Goal: Task Accomplishment & Management: Manage account settings

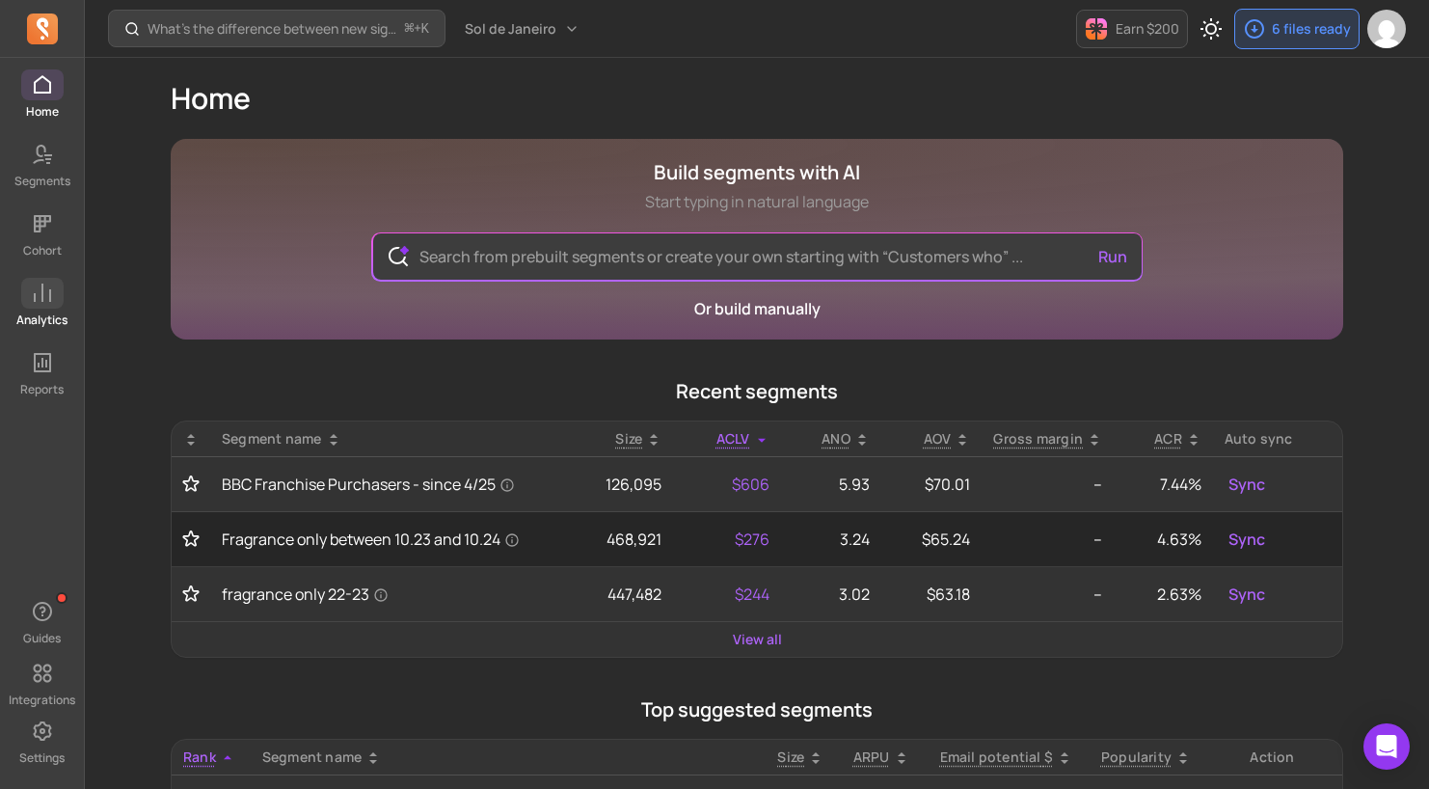
click at [36, 289] on icon at bounding box center [42, 293] width 23 height 23
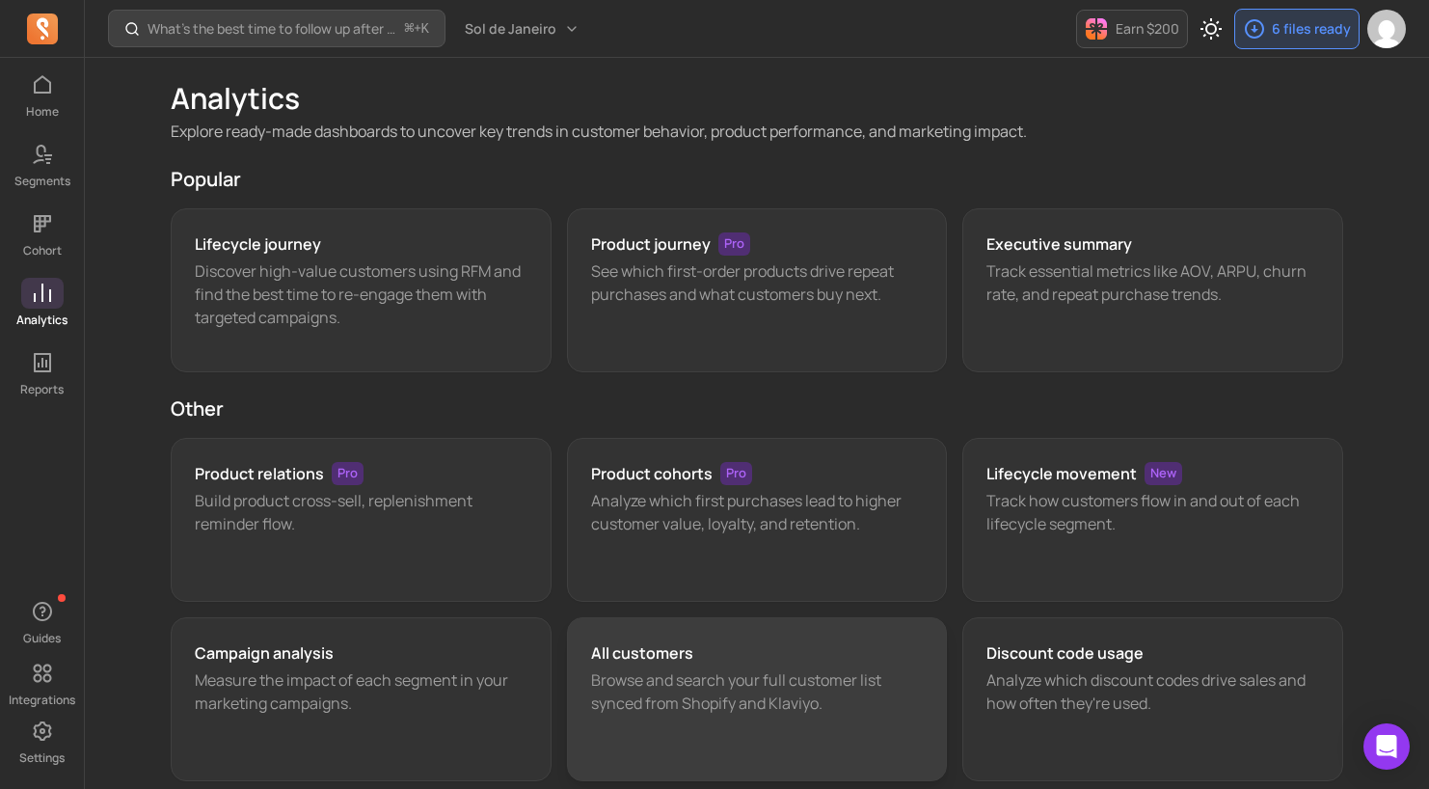
click at [672, 657] on h3 "All customers" at bounding box center [642, 652] width 102 height 23
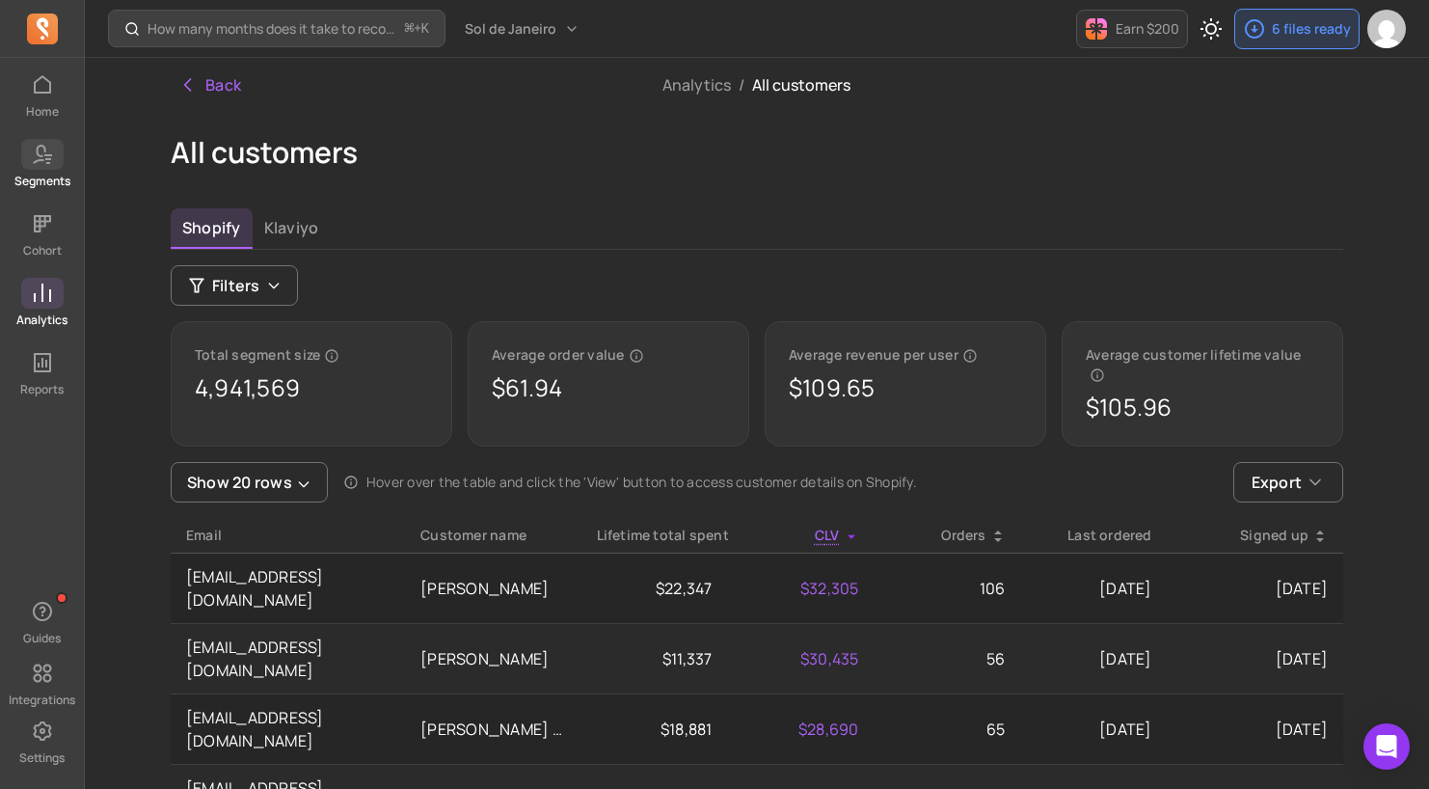
click at [45, 177] on p "Segments" at bounding box center [42, 181] width 56 height 15
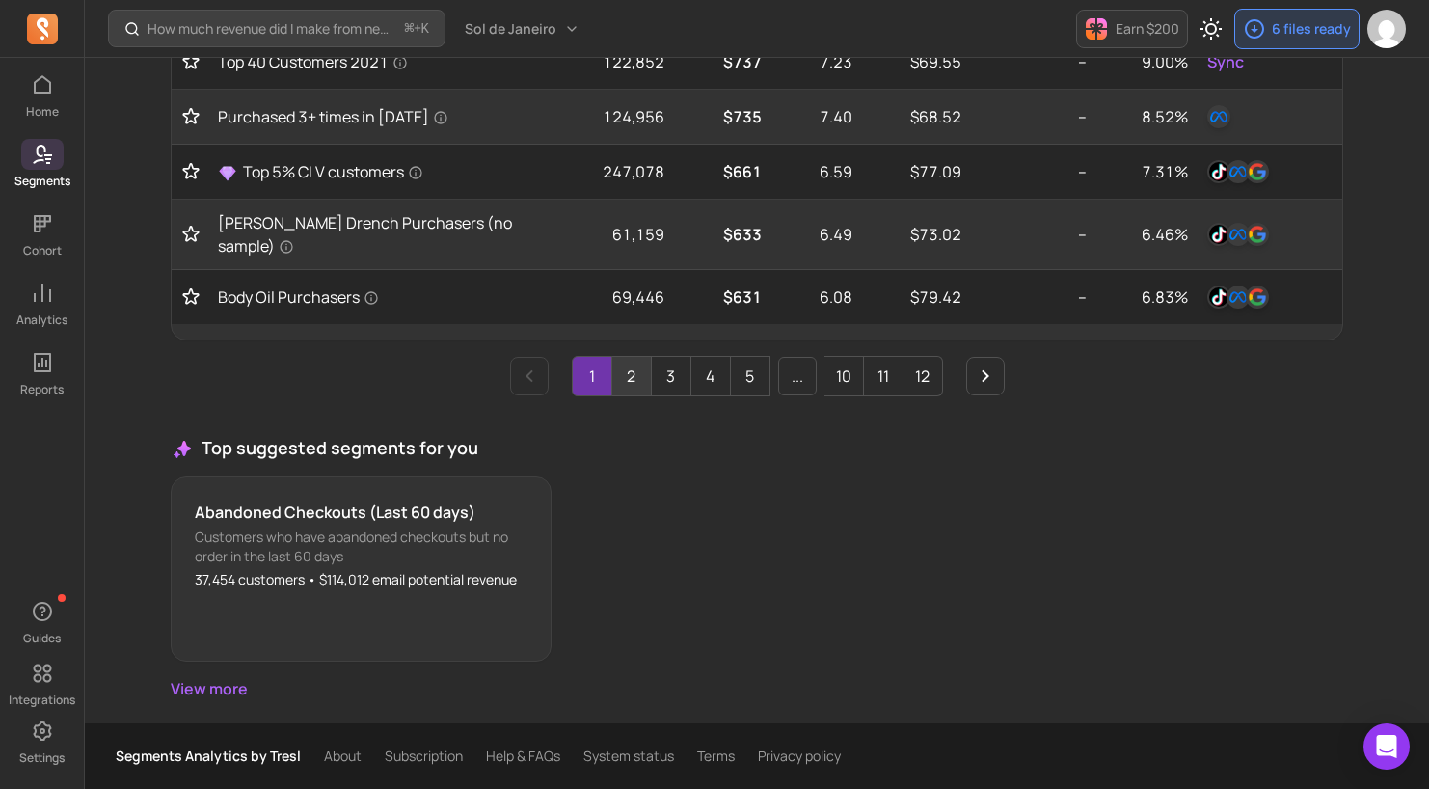
click at [638, 375] on link "2" at bounding box center [631, 376] width 39 height 39
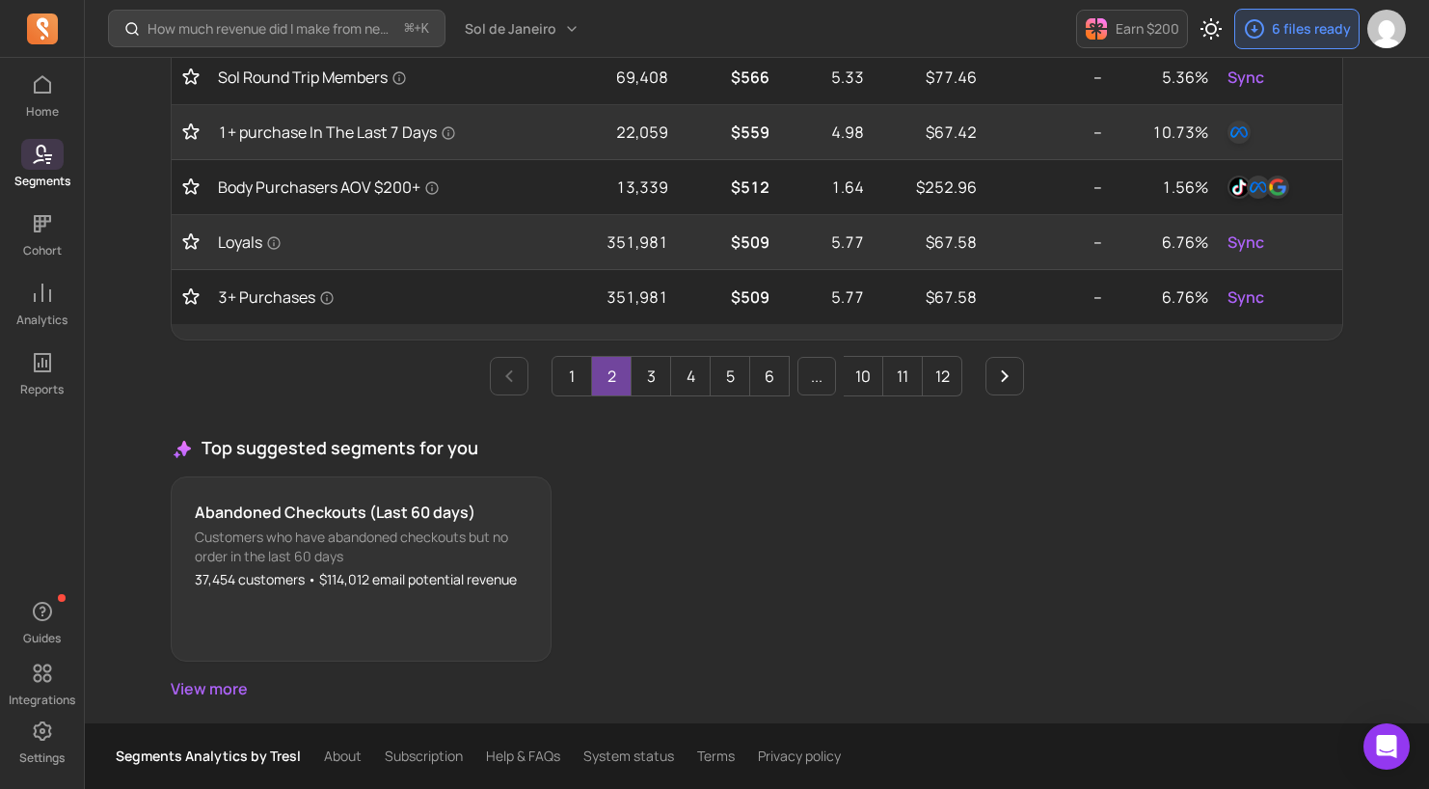
scroll to position [1071, 0]
click at [676, 383] on link "4" at bounding box center [690, 376] width 39 height 39
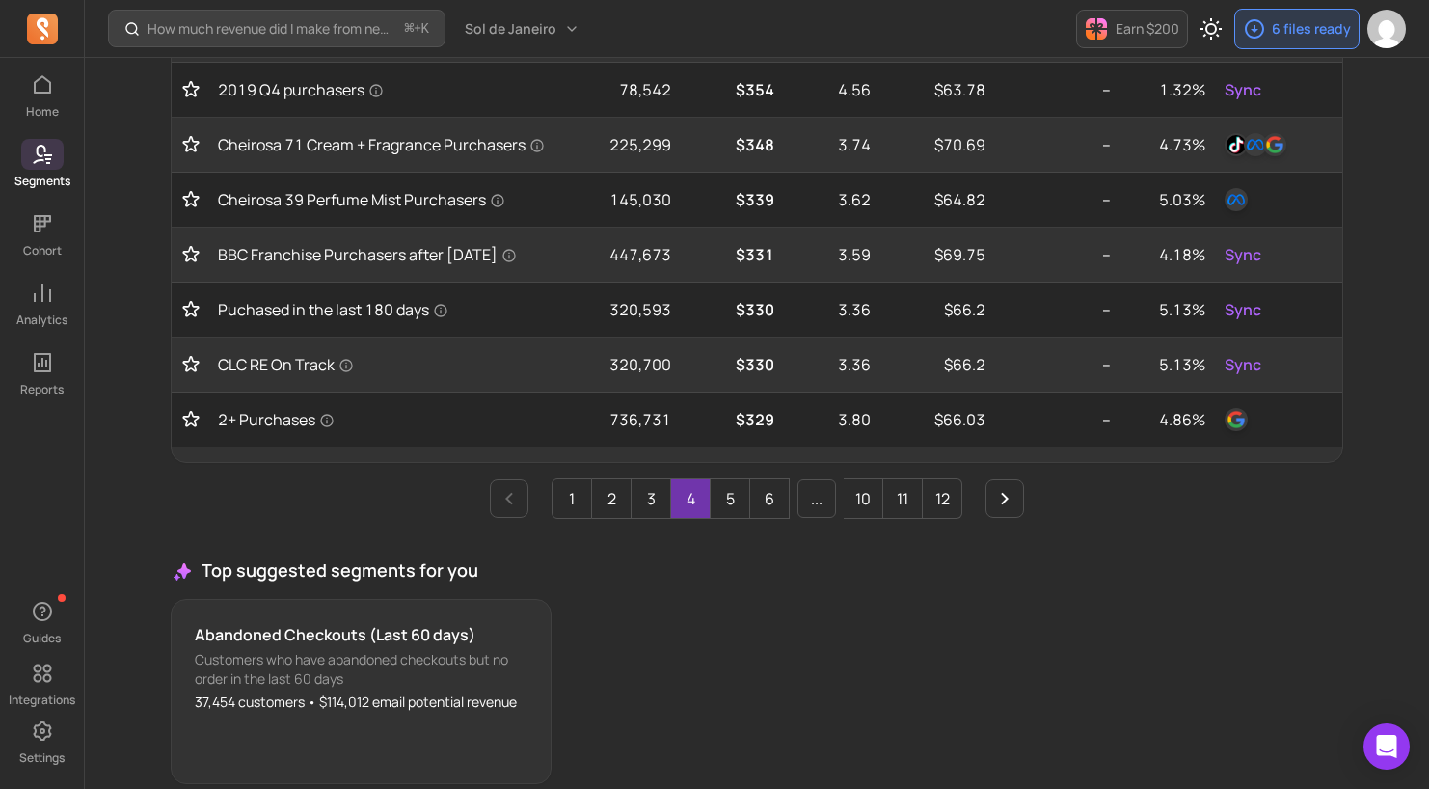
scroll to position [1023, 0]
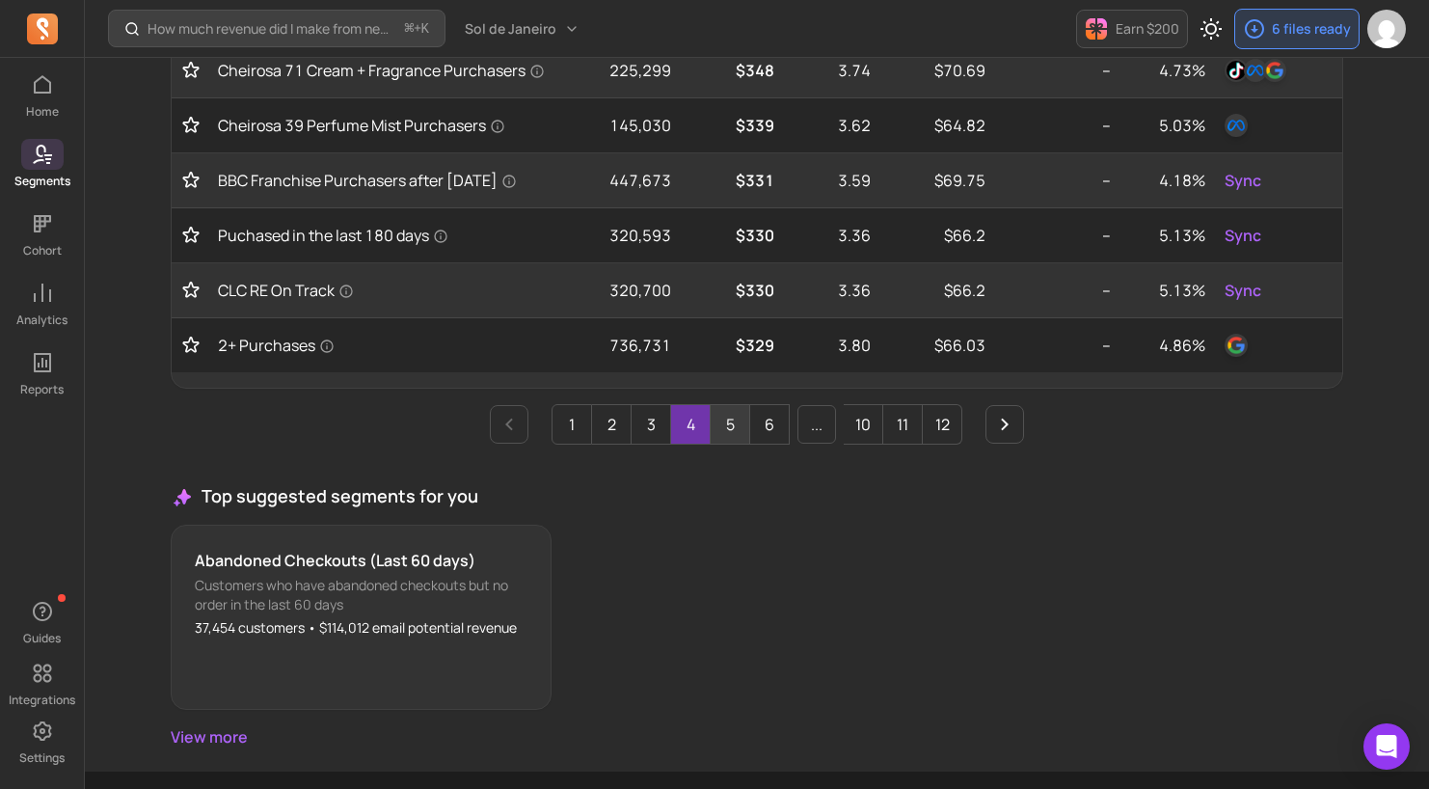
click at [723, 432] on link "5" at bounding box center [730, 424] width 39 height 39
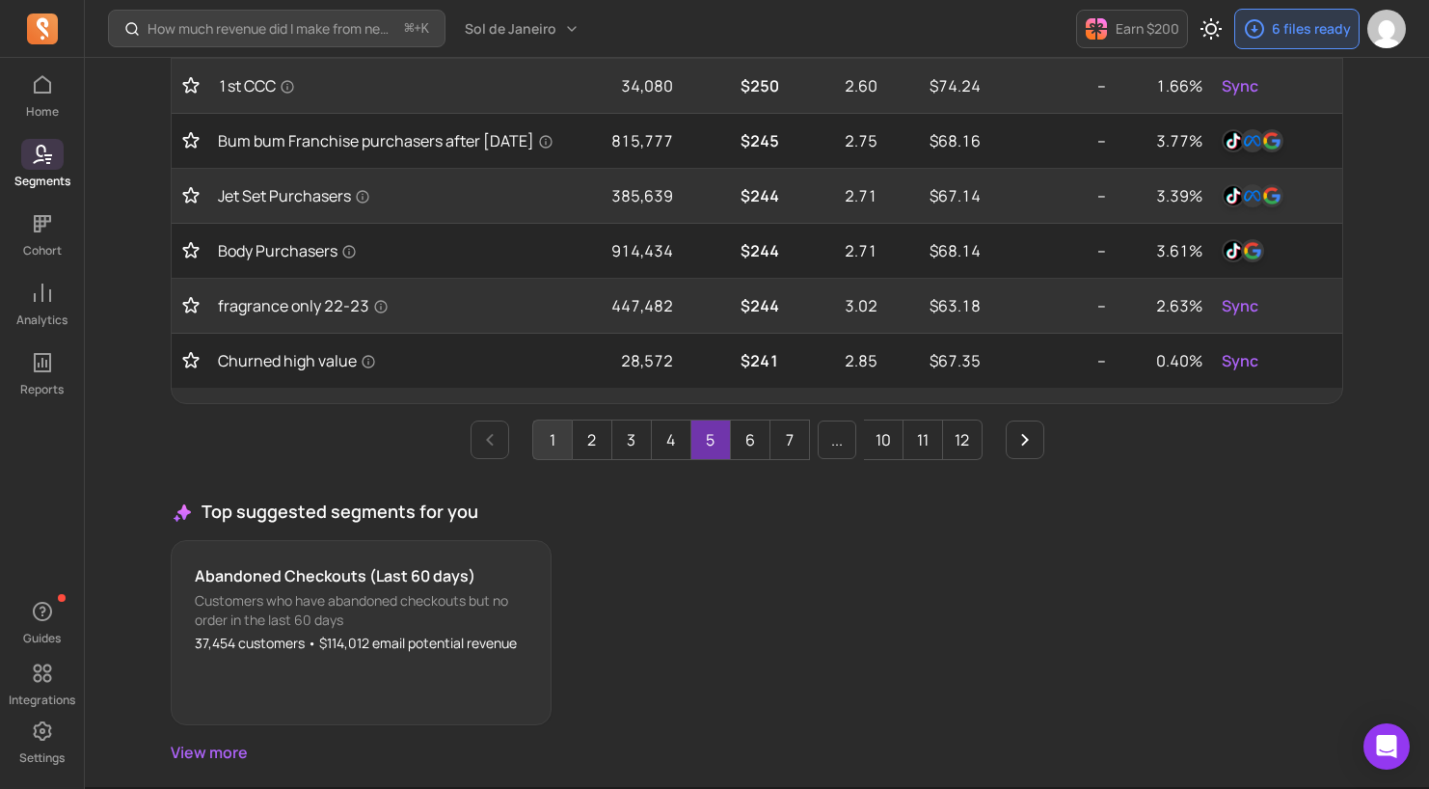
click at [546, 449] on link "1" at bounding box center [552, 439] width 39 height 39
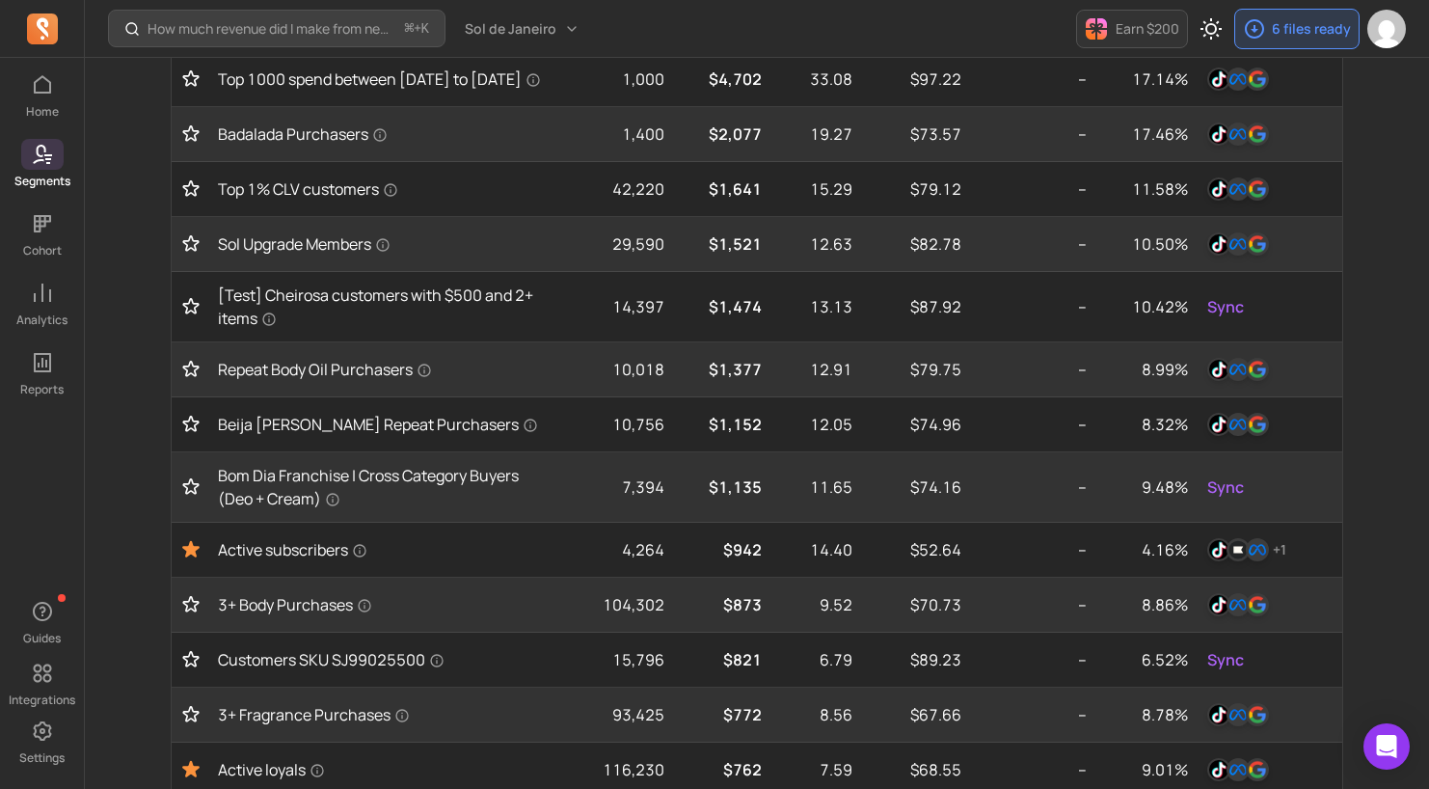
scroll to position [0, 0]
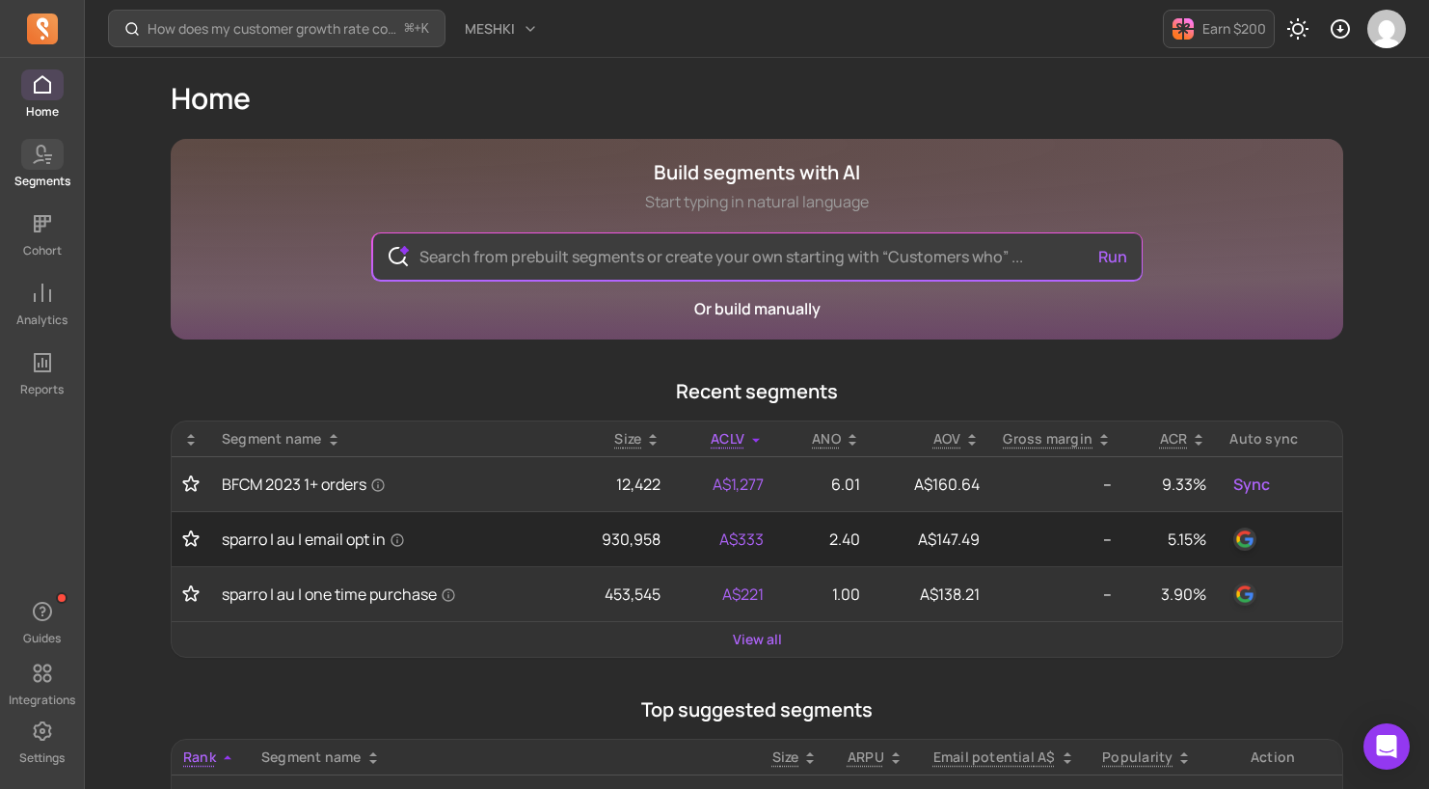
click at [43, 167] on span at bounding box center [42, 154] width 42 height 31
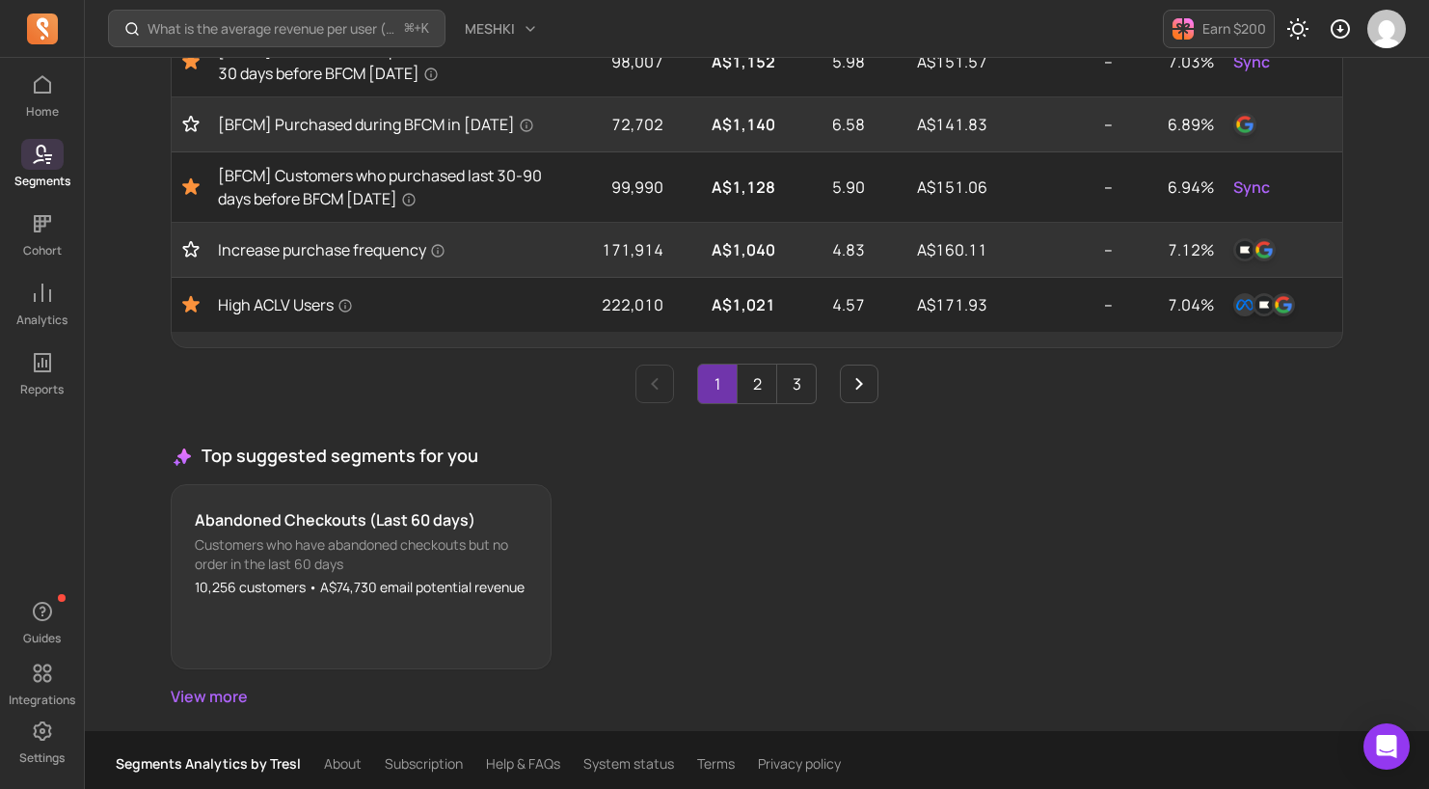
scroll to position [1118, 0]
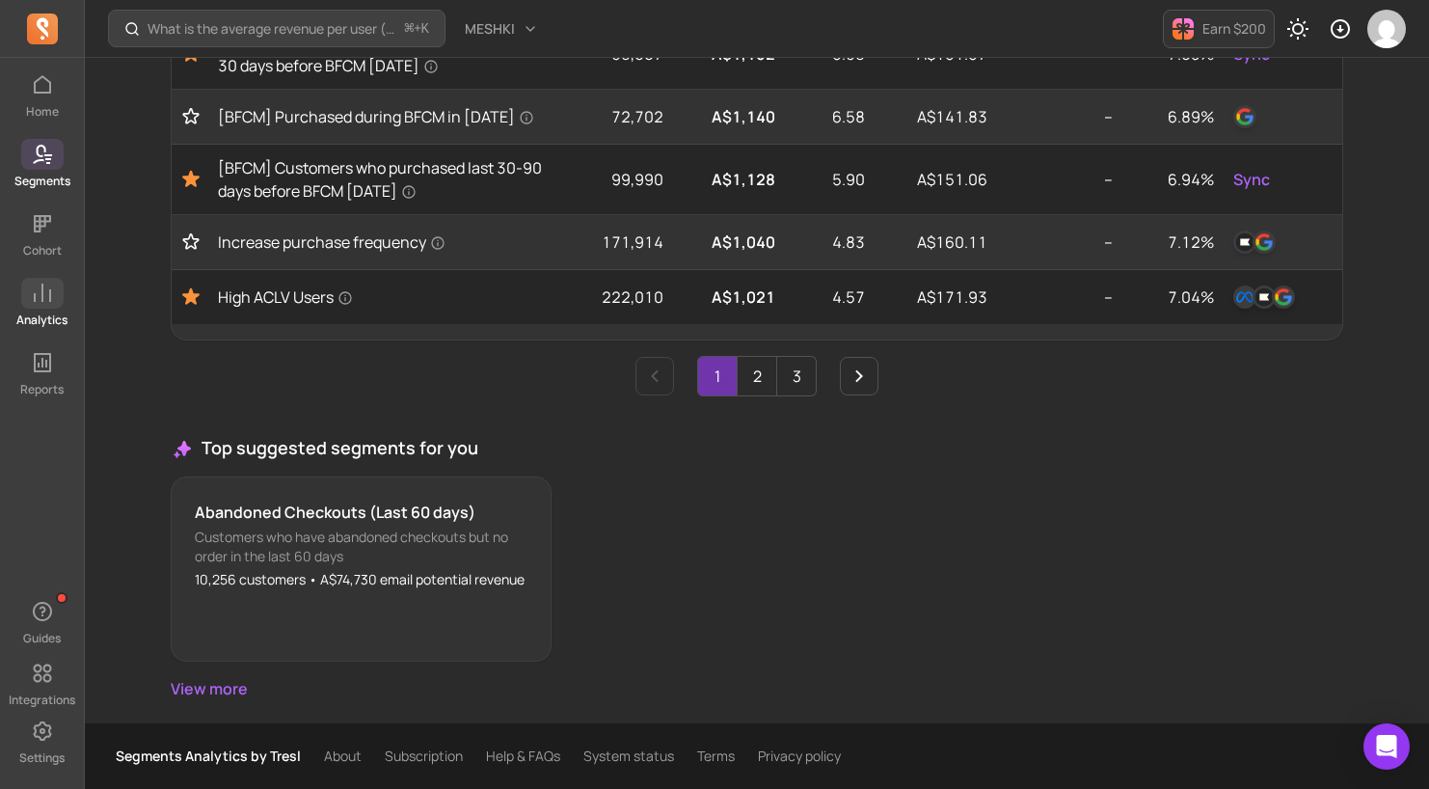
click at [44, 317] on p "Analytics" at bounding box center [41, 319] width 51 height 15
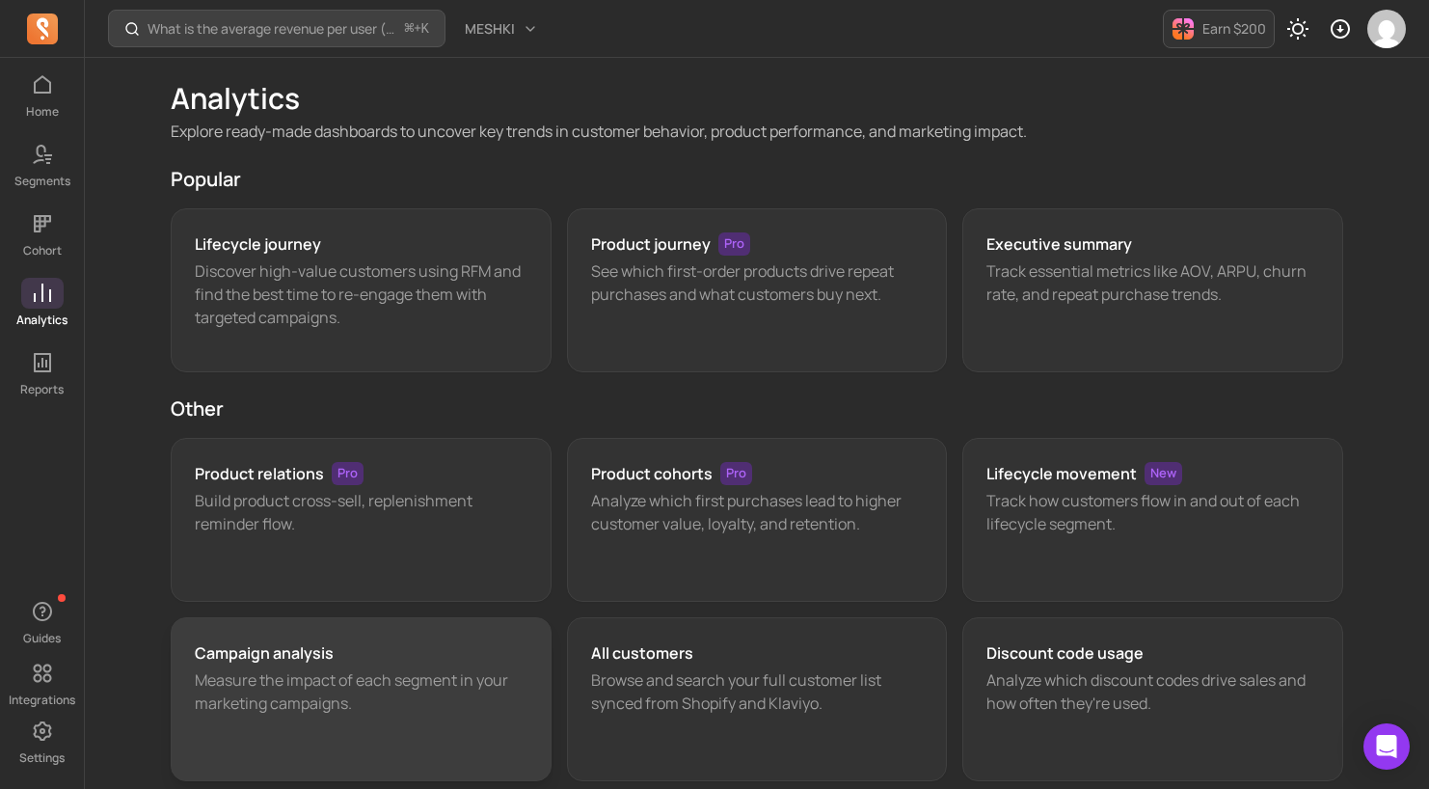
click at [420, 661] on div "Campaign analysis" at bounding box center [361, 652] width 333 height 23
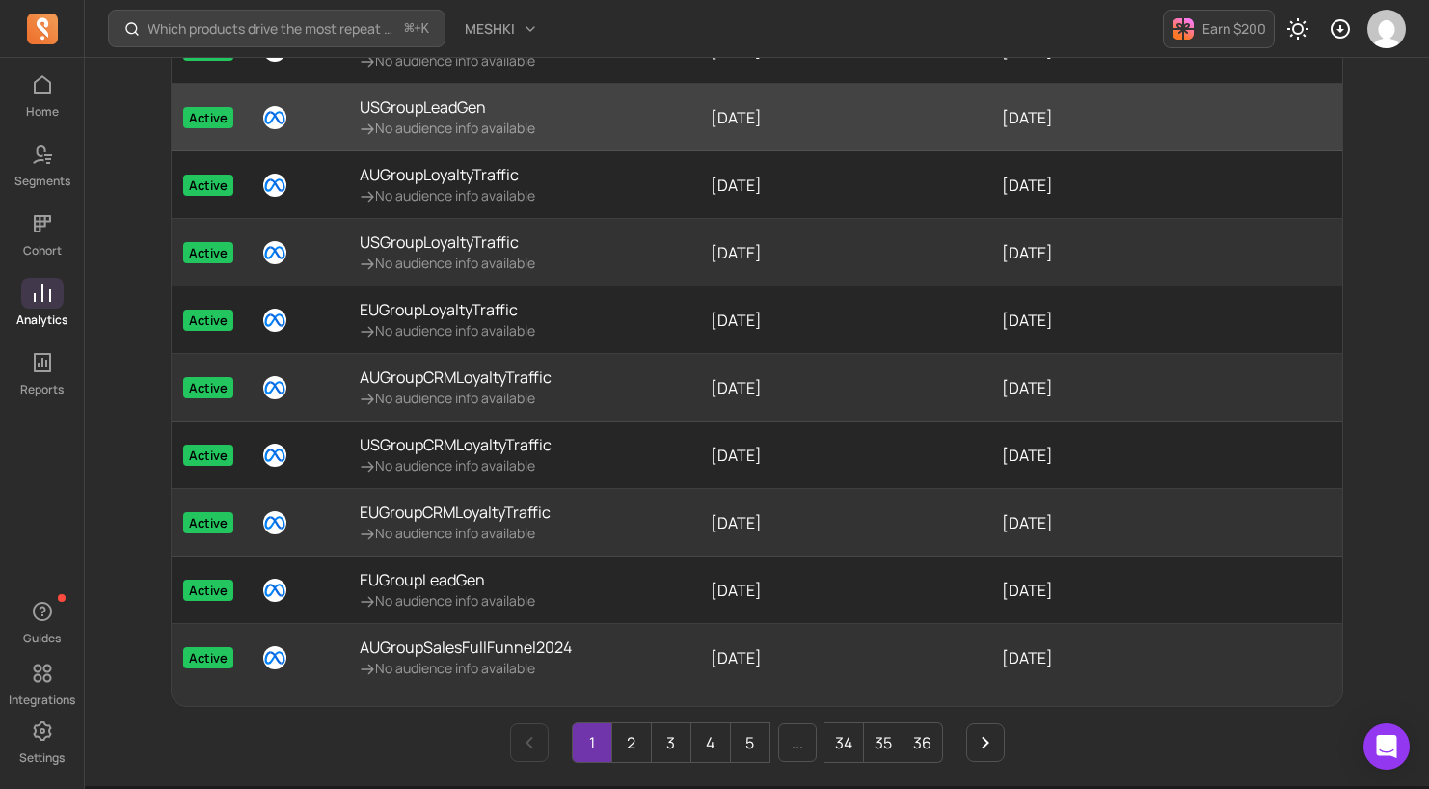
scroll to position [372, 0]
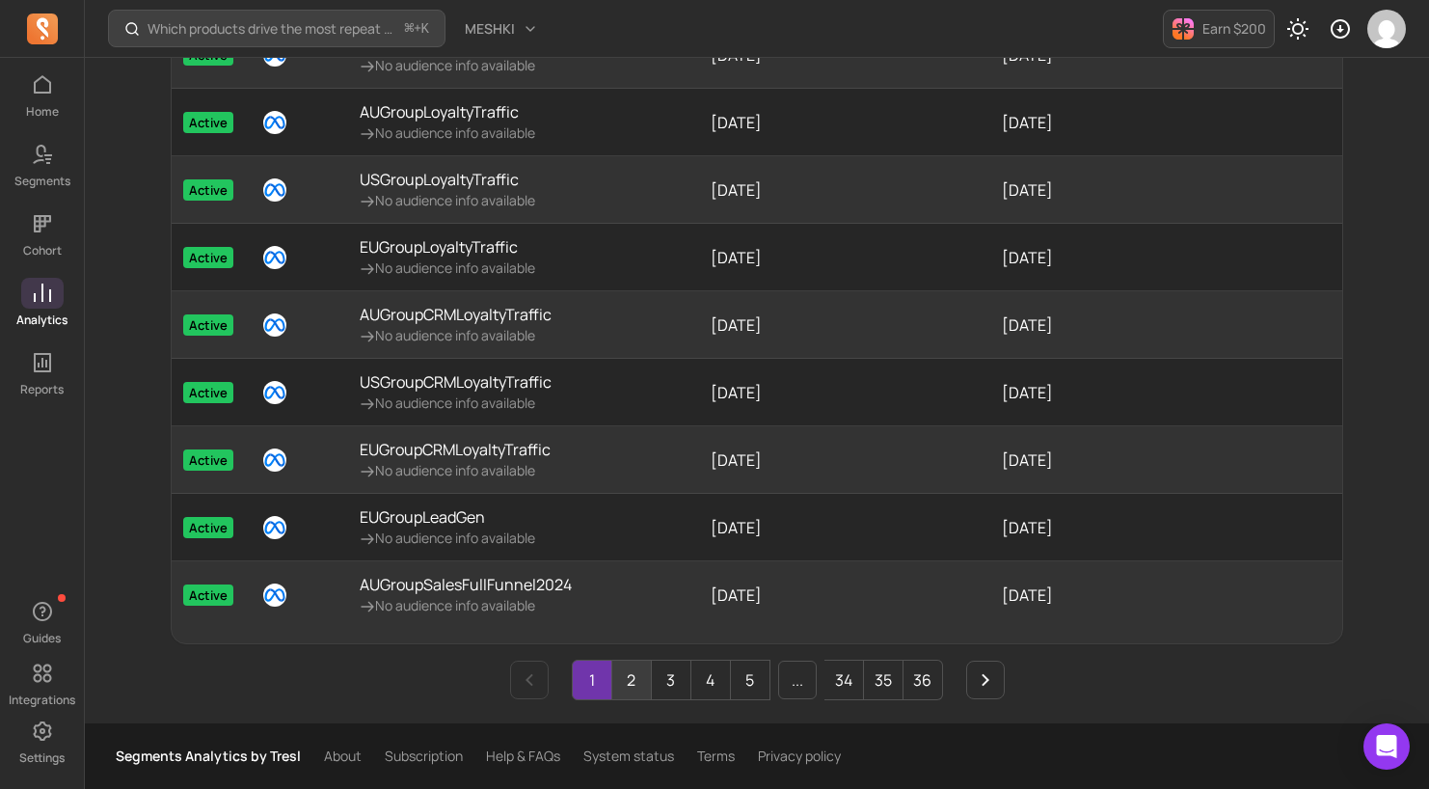
click at [631, 690] on link "2" at bounding box center [631, 680] width 39 height 39
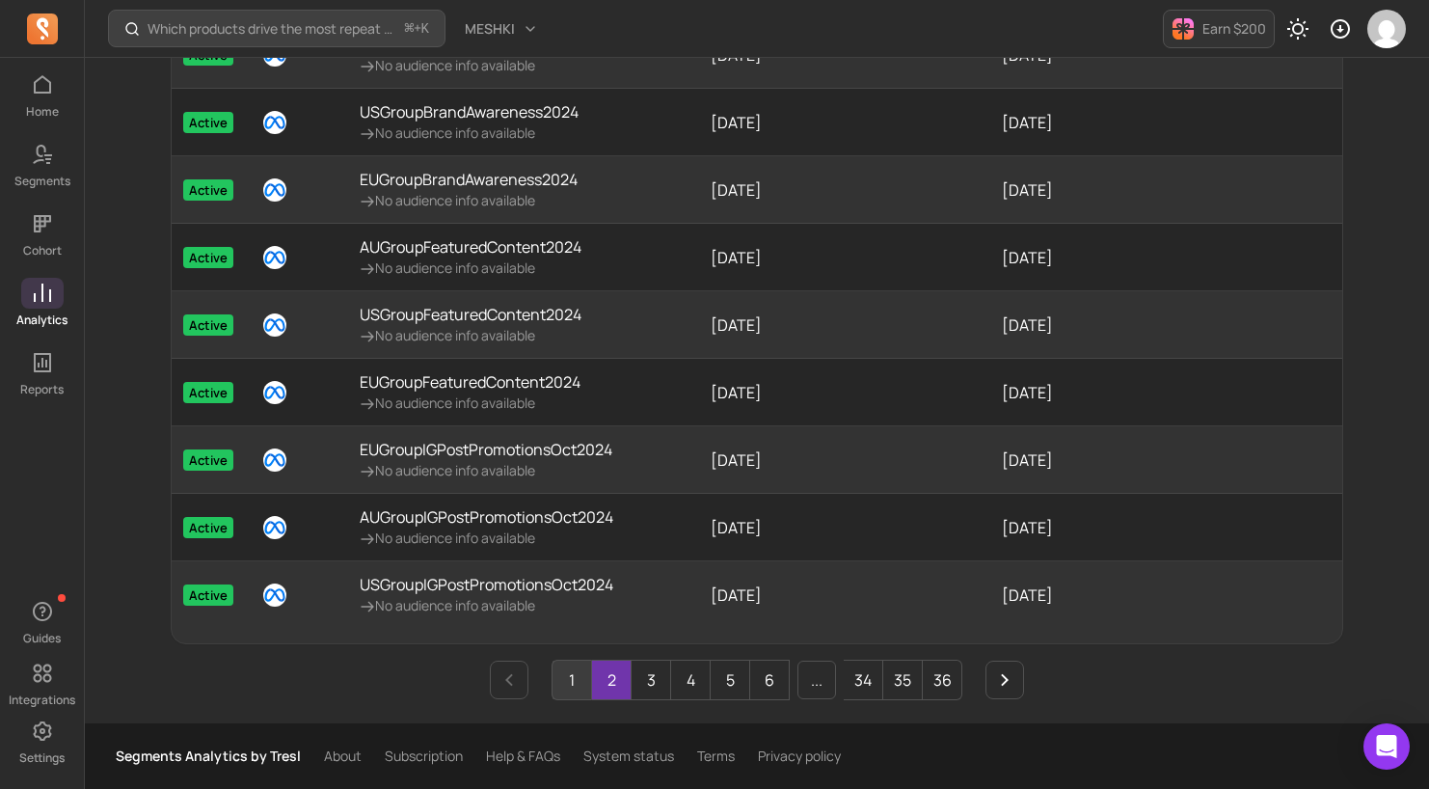
click at [578, 684] on link "1" at bounding box center [572, 680] width 39 height 39
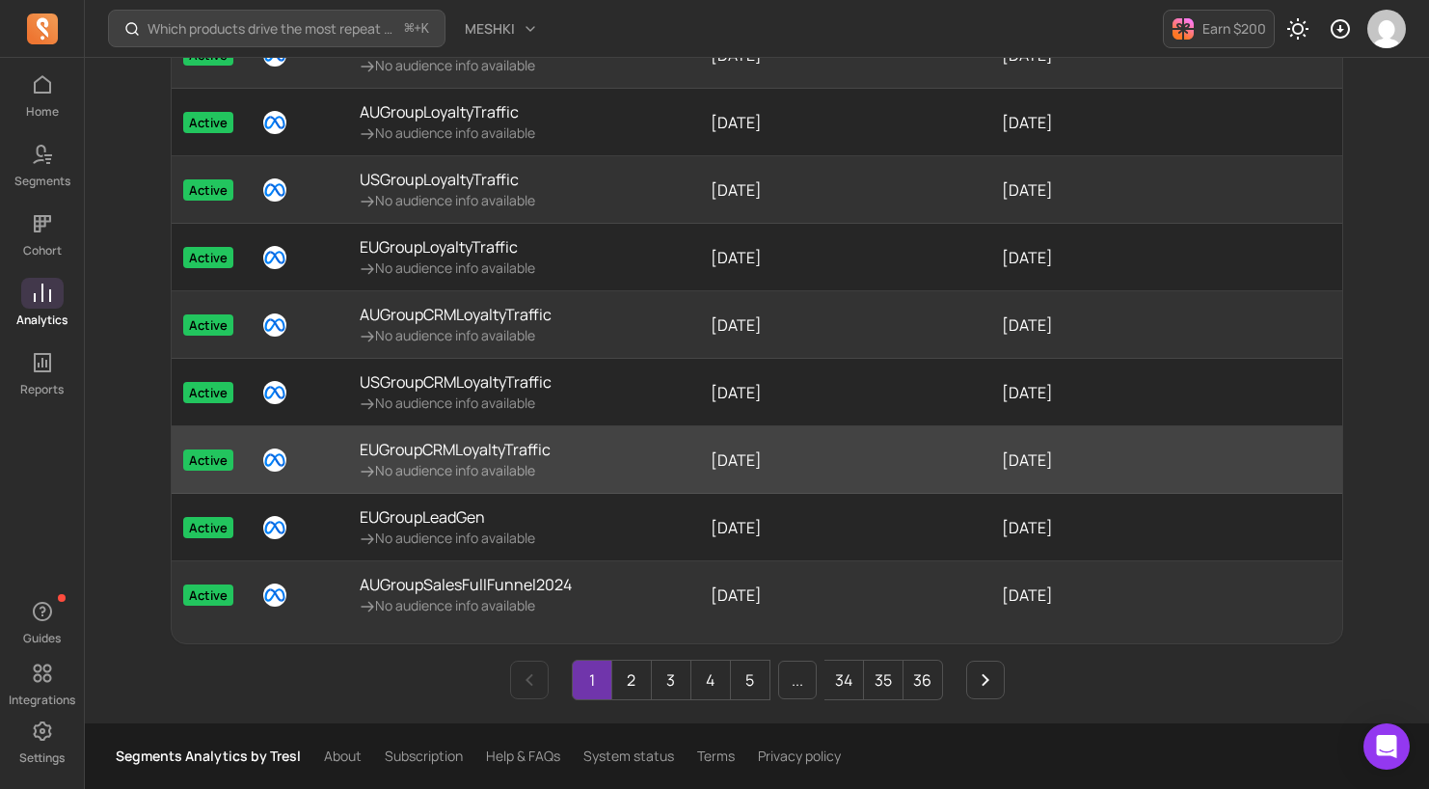
scroll to position [0, 0]
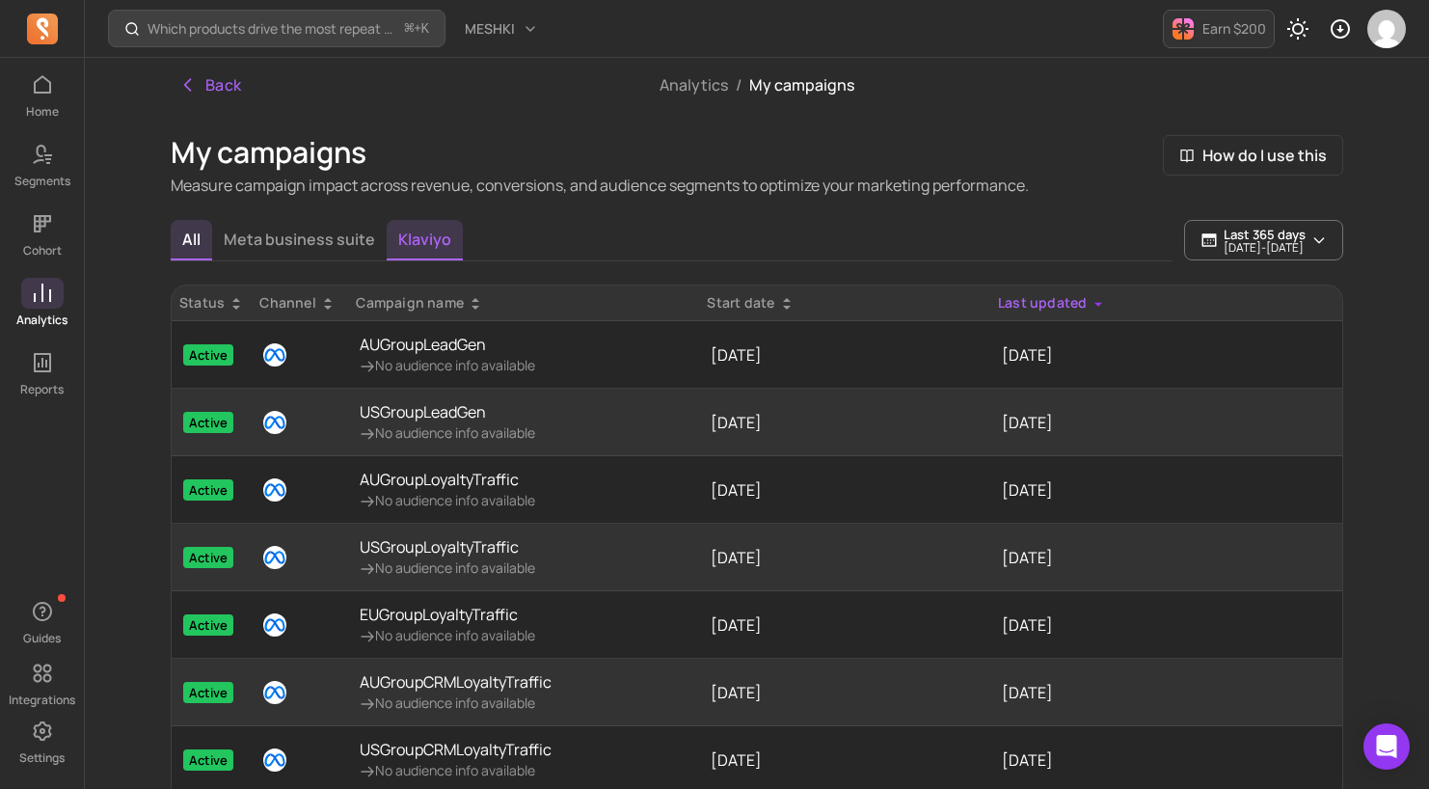
click at [435, 242] on button "Klaviyo" at bounding box center [425, 240] width 76 height 40
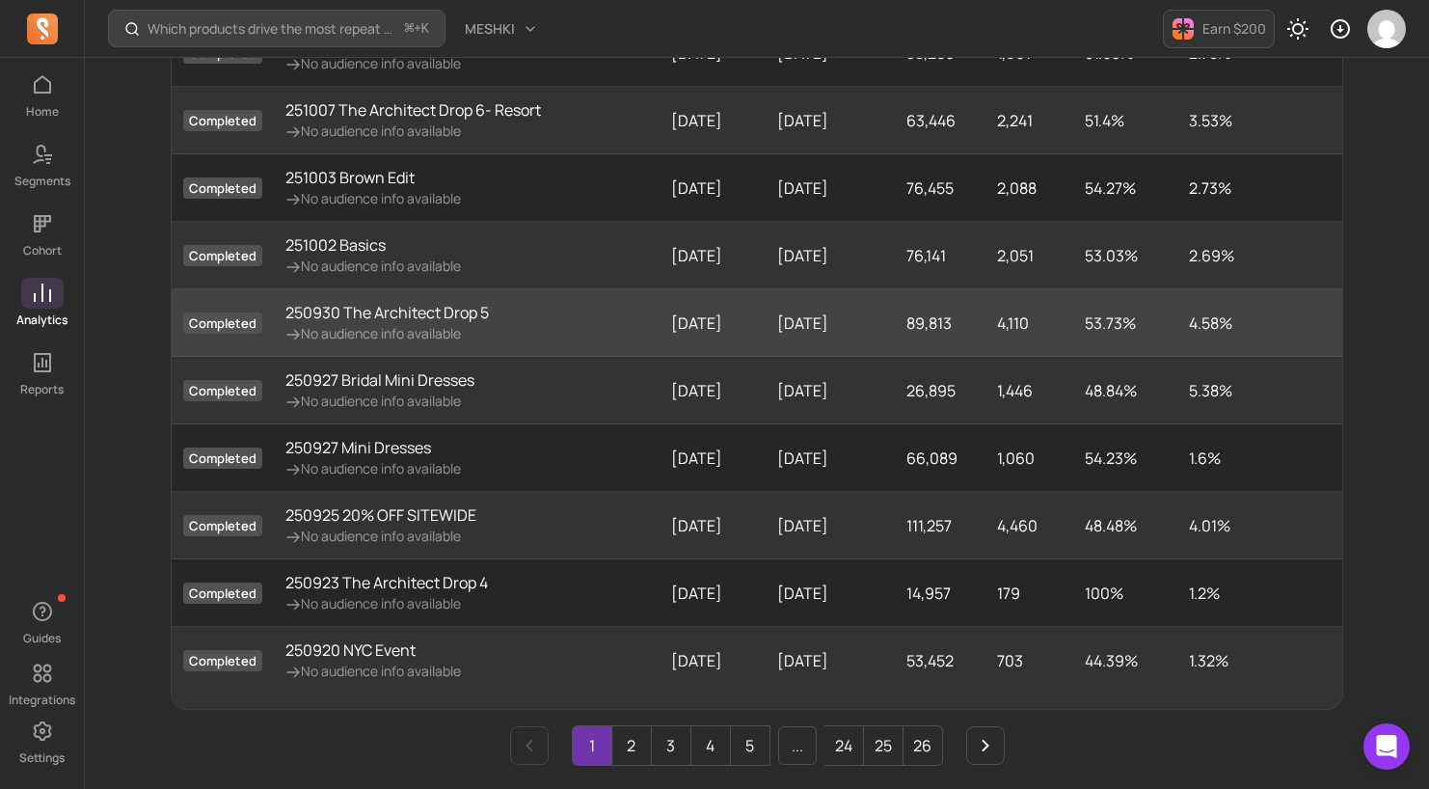
scroll to position [287, 0]
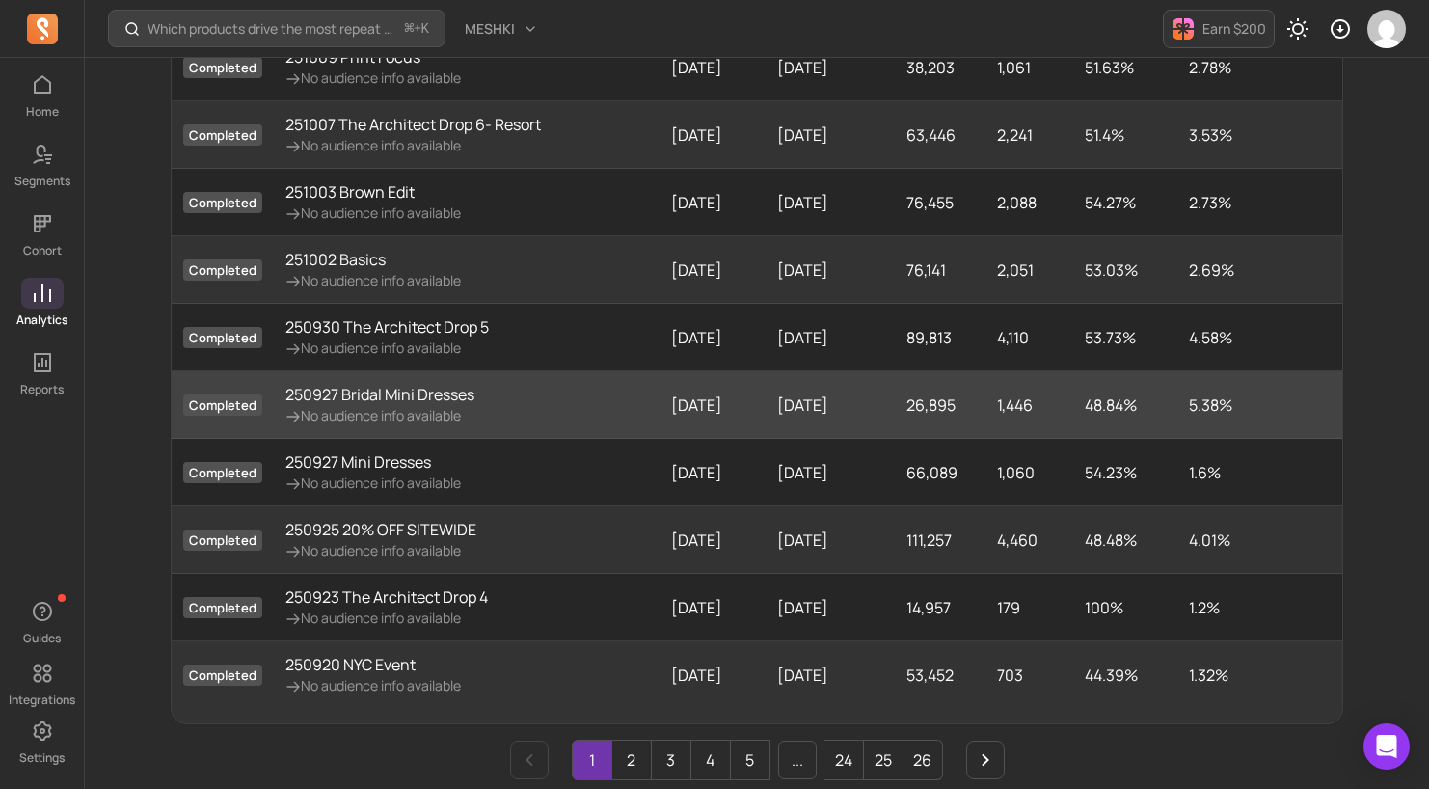
click at [392, 399] on p "250927 Bridal Mini Dresses" at bounding box center [379, 394] width 189 height 23
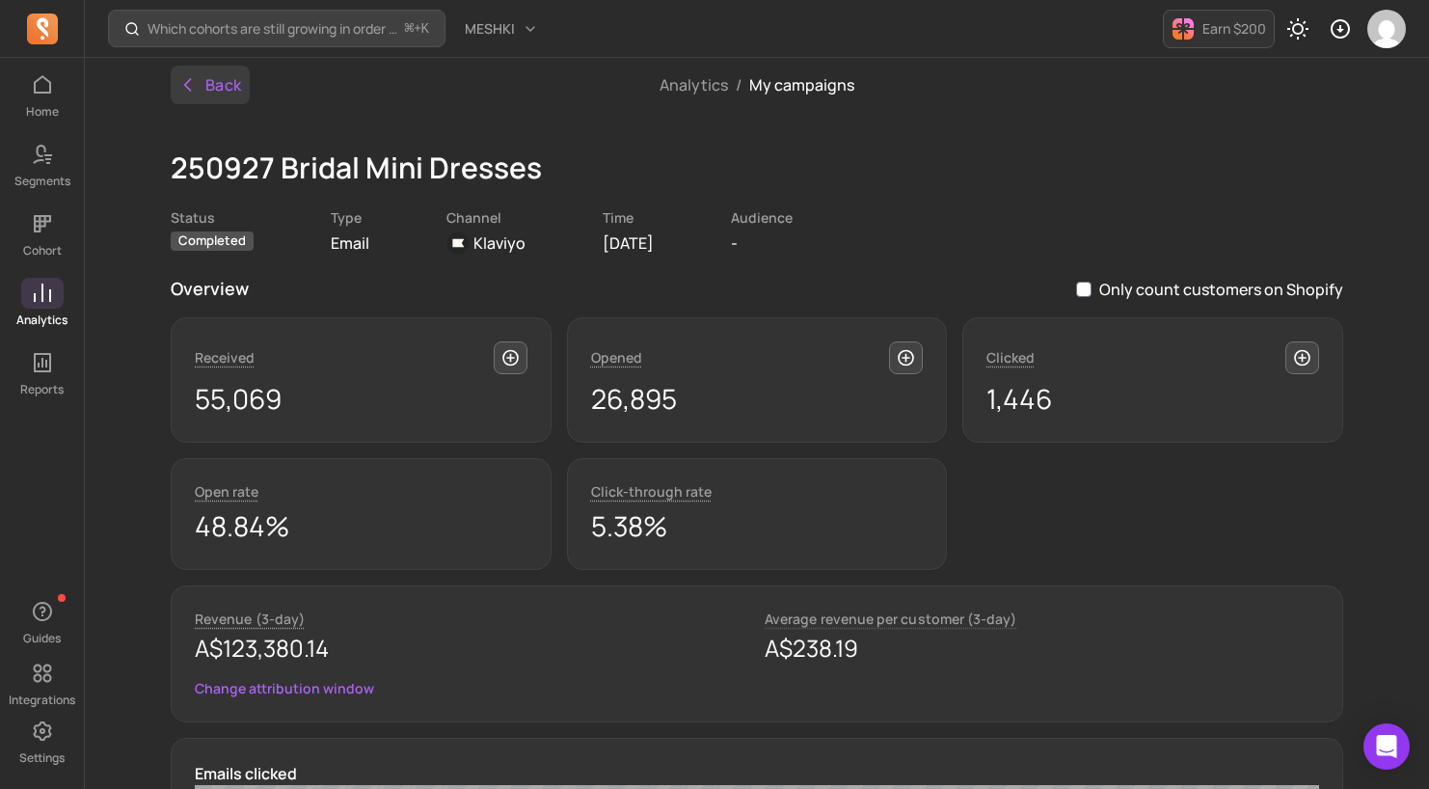
click at [228, 85] on button "Back" at bounding box center [210, 85] width 79 height 39
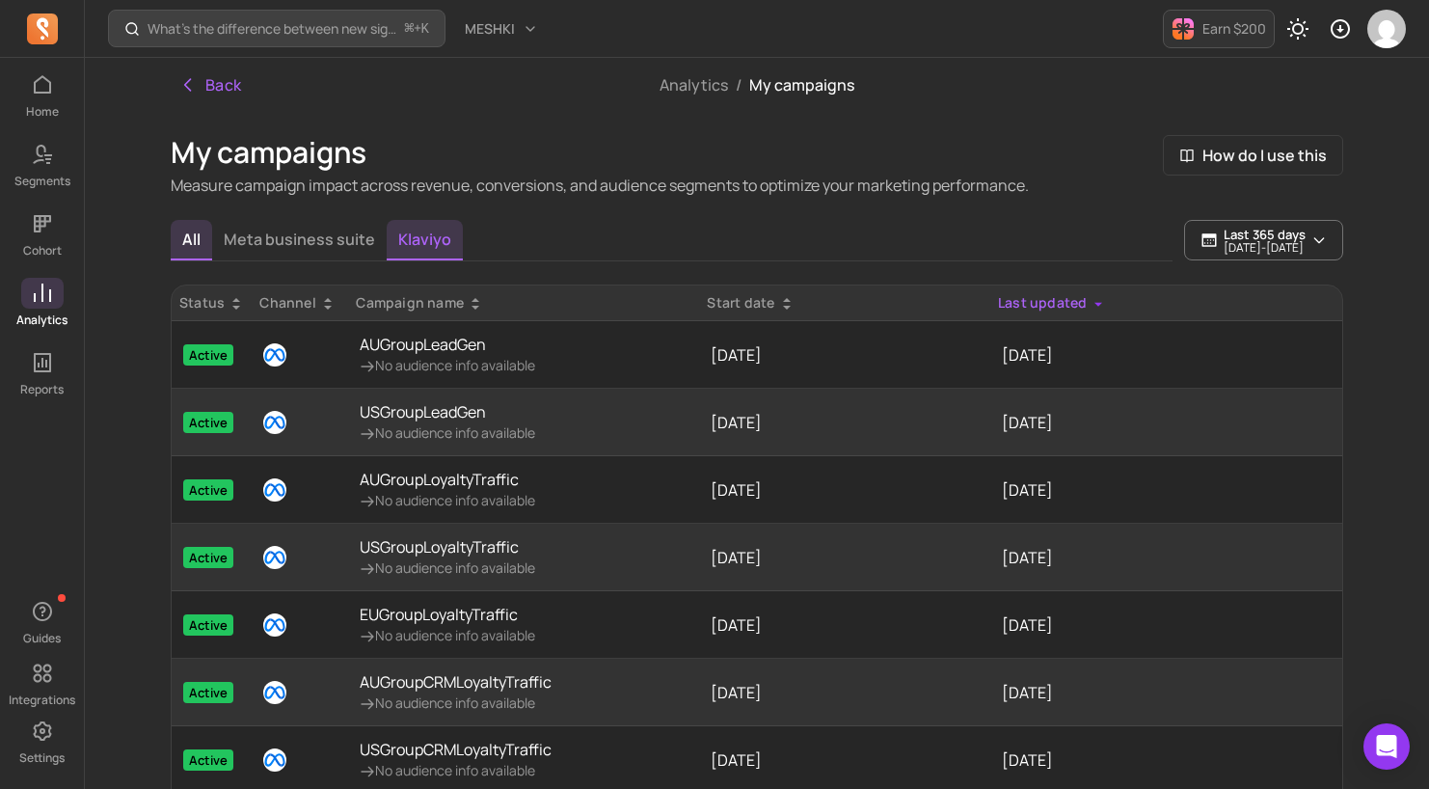
click at [446, 256] on button "Klaviyo" at bounding box center [425, 240] width 76 height 40
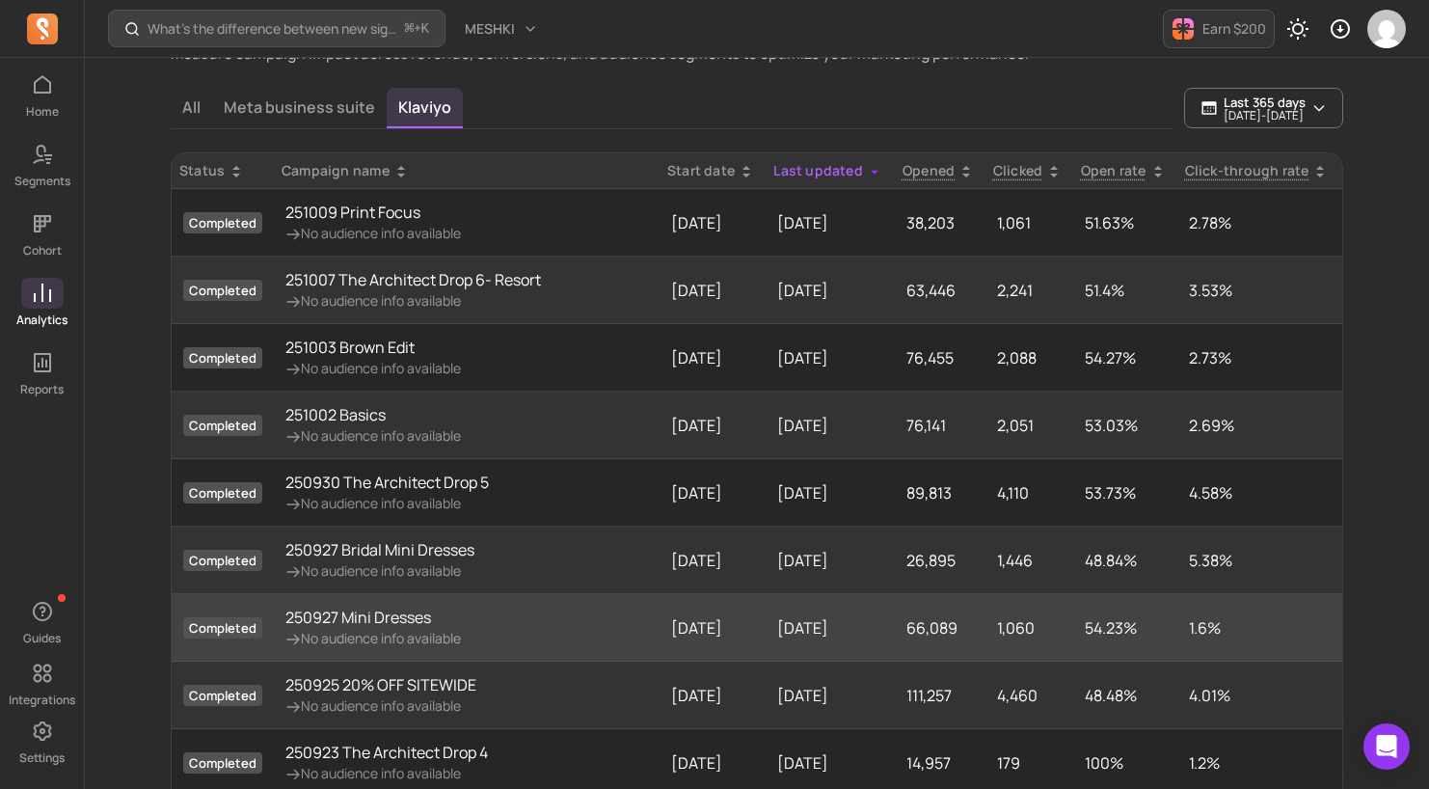
scroll to position [210, 0]
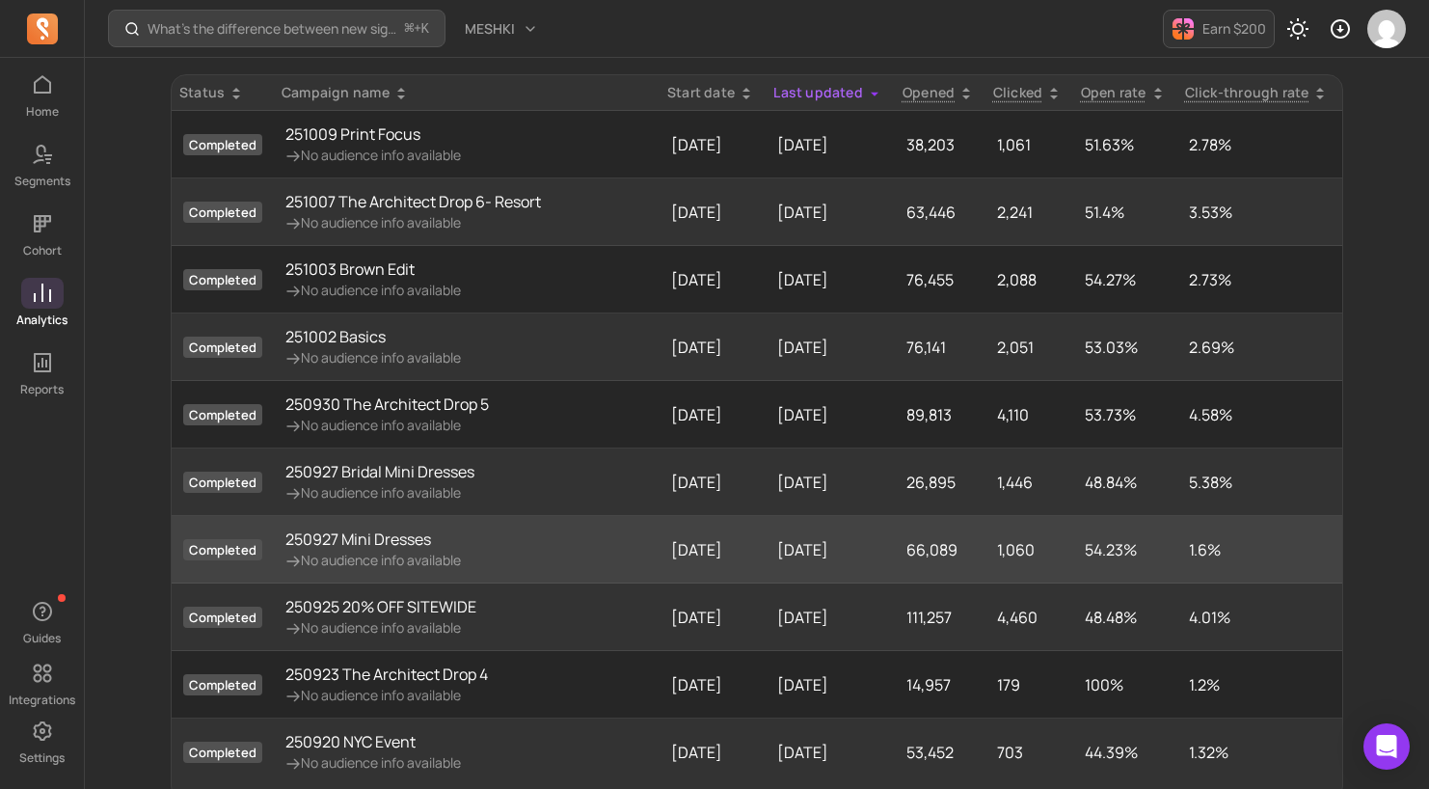
click at [391, 540] on p "250927 Mini Dresses" at bounding box center [372, 538] width 175 height 23
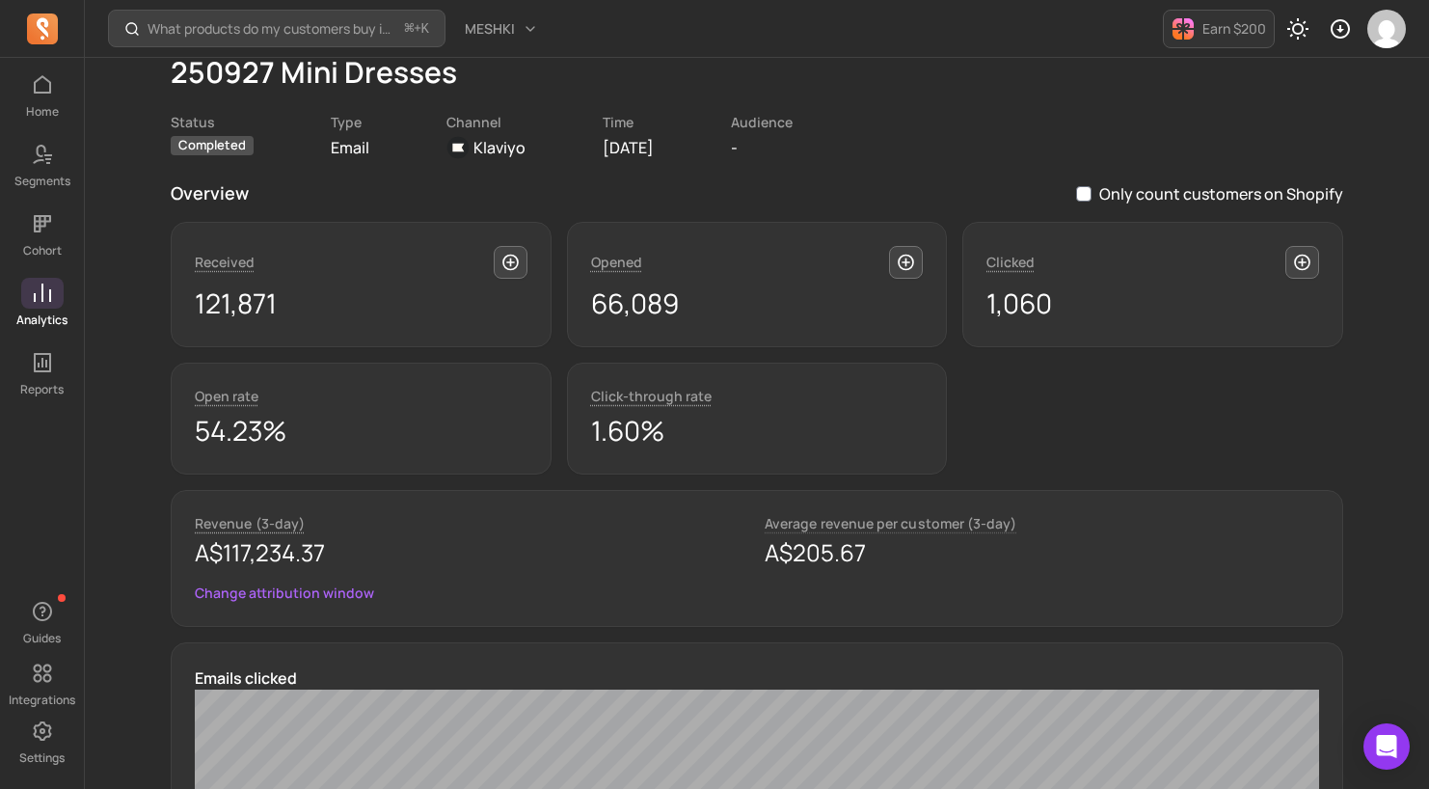
scroll to position [96, 0]
drag, startPoint x: 222, startPoint y: 553, endPoint x: 345, endPoint y: 552, distance: 123.4
click at [345, 552] on p "A$117,234.37" at bounding box center [472, 551] width 554 height 31
click at [1057, 393] on div "Received 121,871 Opened 66,089 Clicked 1,060 Open rate 54.23% Click-through rat…" at bounding box center [757, 347] width 1173 height 253
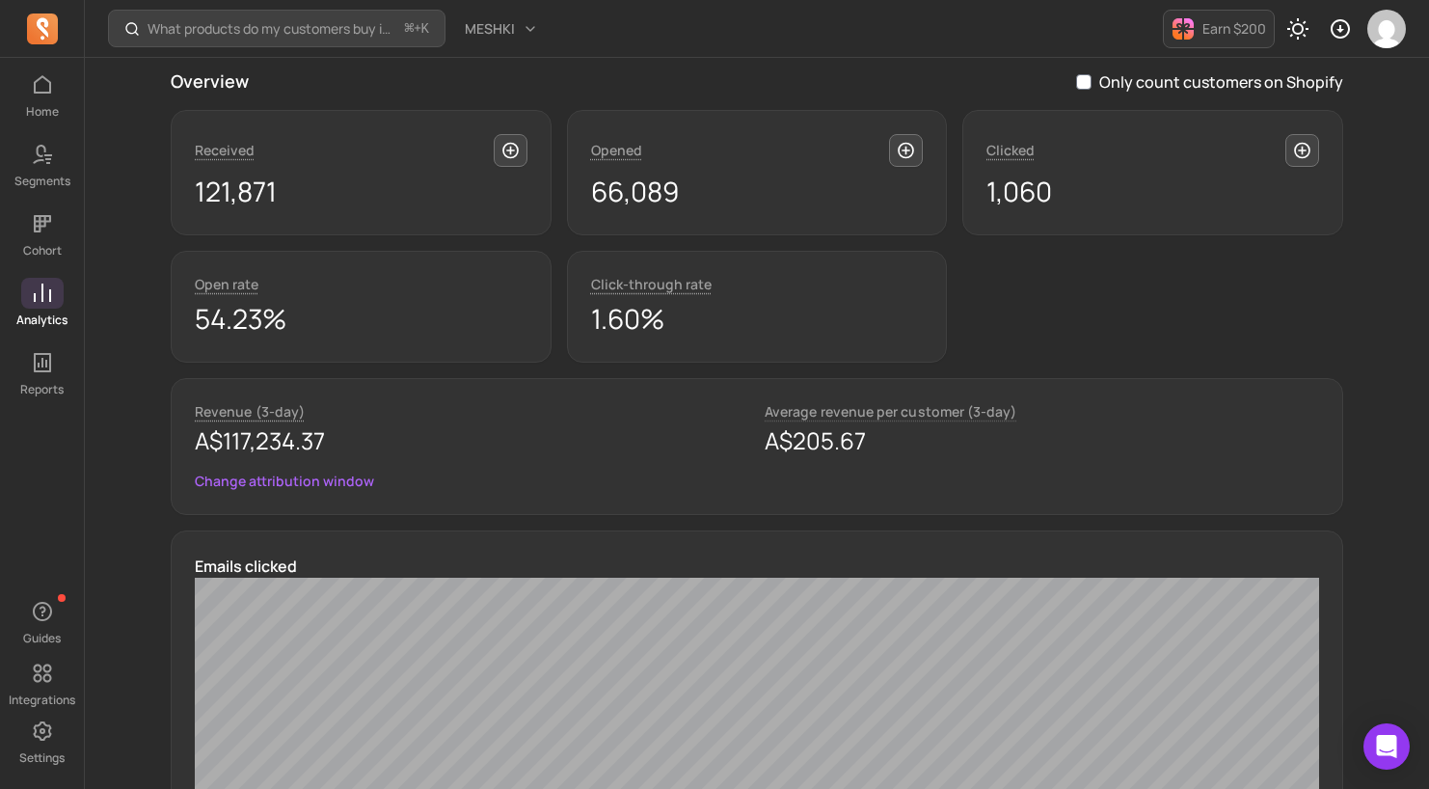
scroll to position [194, 0]
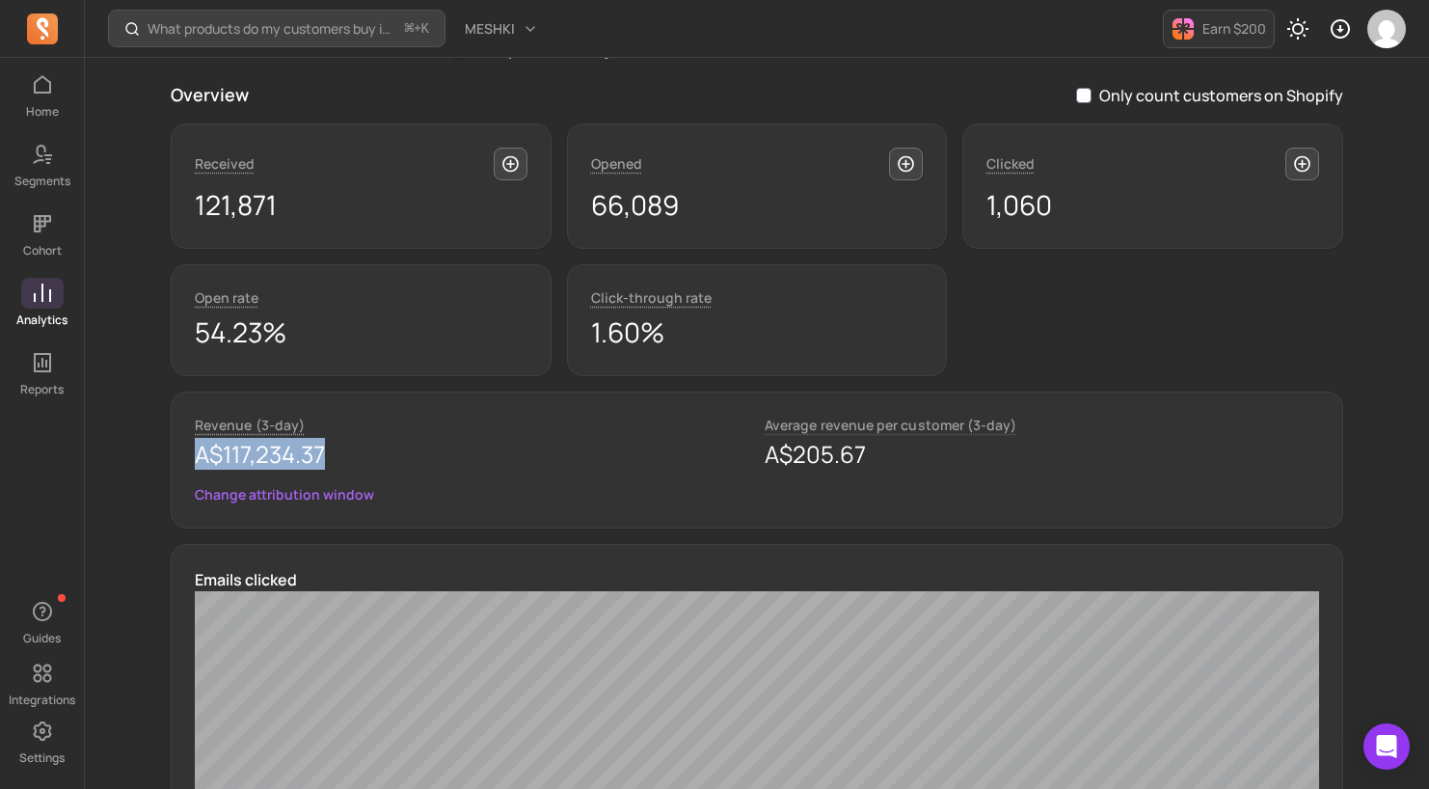
drag, startPoint x: 350, startPoint y: 457, endPoint x: 229, endPoint y: 499, distance: 127.8
click at [192, 458] on div "Revenue (3-day) A$117,234.37 Average revenue per customer (3-day) A$205.67 Chan…" at bounding box center [757, 459] width 1173 height 137
click at [1004, 332] on div "Received 121,871 Opened 66,089 Clicked 1,060 Open rate 54.23% Click-through rat…" at bounding box center [757, 249] width 1173 height 253
drag, startPoint x: 229, startPoint y: 457, endPoint x: 367, endPoint y: 461, distance: 138.9
click at [367, 461] on p "A$117,234.37" at bounding box center [472, 454] width 554 height 31
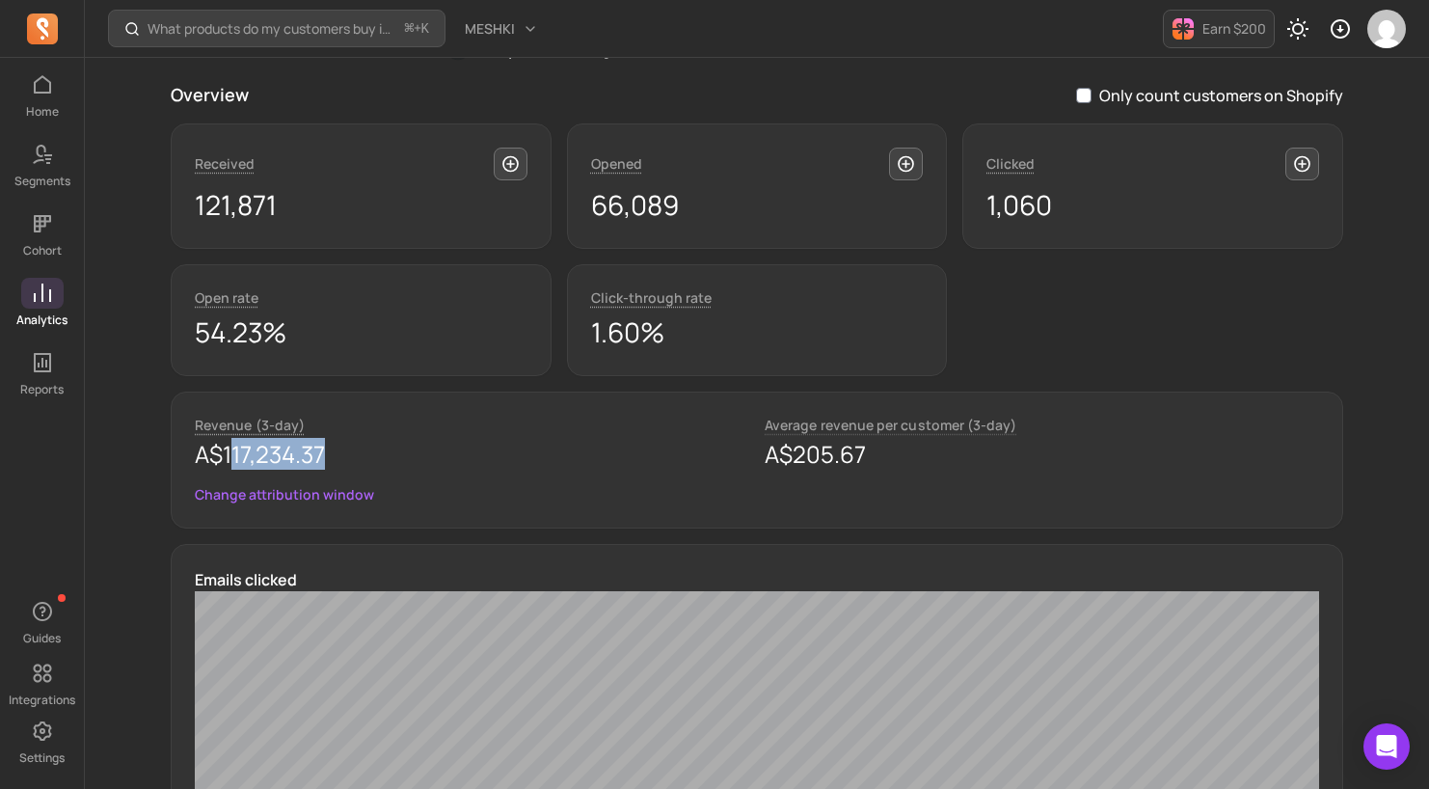
click at [336, 493] on link "Change attribution window" at bounding box center [284, 494] width 179 height 19
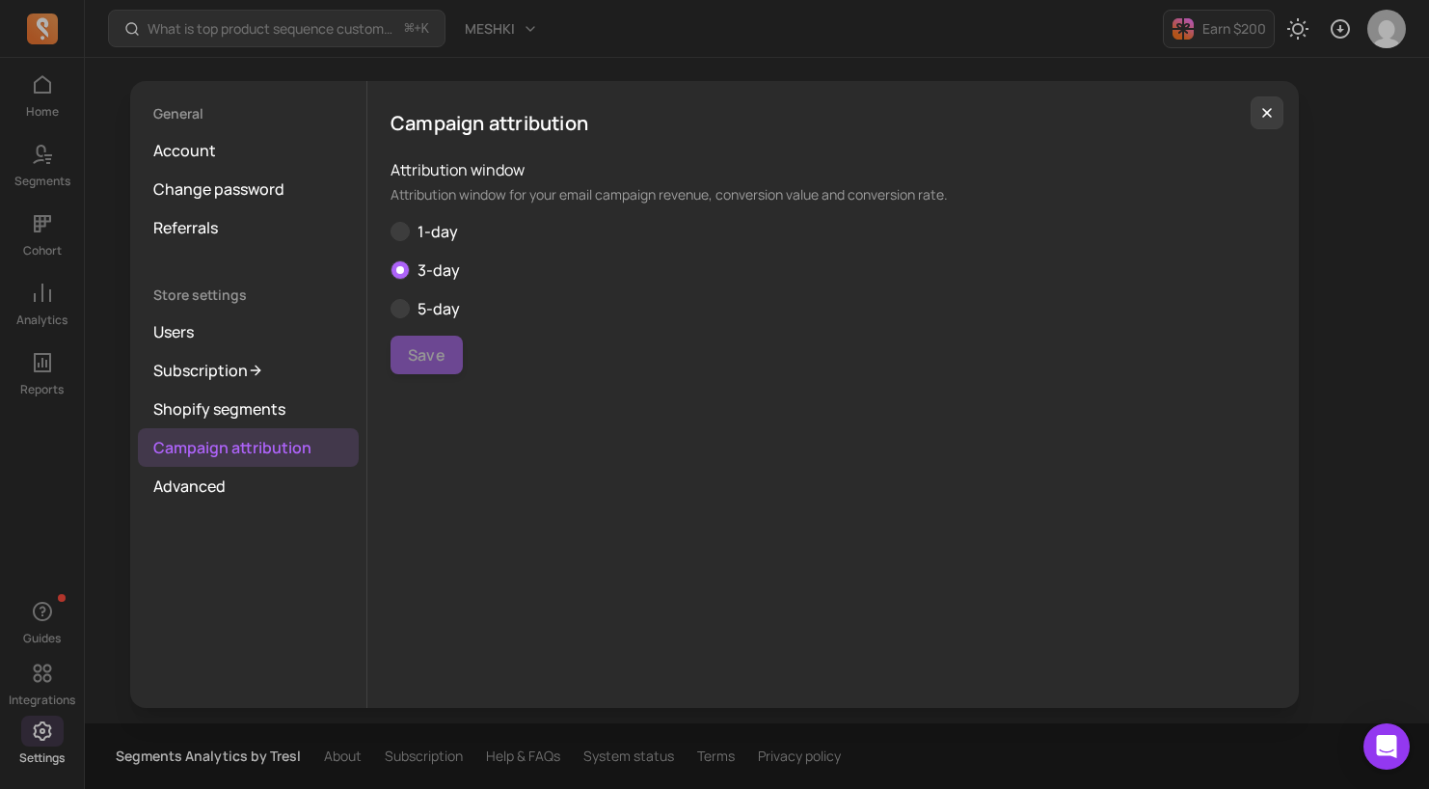
click at [400, 238] on span "Attribution" at bounding box center [400, 231] width 19 height 19
click at [1276, 108] on button "button" at bounding box center [1267, 112] width 33 height 33
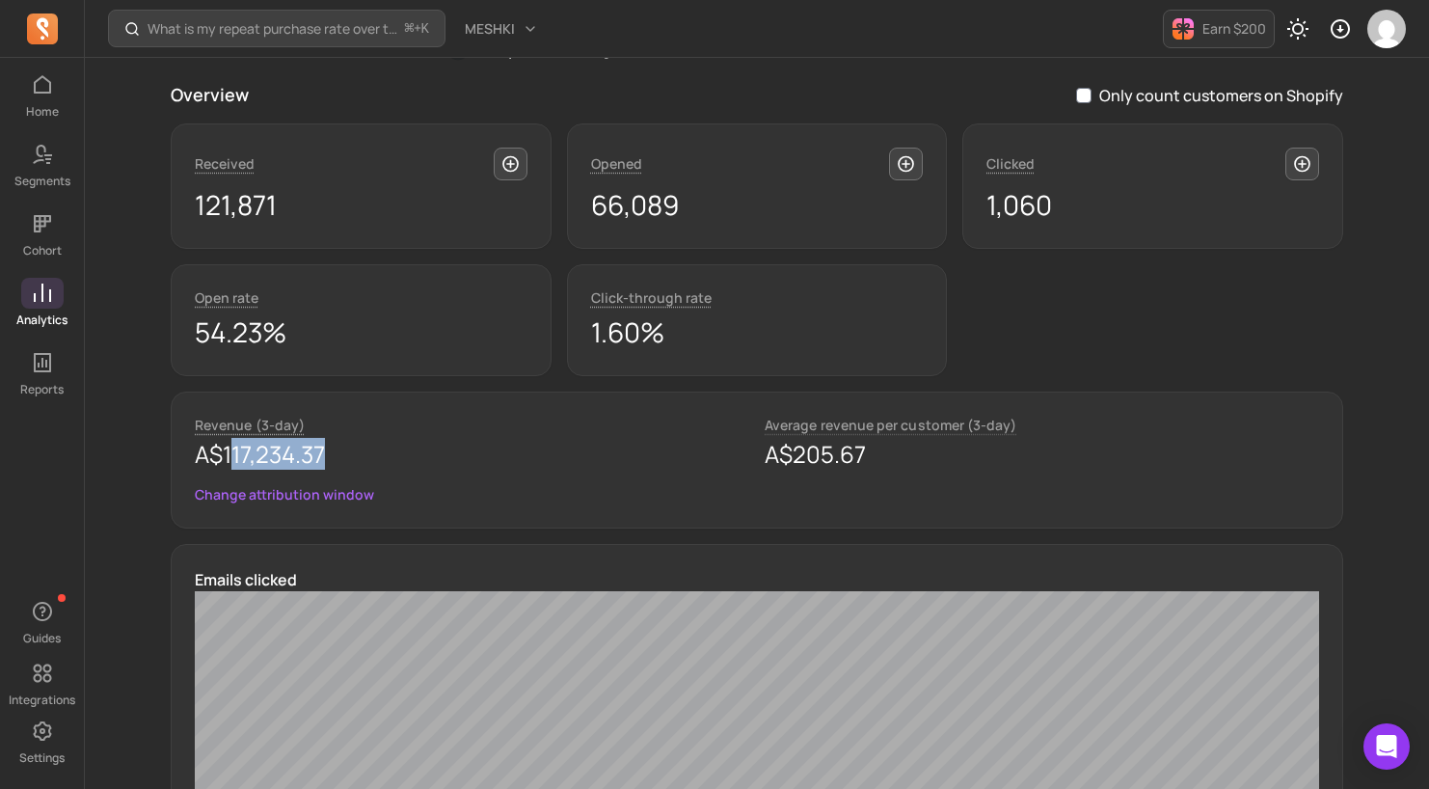
drag, startPoint x: 232, startPoint y: 457, endPoint x: 387, endPoint y: 455, distance: 154.3
click at [387, 455] on p "A$117,234.37" at bounding box center [472, 454] width 554 height 31
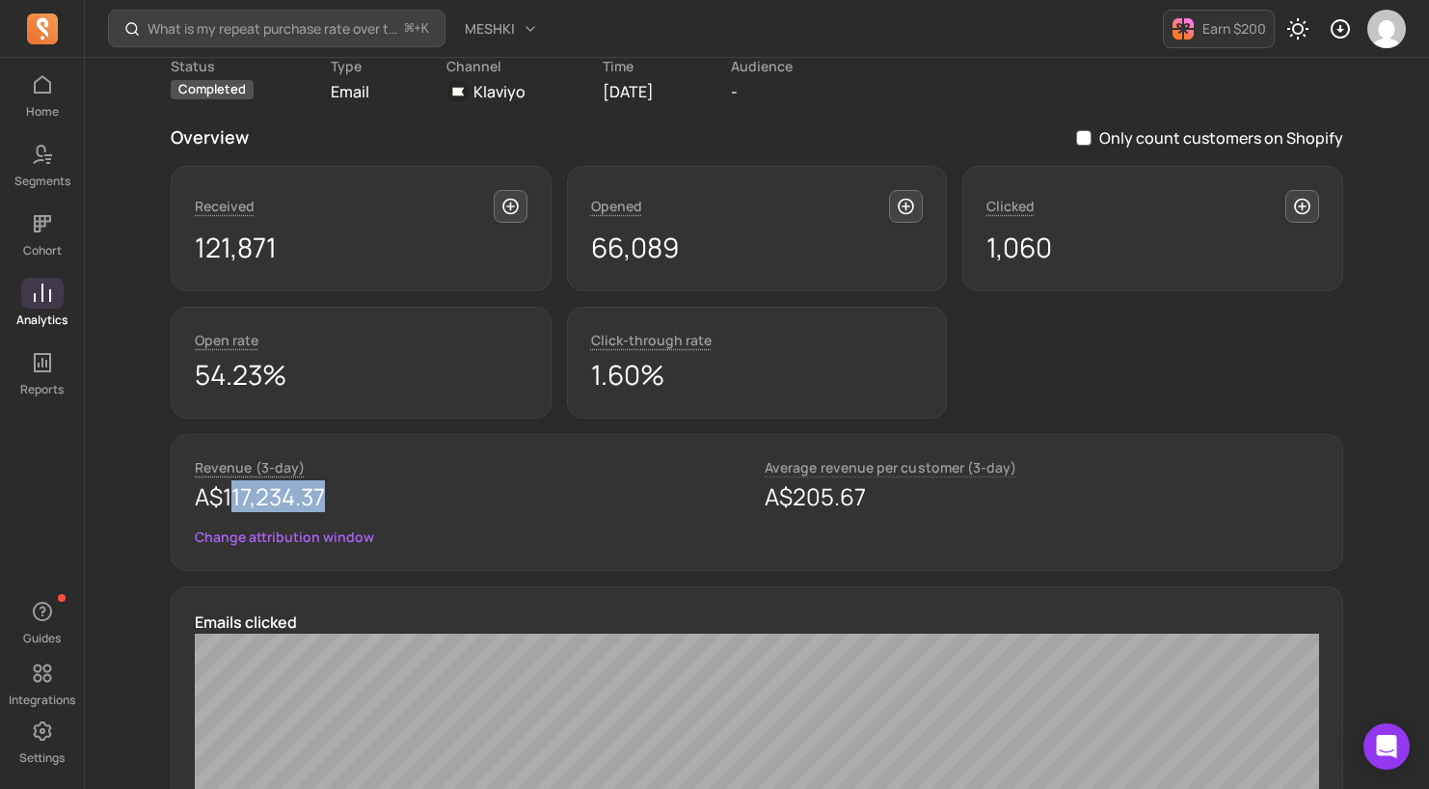
scroll to position [150, 0]
click at [1088, 137] on input "Only count customers on Shopify" at bounding box center [1083, 138] width 15 height 15
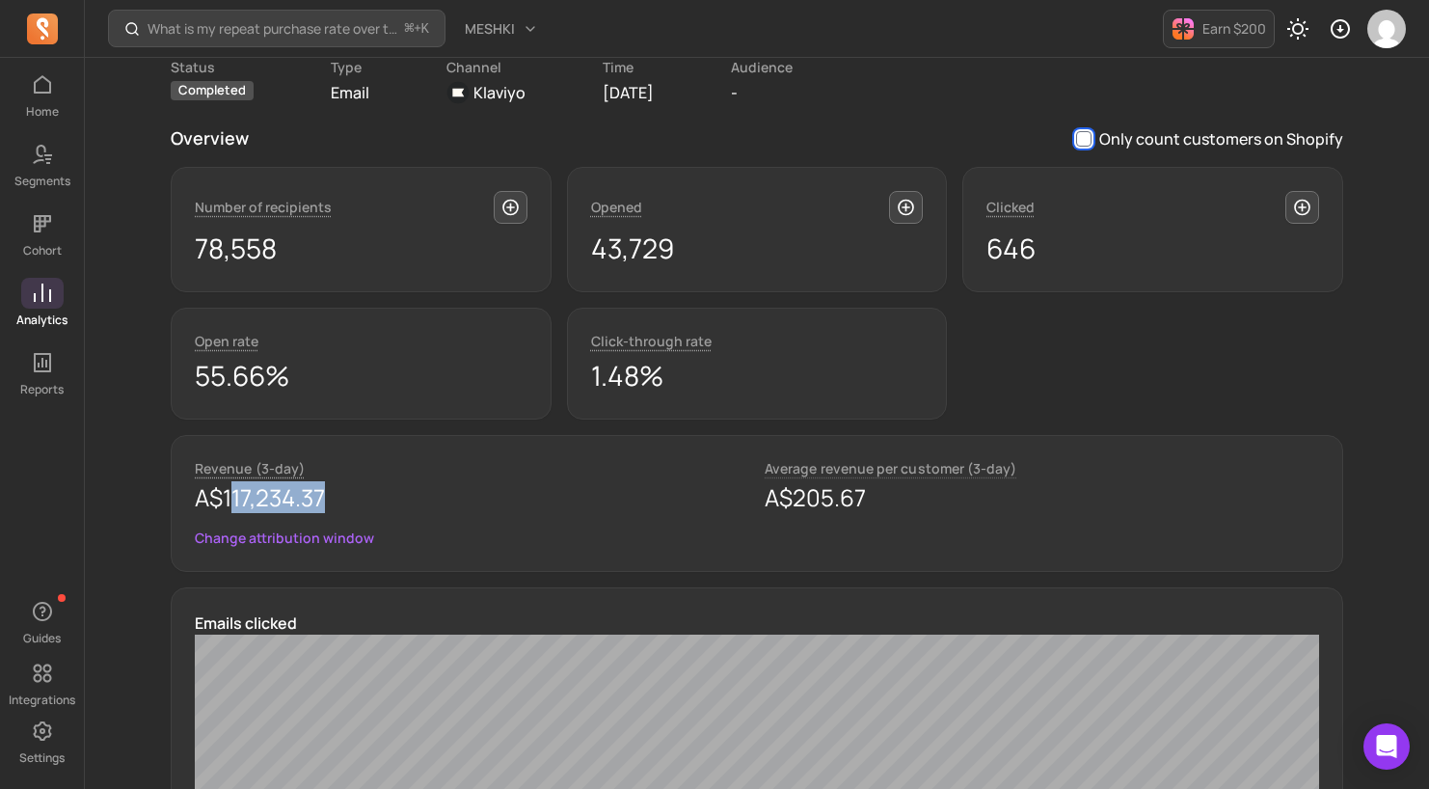
checkbox input "false"
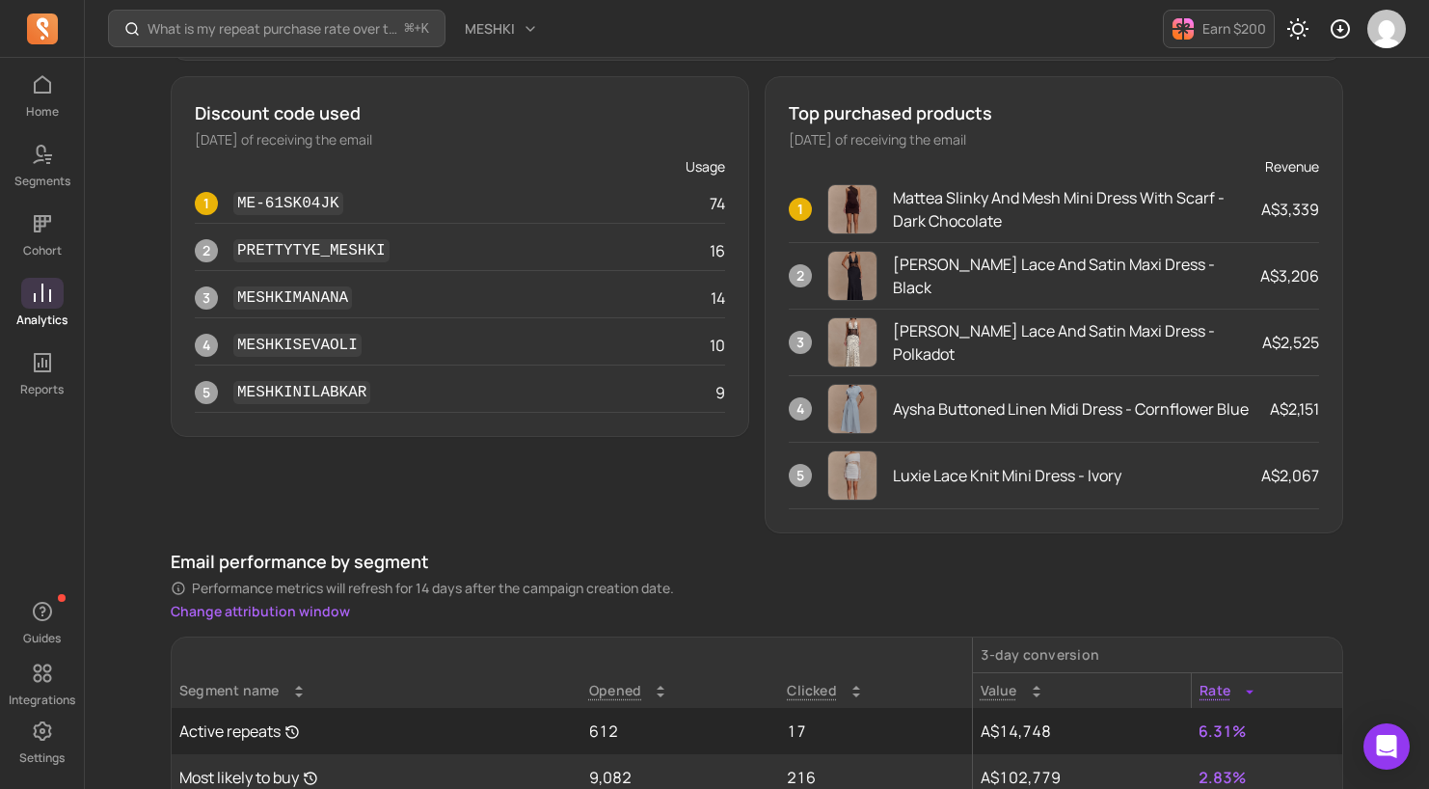
scroll to position [1041, 0]
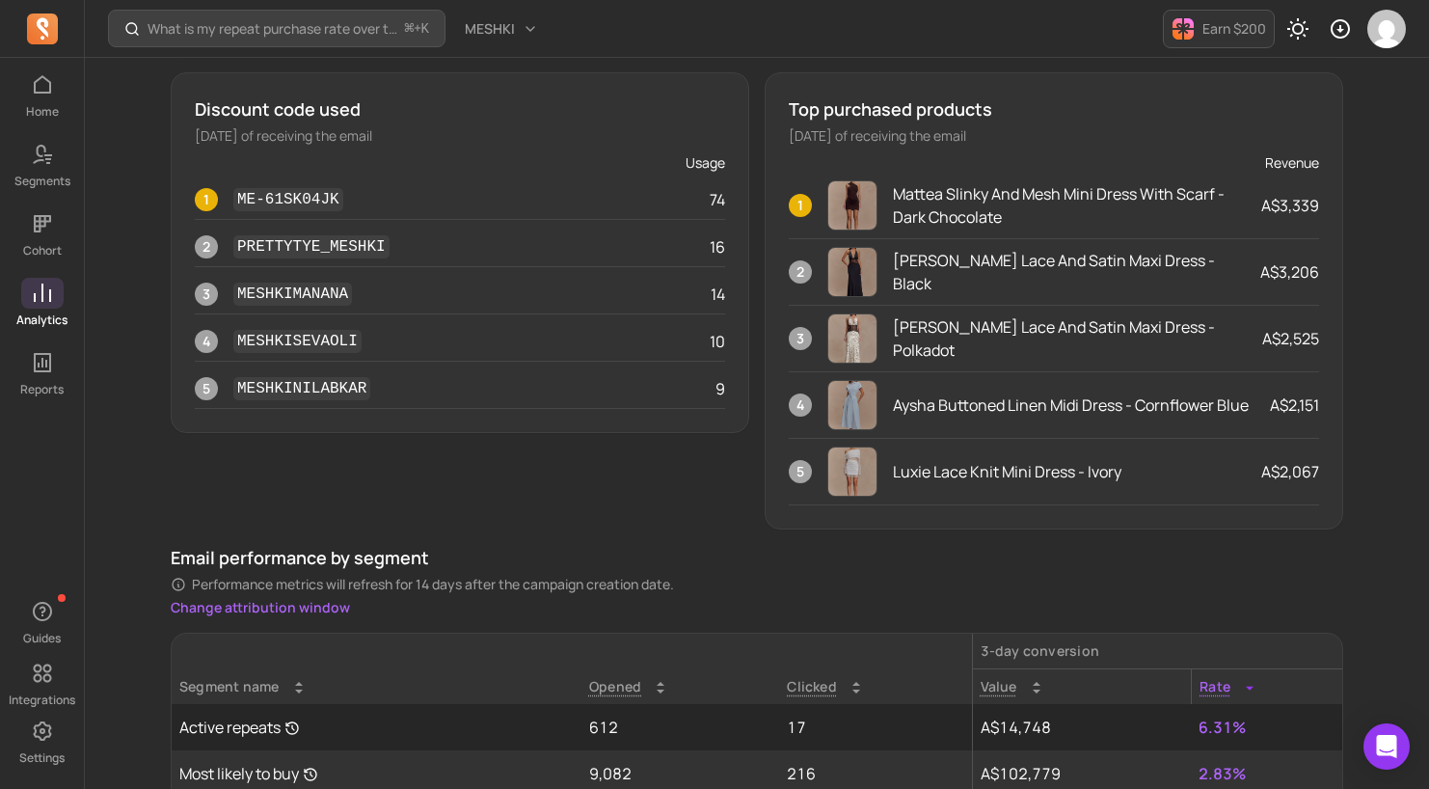
click at [916, 143] on p "[DATE] of receiving the email" at bounding box center [1054, 135] width 530 height 19
click at [937, 144] on p "[DATE] of receiving the email" at bounding box center [1054, 135] width 530 height 19
drag, startPoint x: 1018, startPoint y: 141, endPoint x: 771, endPoint y: 140, distance: 246.9
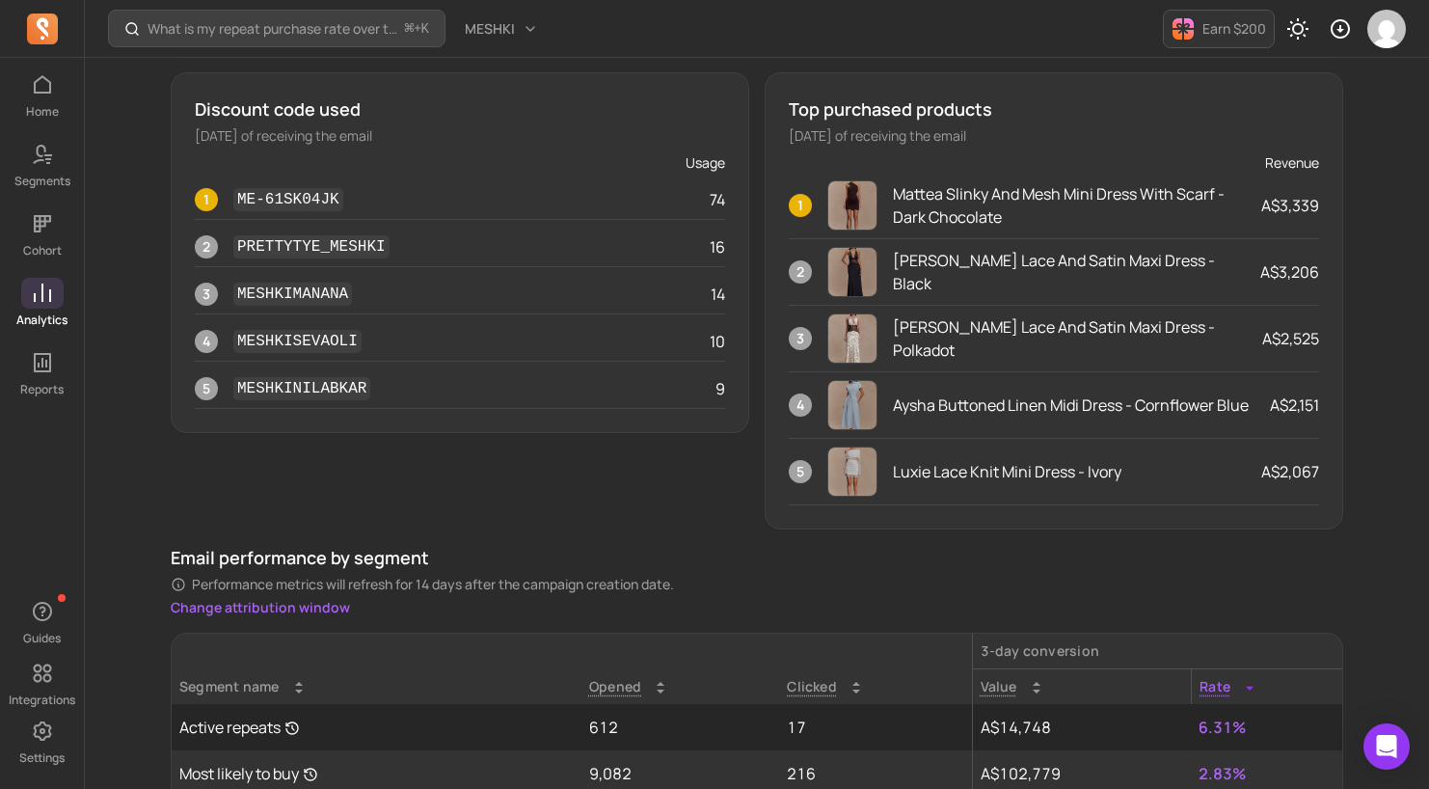
click at [766, 138] on div "Top purchased products [DATE] of receiving the email Revenue 1 Mattea Slinky An…" at bounding box center [1054, 300] width 579 height 457
click at [794, 158] on div "Revenue" at bounding box center [1054, 162] width 530 height 19
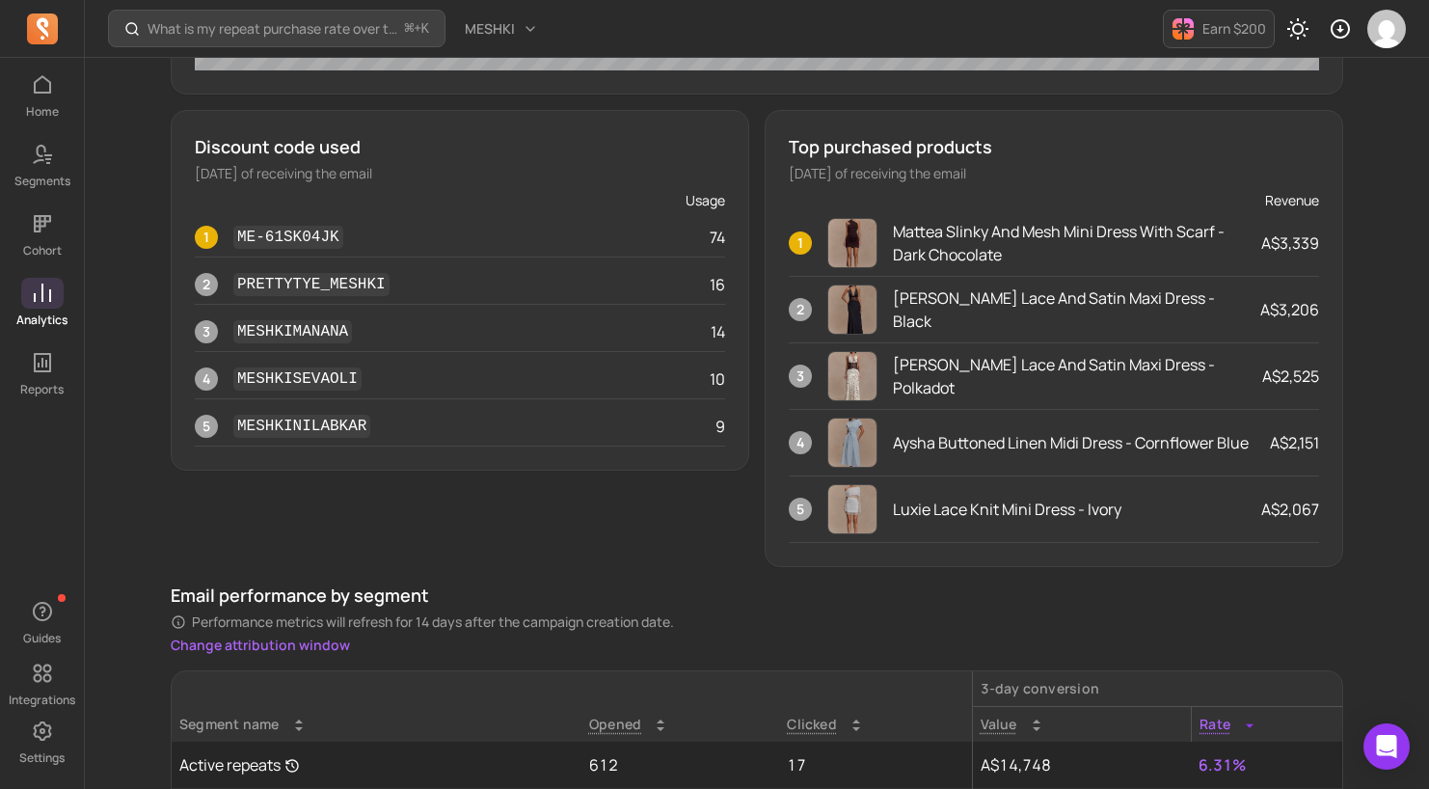
scroll to position [1001, 0]
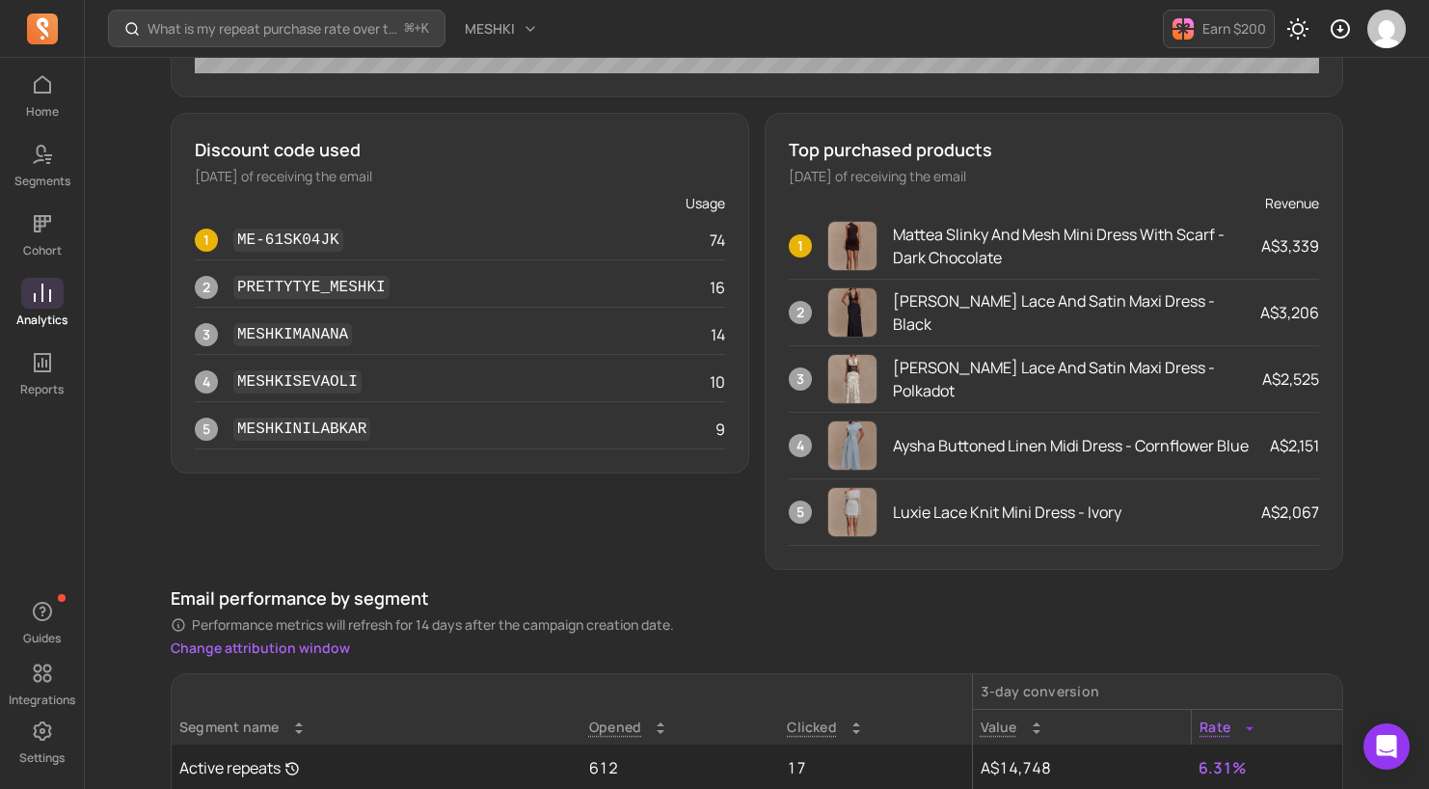
click at [910, 178] on p "[DATE] of receiving the email" at bounding box center [1054, 176] width 530 height 19
click at [756, 221] on div "Discount code used [DATE] of receiving the email Usage 1 ME-61SK04JK 74 2 PRETT…" at bounding box center [757, 341] width 1173 height 457
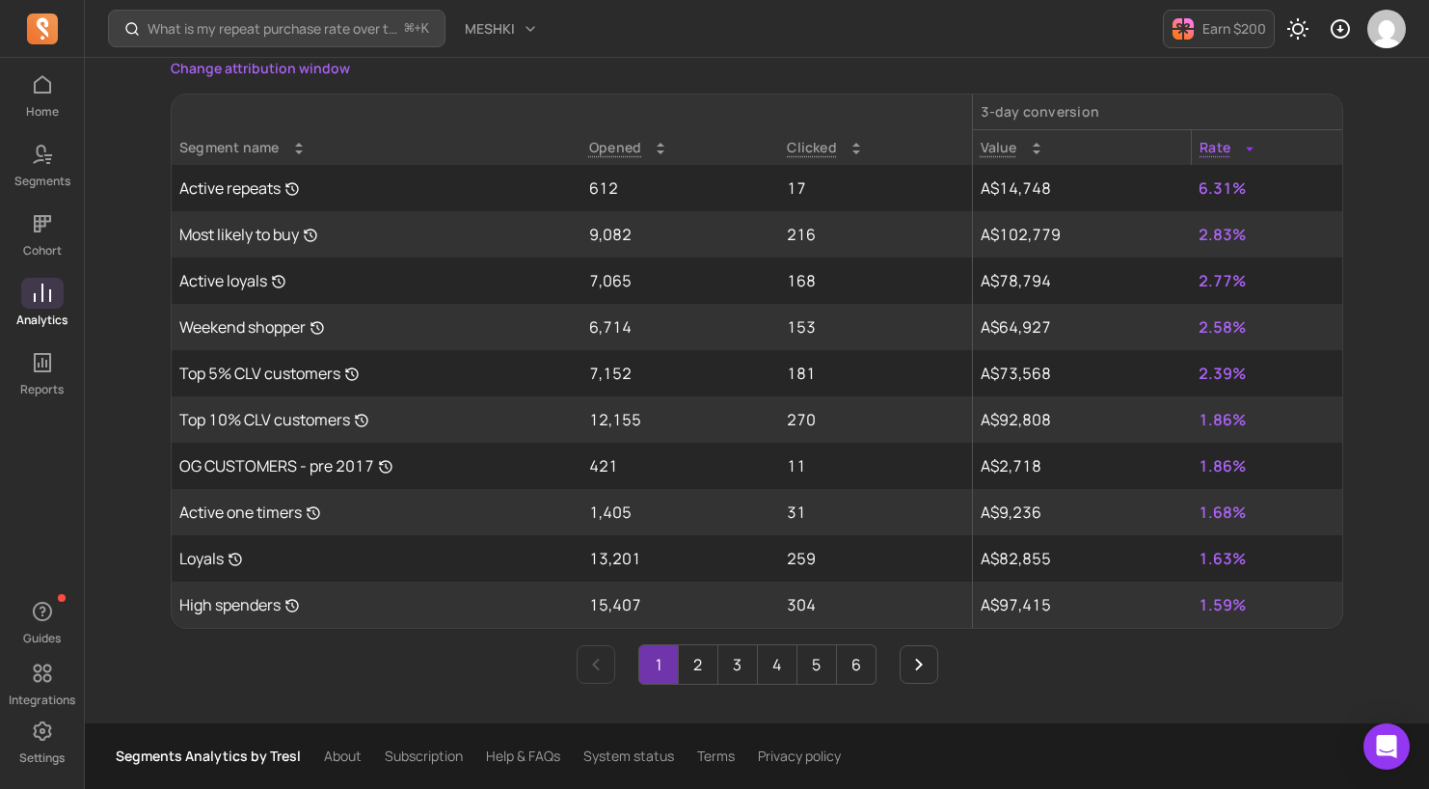
scroll to position [1573, 0]
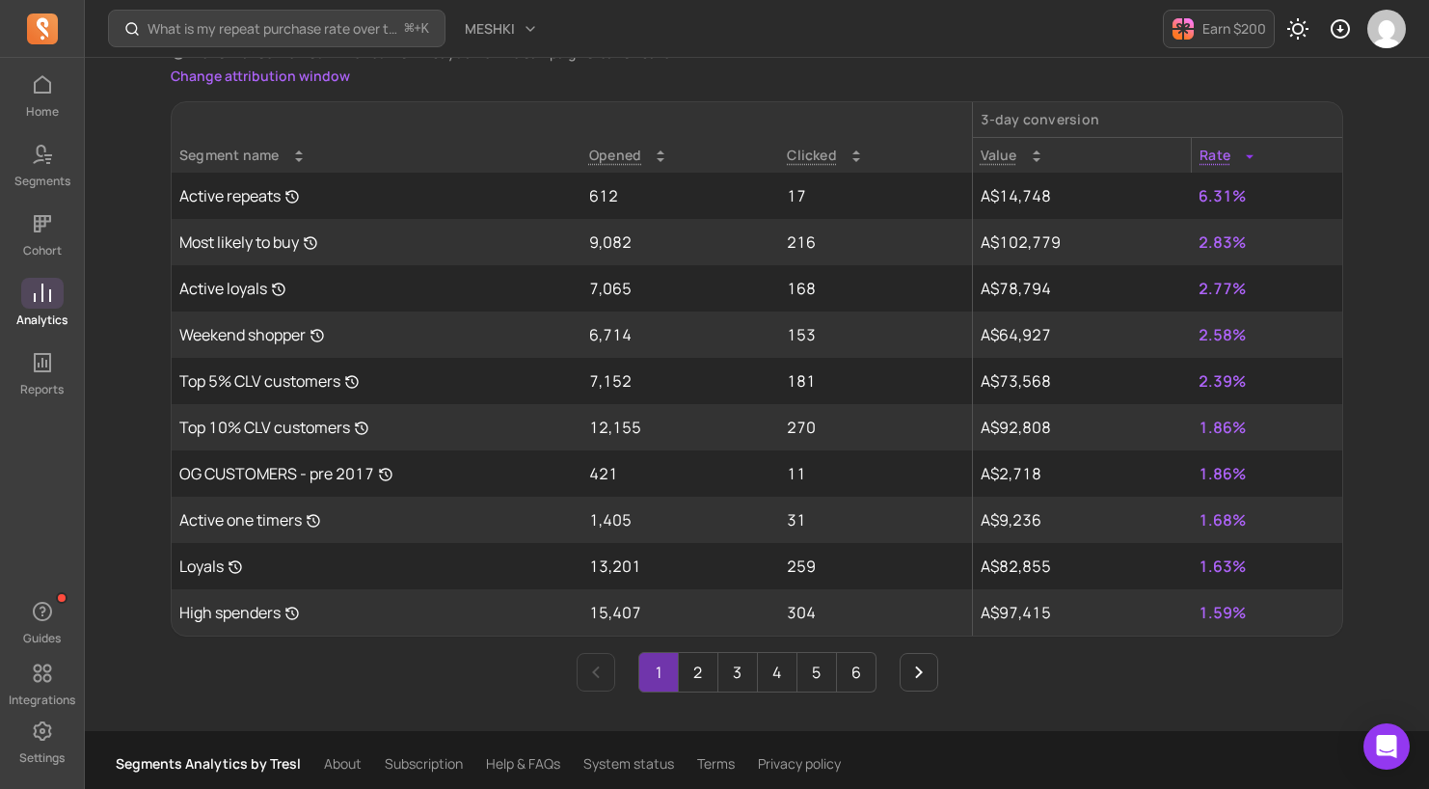
click at [39, 310] on link "Analytics" at bounding box center [42, 303] width 84 height 50
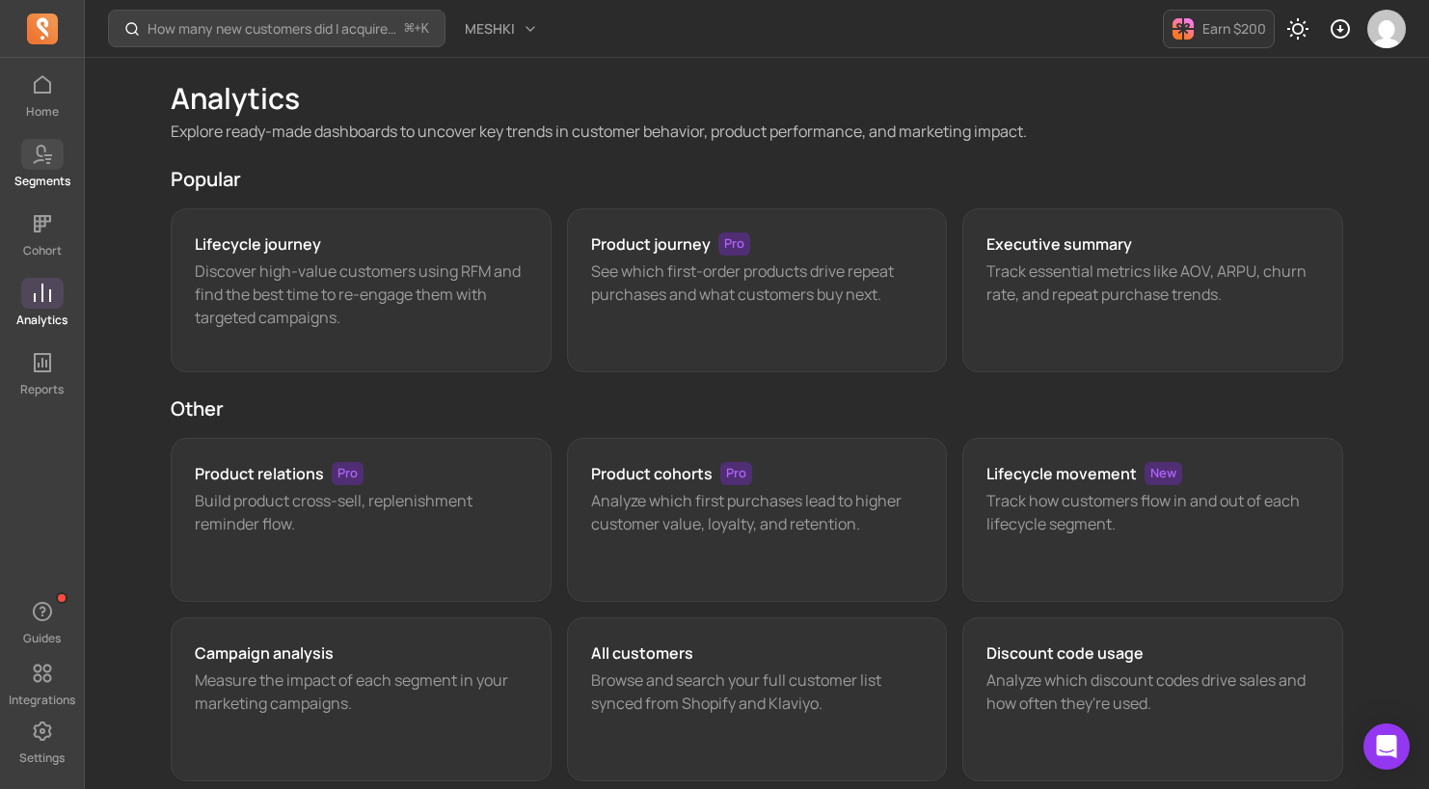
click at [40, 156] on icon at bounding box center [38, 154] width 13 height 19
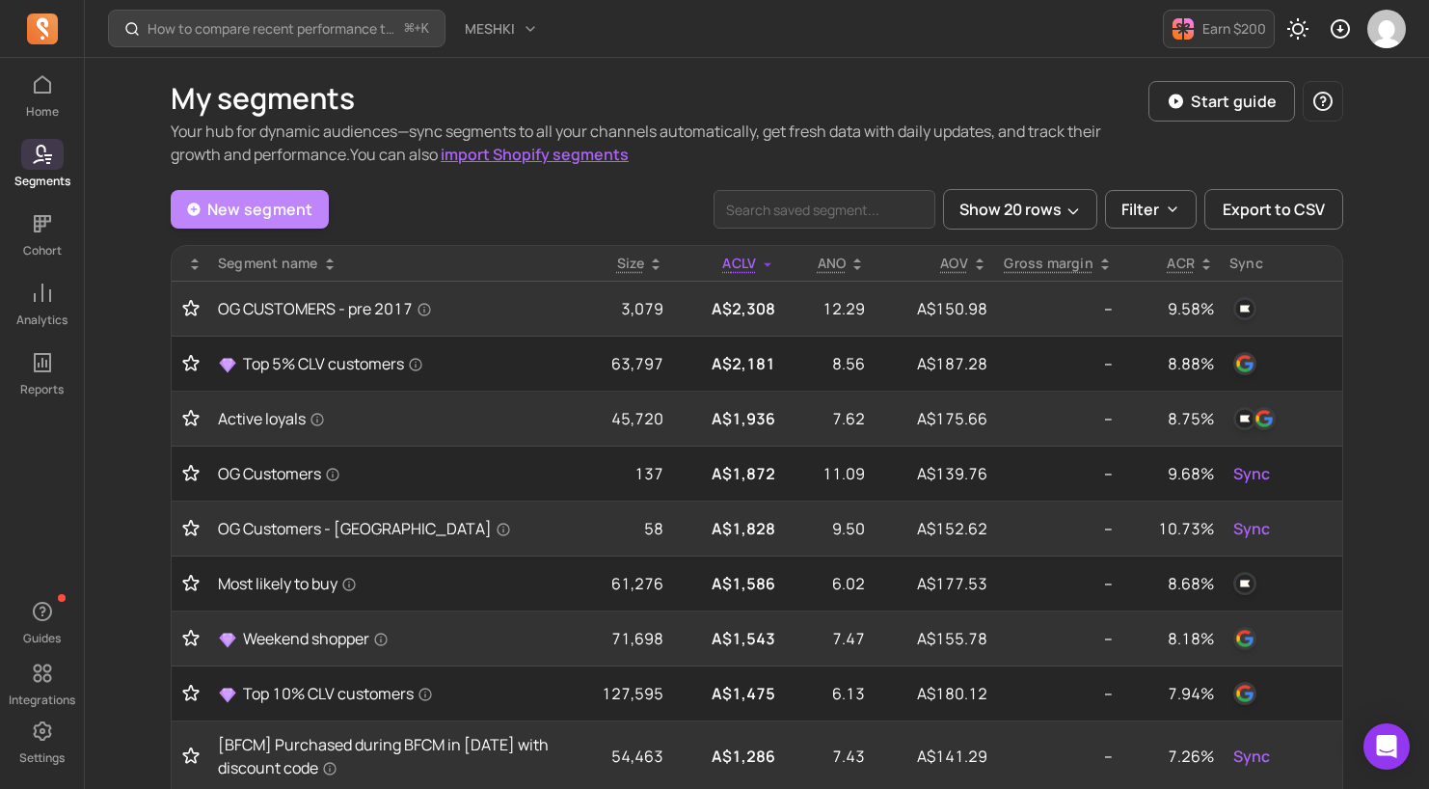
click at [247, 203] on link "New segment" at bounding box center [250, 209] width 158 height 39
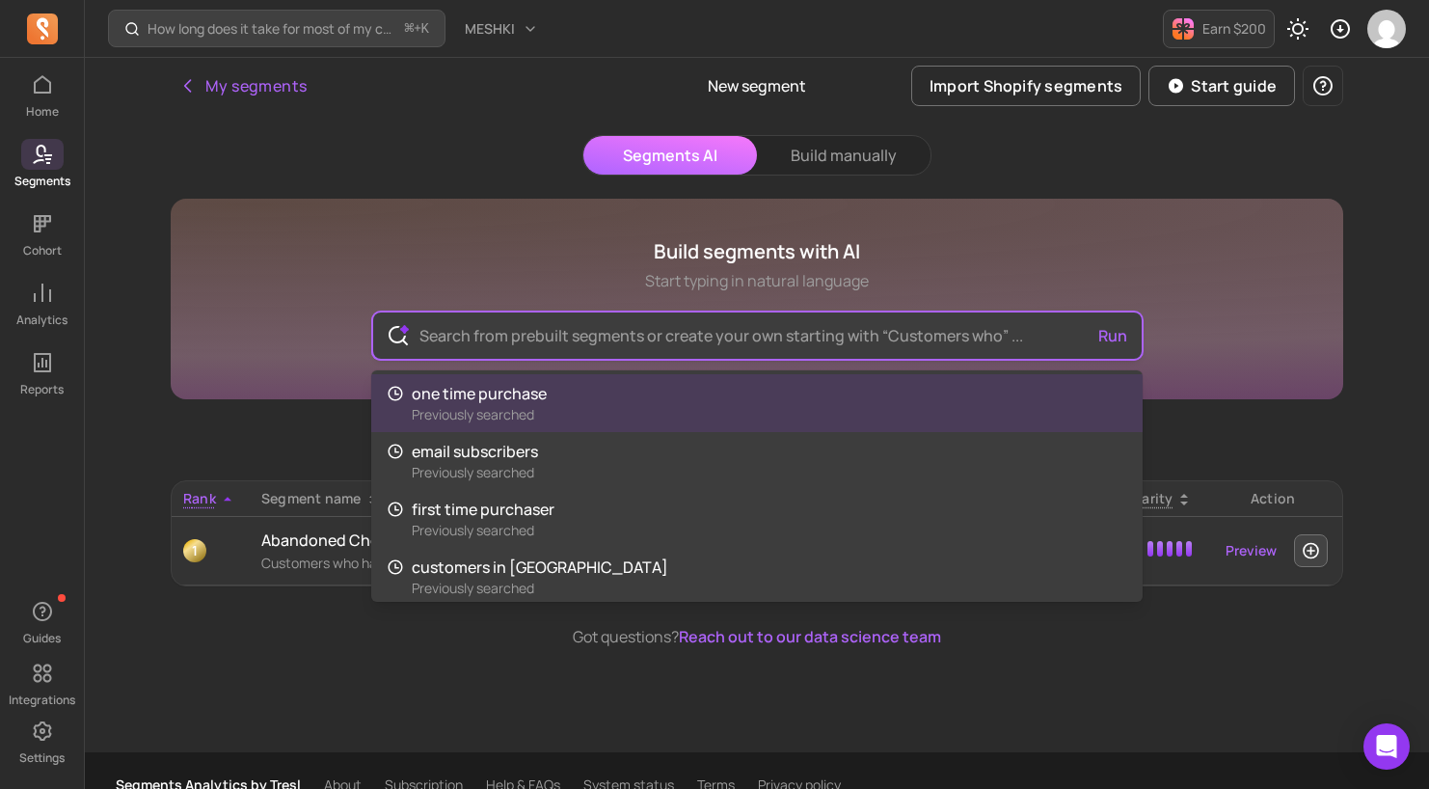
click at [583, 337] on input "text" at bounding box center [757, 335] width 707 height 46
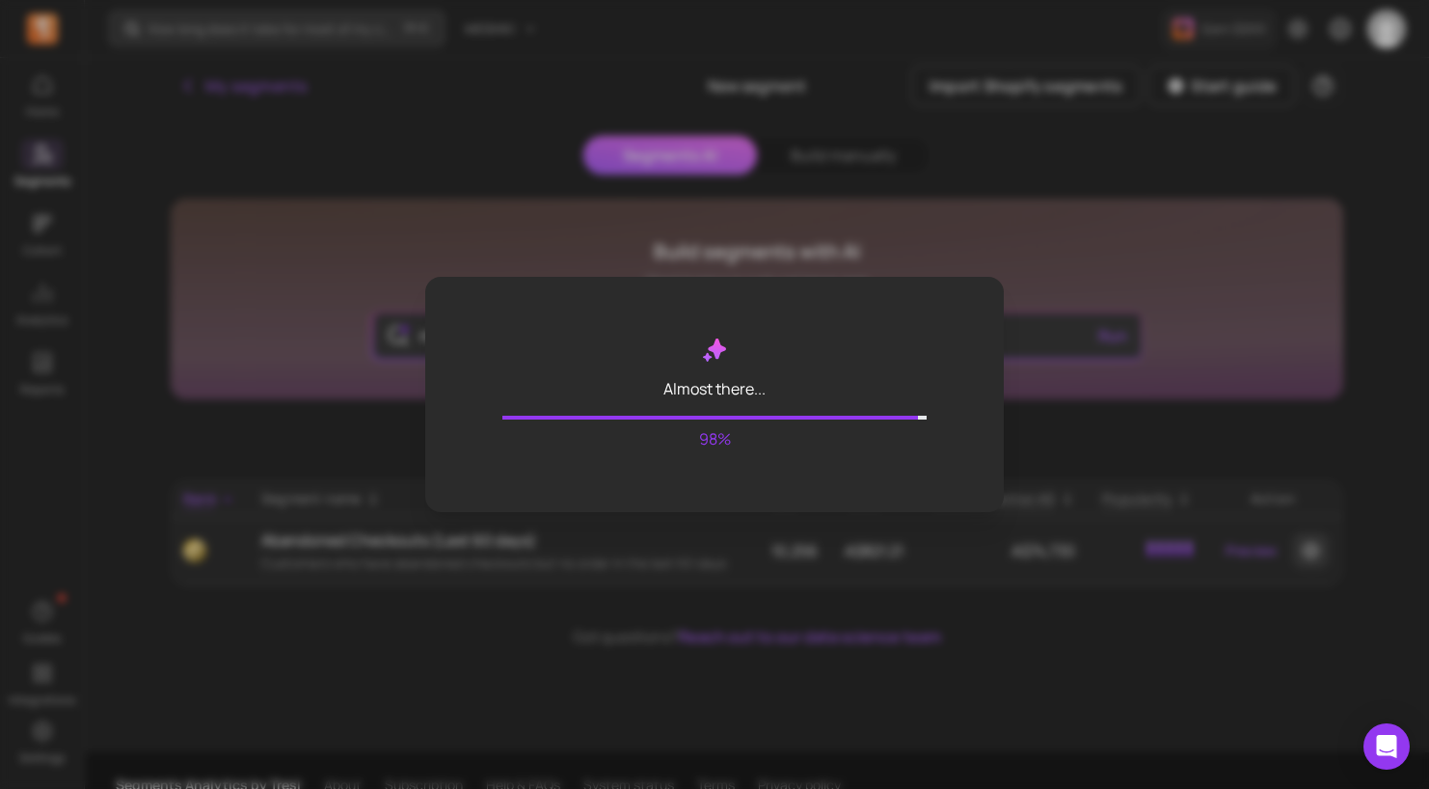
type input "mini dress customers"
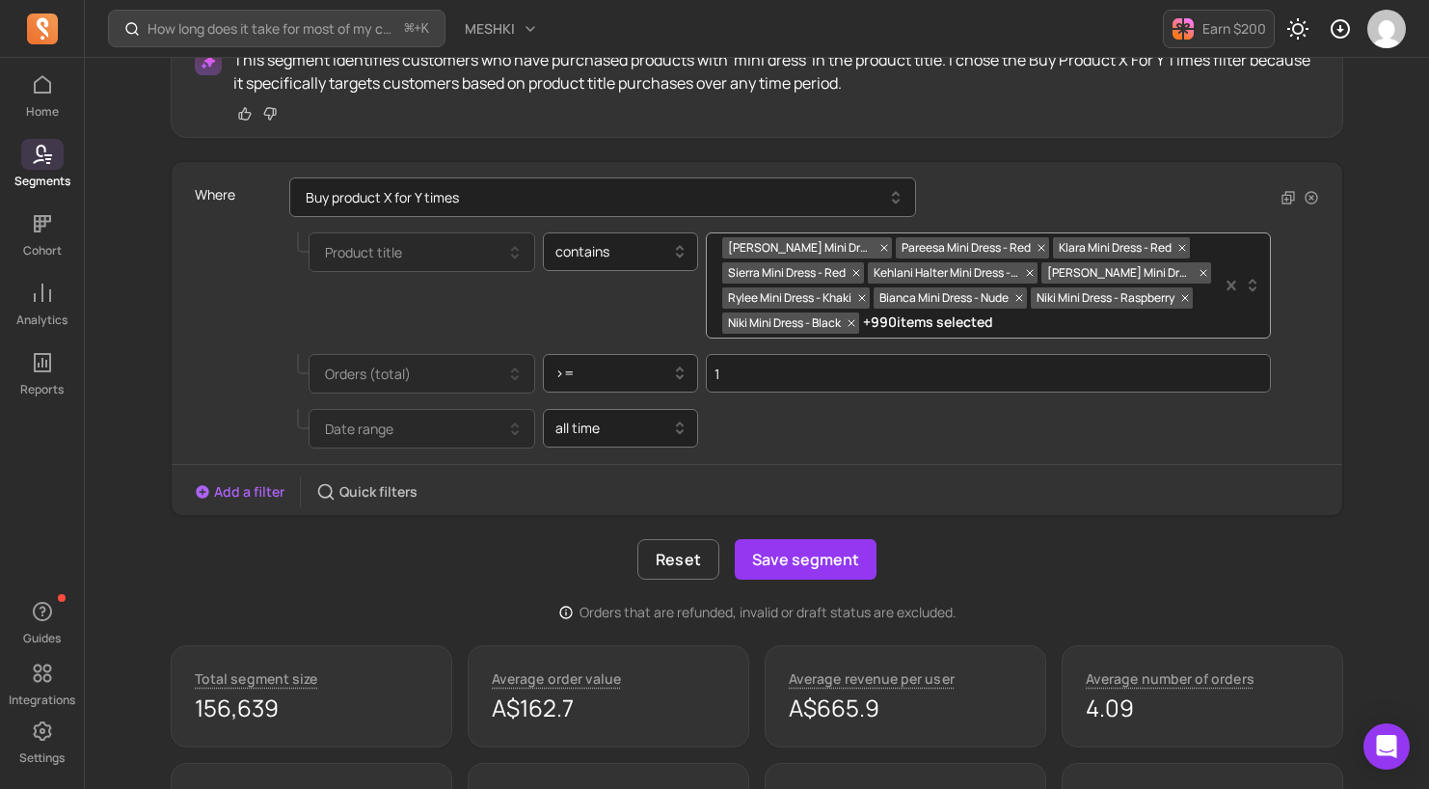
scroll to position [352, 0]
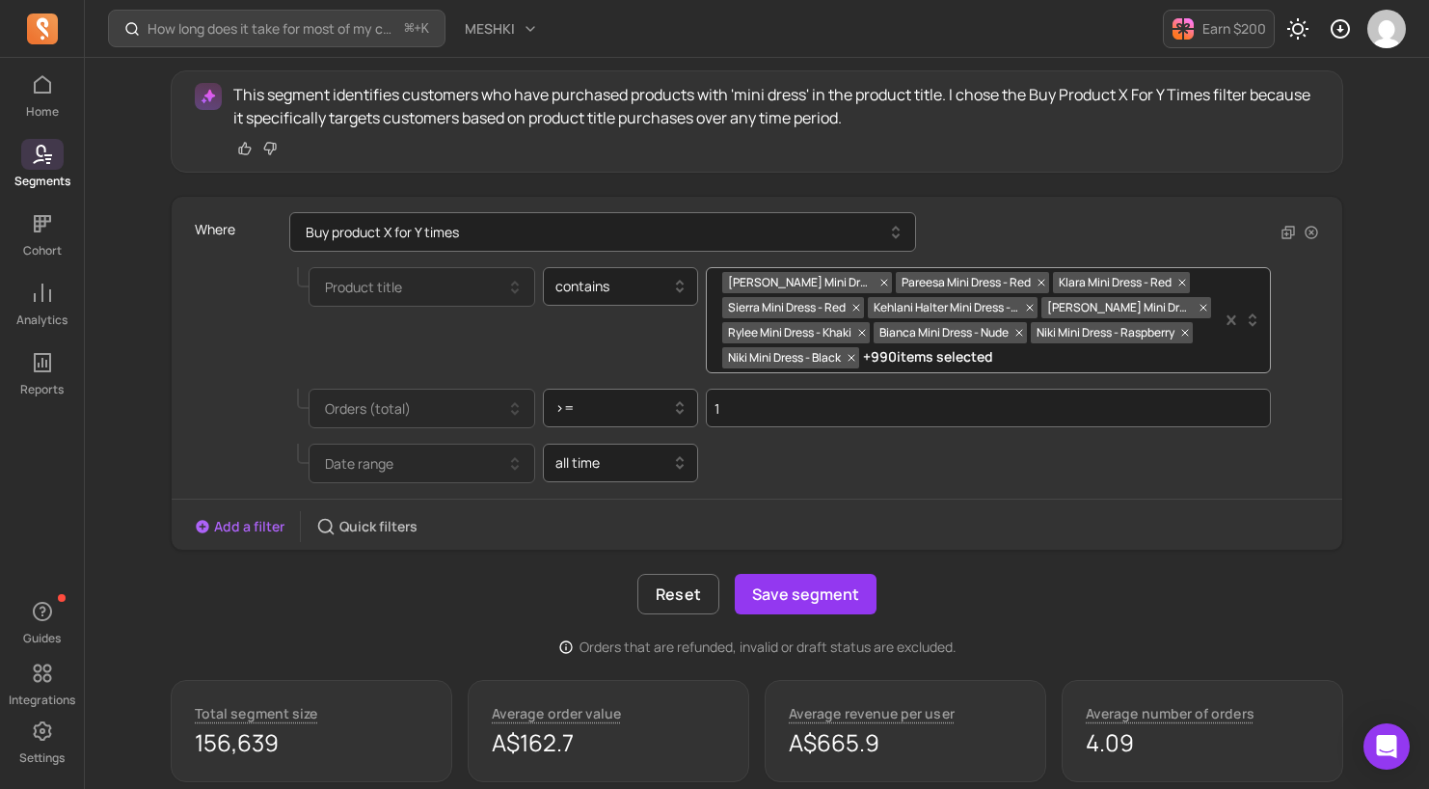
click at [242, 521] on button "Add a filter" at bounding box center [240, 526] width 90 height 19
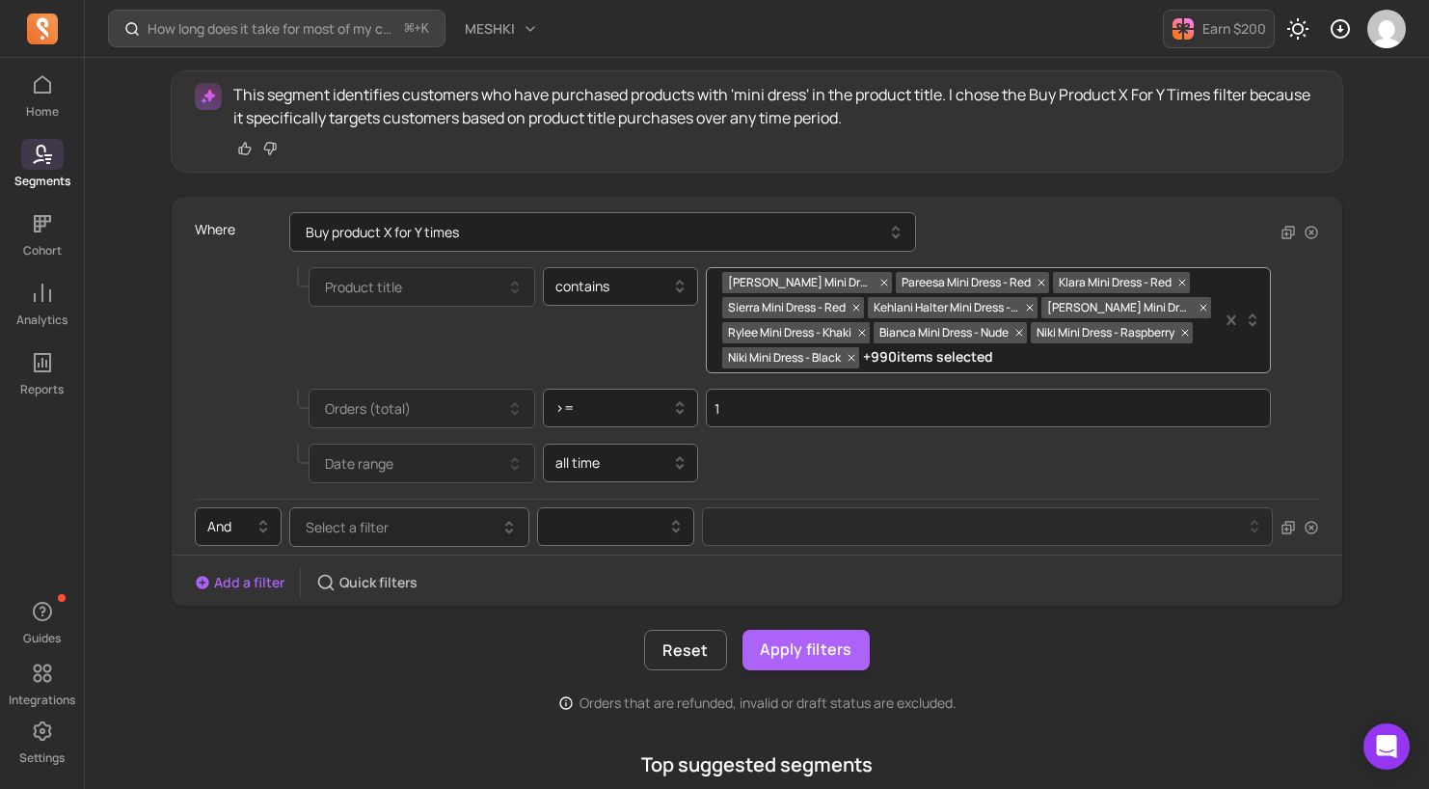
click at [381, 525] on span "Select a filter" at bounding box center [347, 527] width 83 height 18
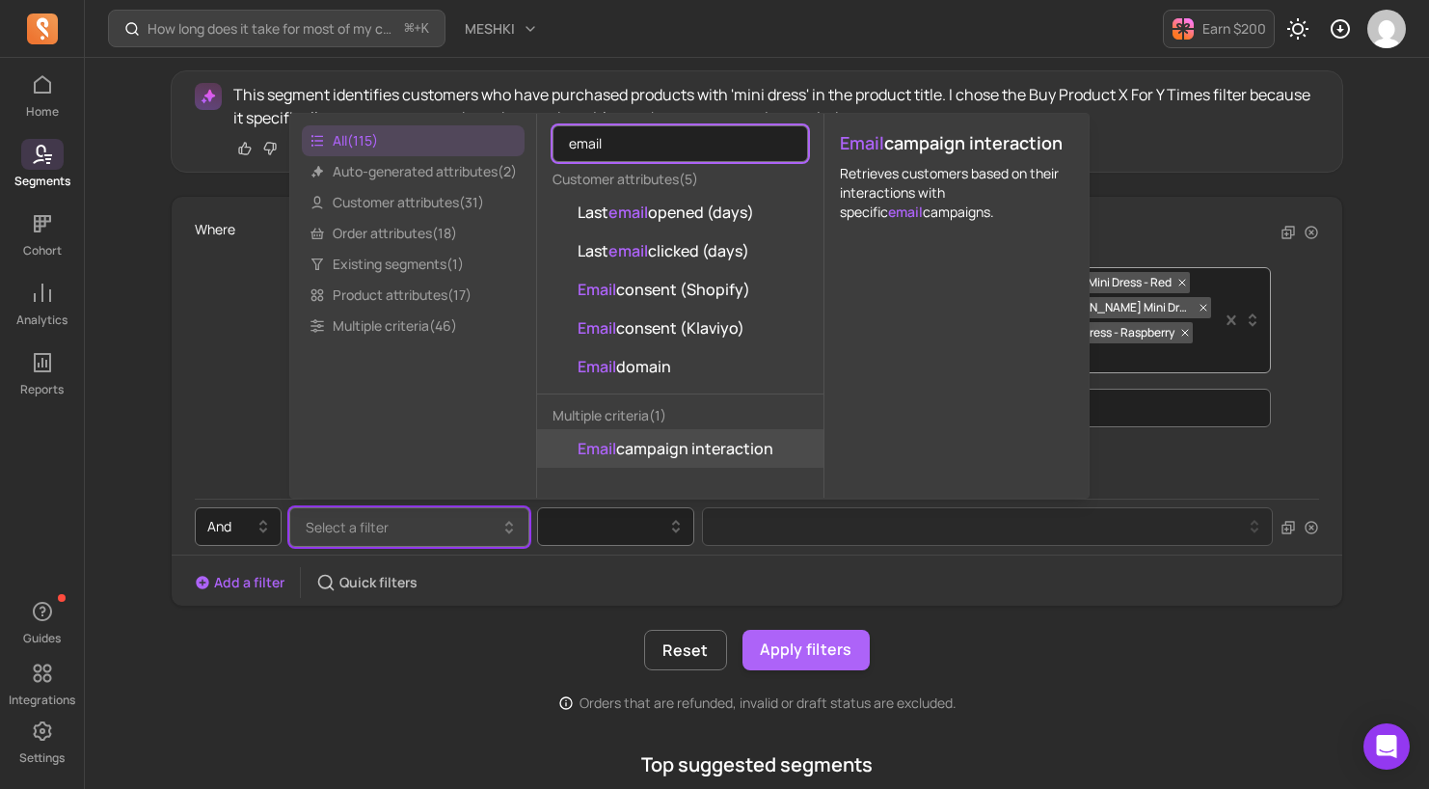
type input "email"
click at [718, 451] on span "Email campaign interaction" at bounding box center [676, 448] width 196 height 23
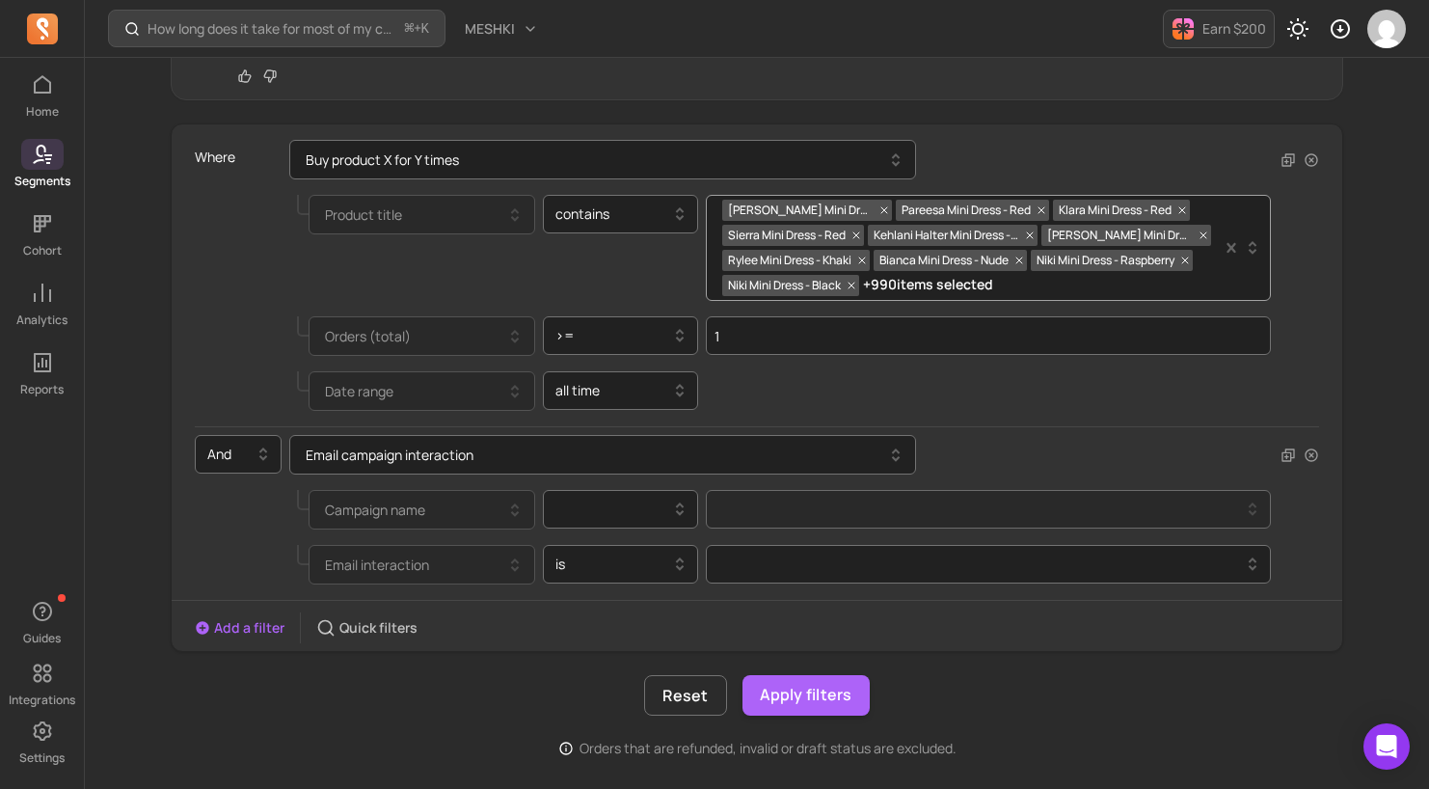
scroll to position [437, 0]
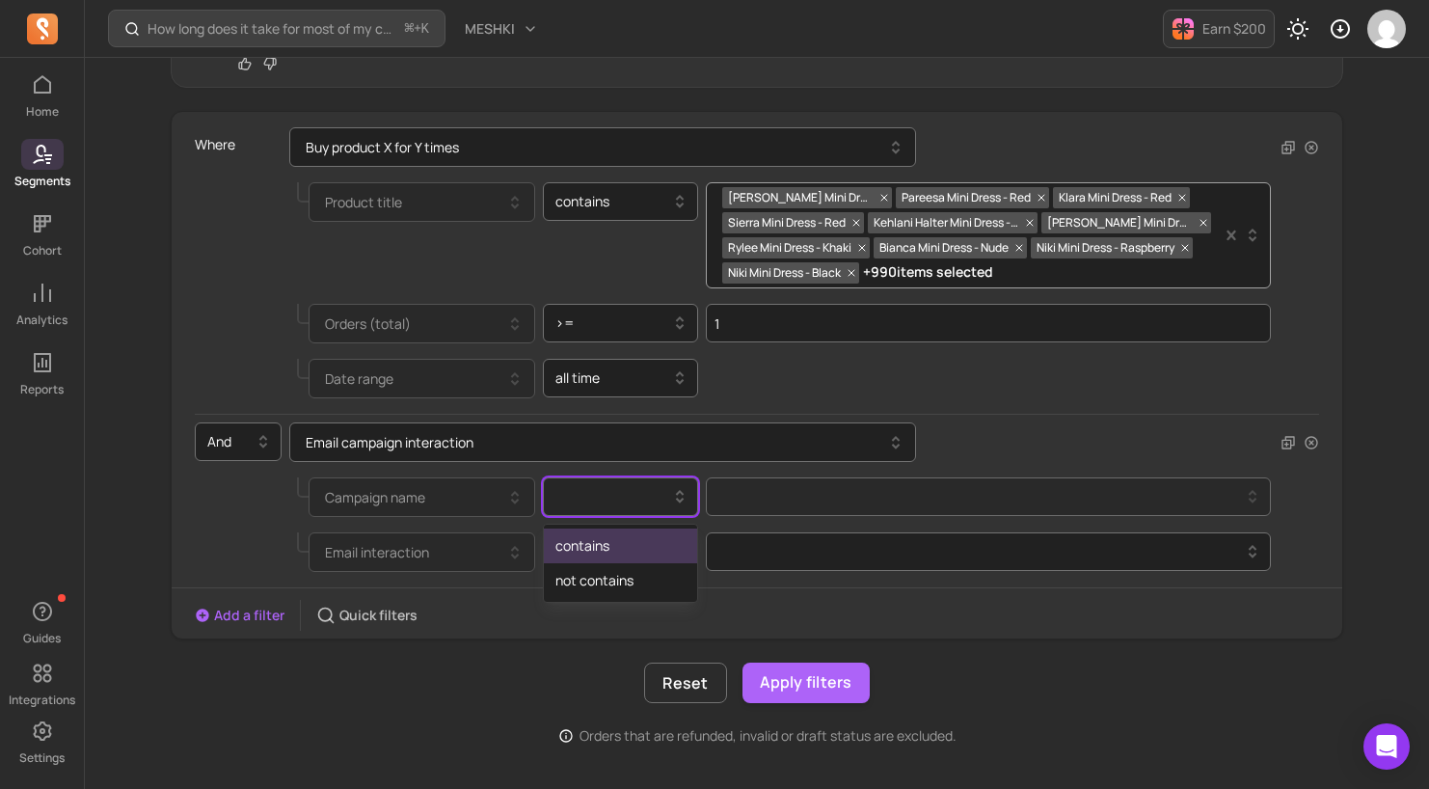
click at [610, 499] on div at bounding box center [613, 496] width 116 height 23
click at [603, 548] on div "contains" at bounding box center [621, 545] width 154 height 35
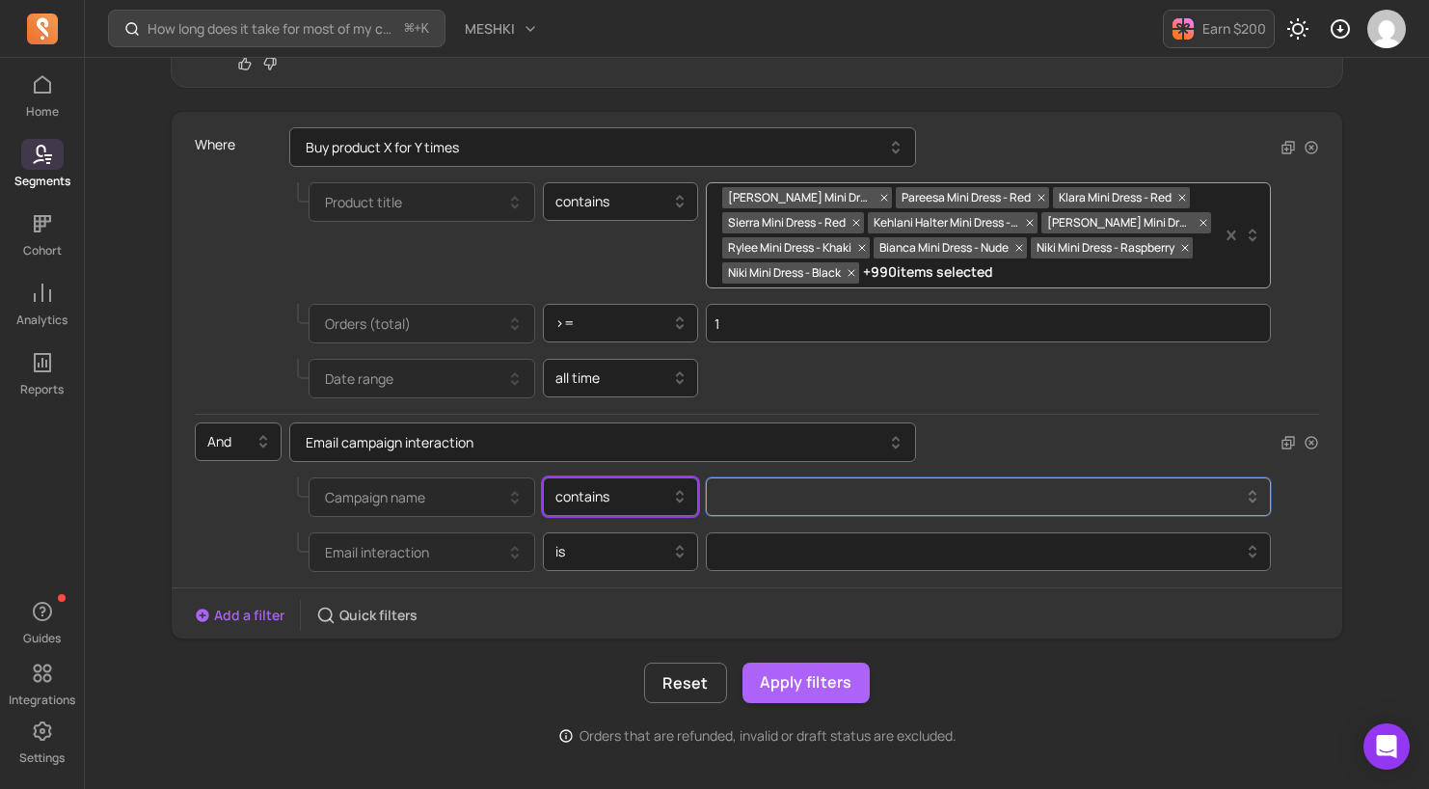
click at [760, 513] on button at bounding box center [988, 496] width 565 height 39
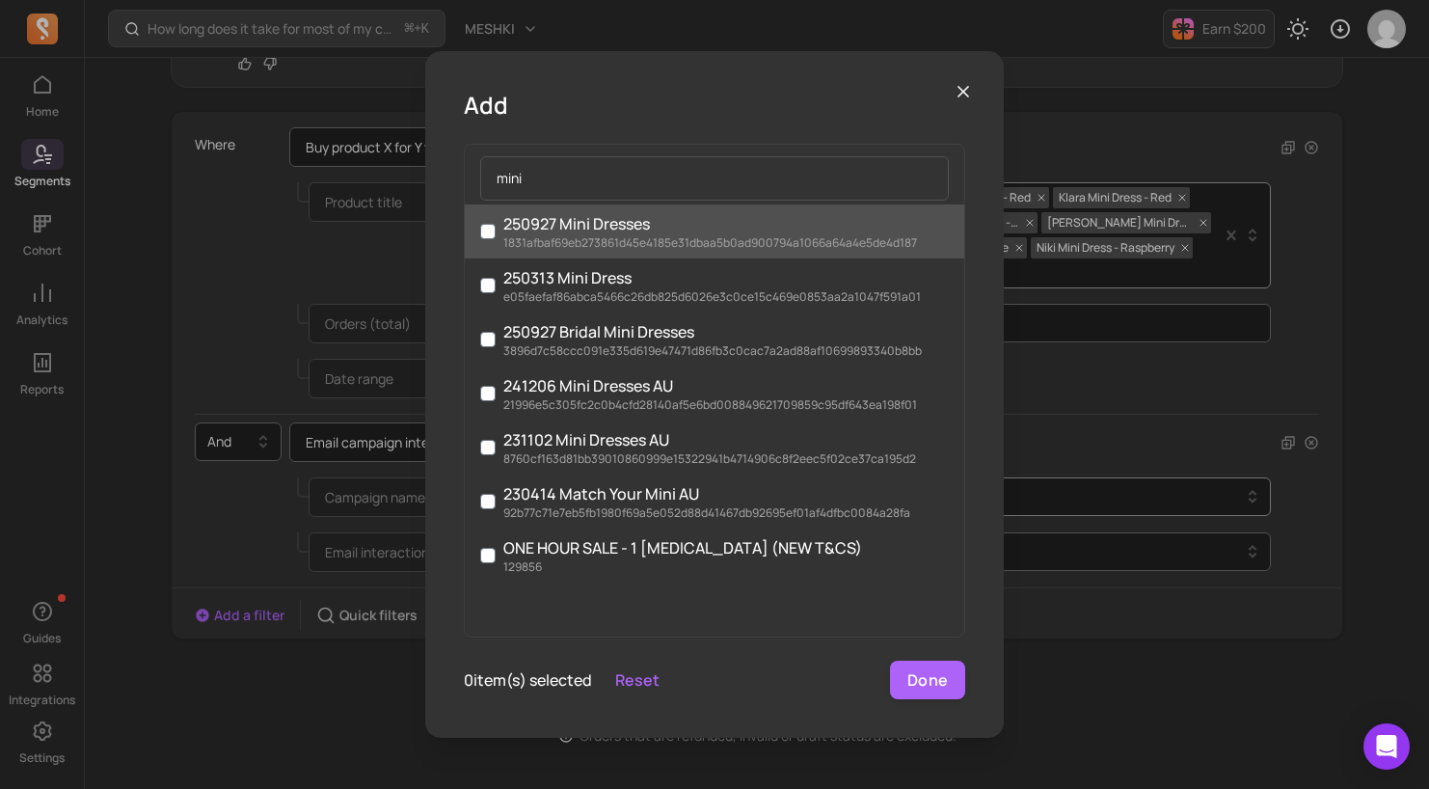
type input "mini"
click at [733, 237] on p "1831afbaf69eb273861d45e4185e31dbaa5b0ad900794a1066a64a4e5de4d187" at bounding box center [710, 242] width 414 height 15
click at [496, 237] on input "250927 Mini Dresses 1831afbaf69eb273861d45e4185e31dbaa5b0ad900794a1066a64a4e5de…" at bounding box center [487, 231] width 15 height 15
checkbox input "true"
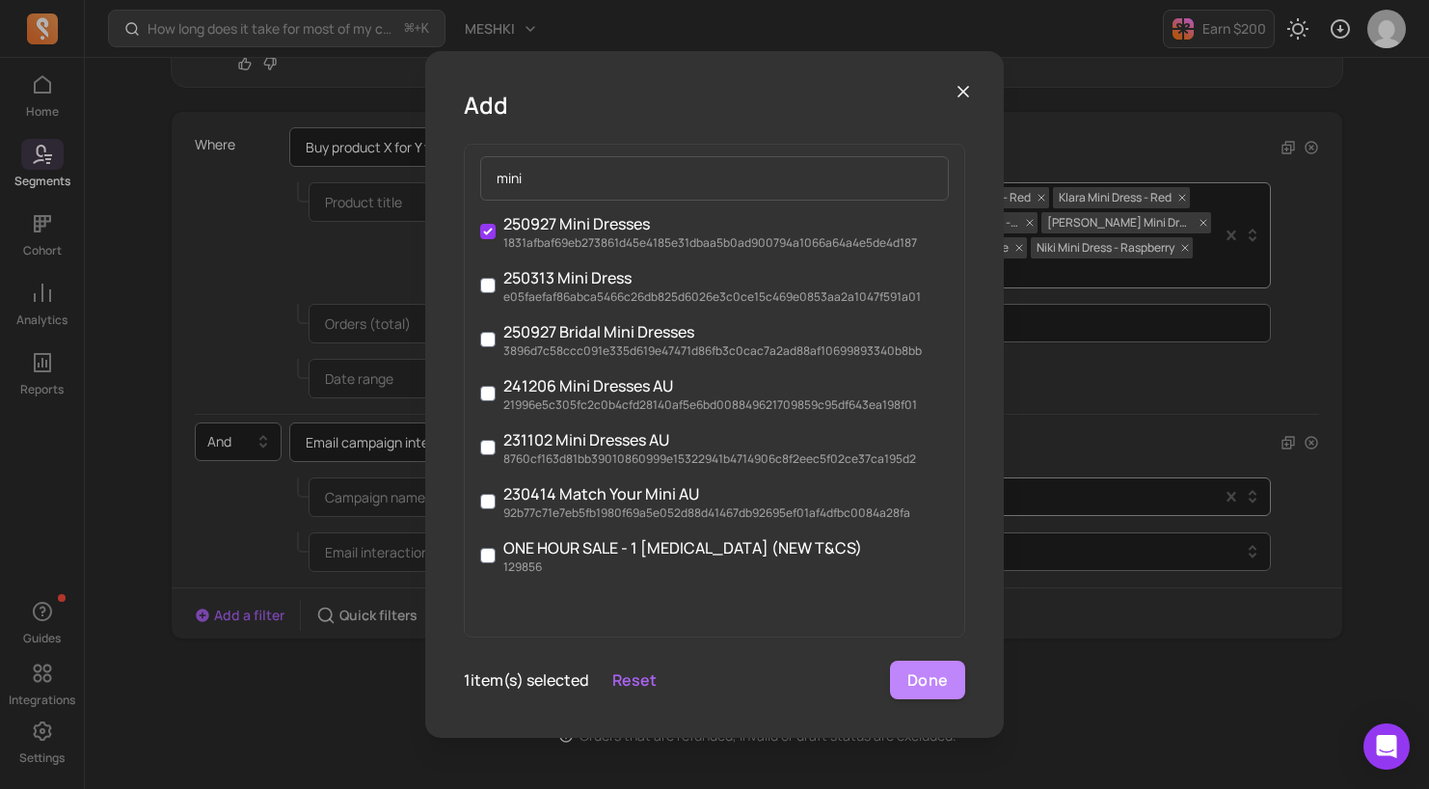
click at [933, 684] on button "Done" at bounding box center [927, 680] width 75 height 39
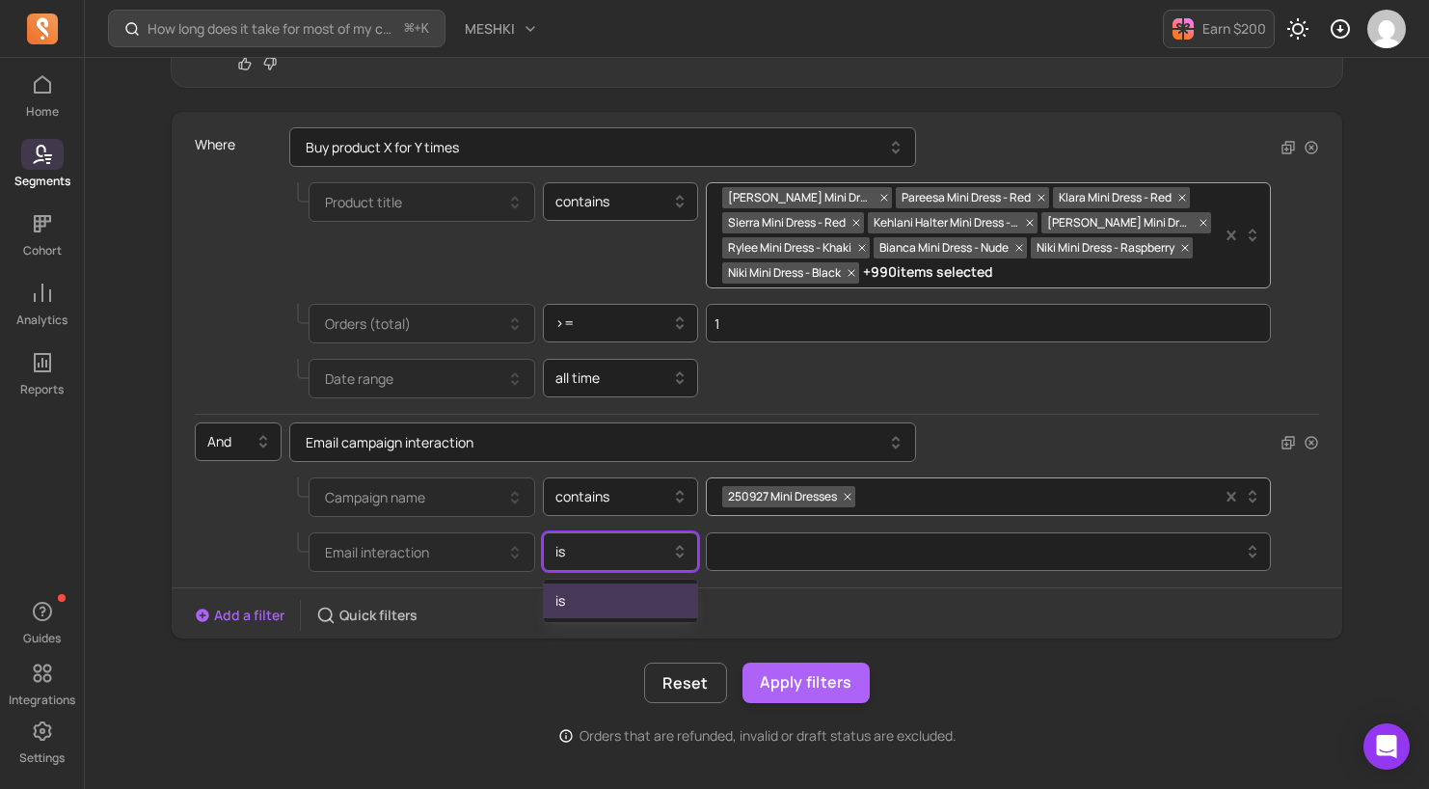
click at [592, 543] on div at bounding box center [613, 551] width 116 height 23
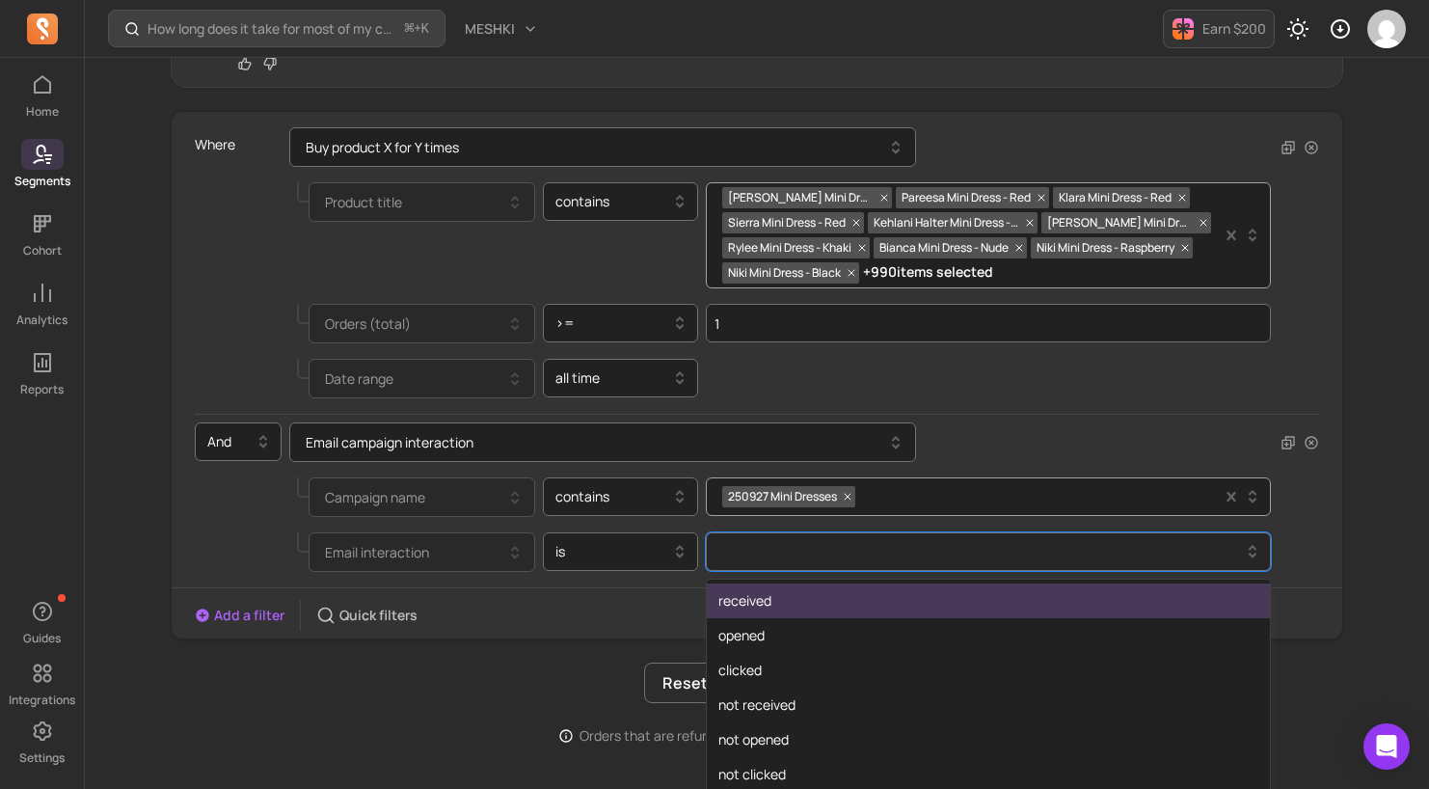
scroll to position [452, 0]
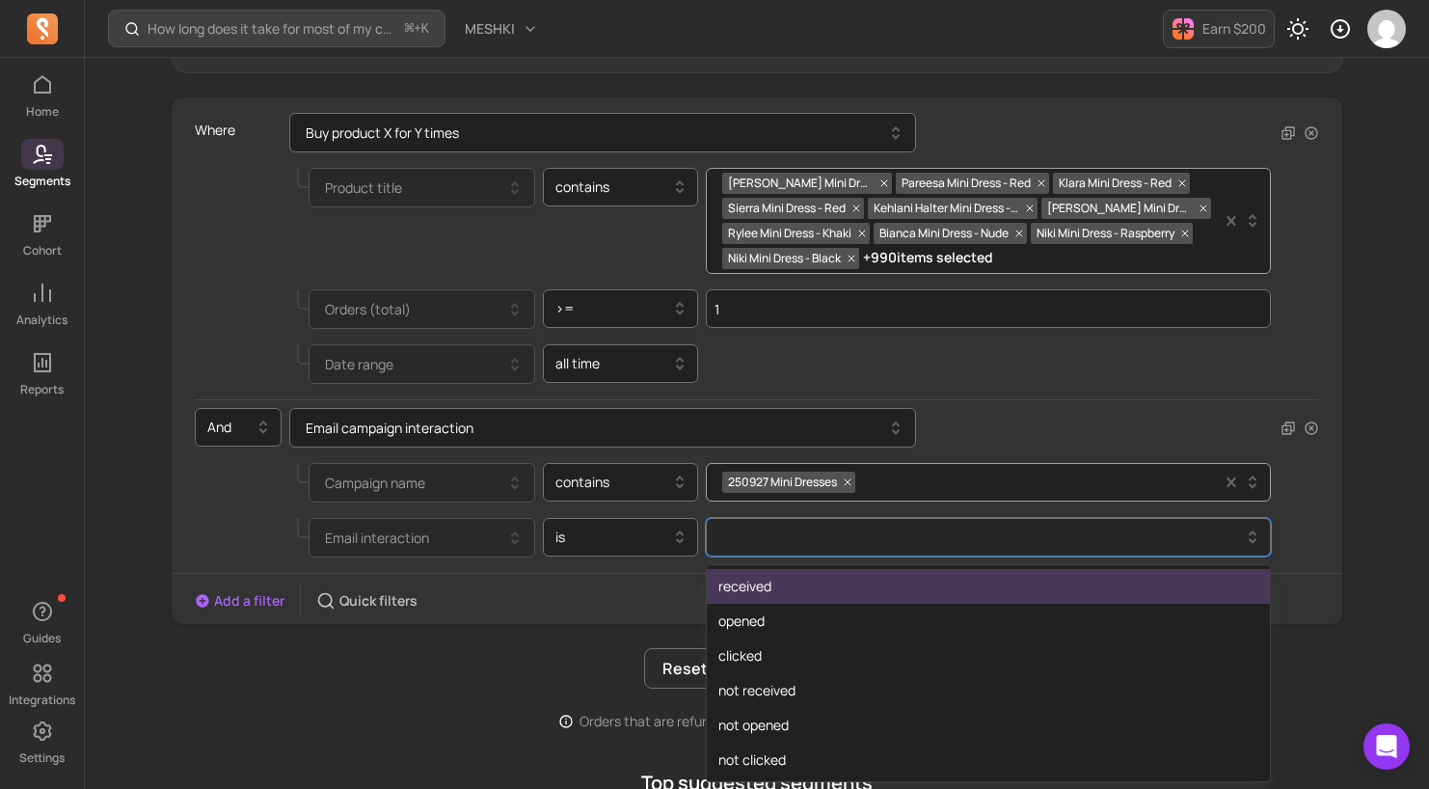
click at [785, 553] on div at bounding box center [988, 537] width 565 height 39
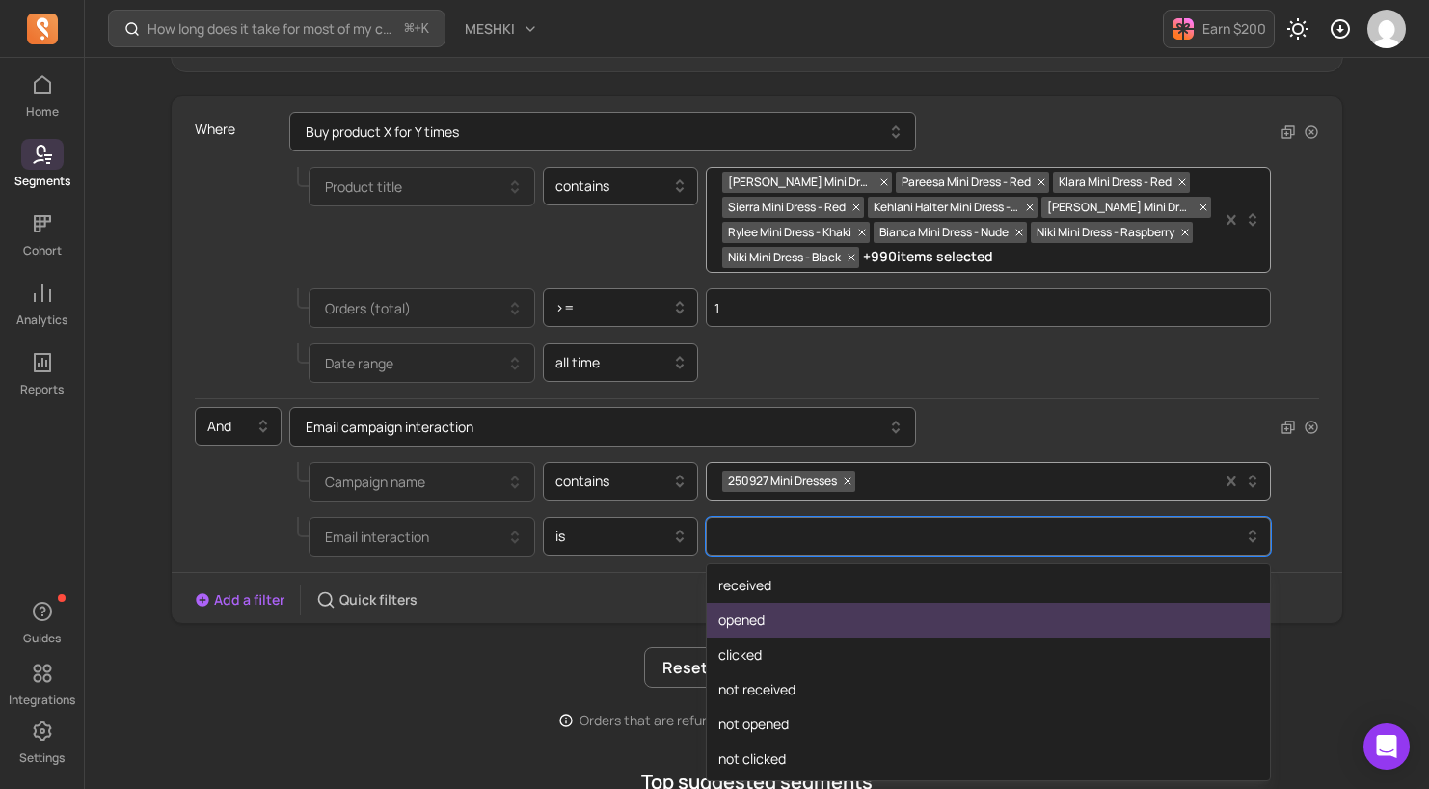
click at [804, 629] on div "opened" at bounding box center [988, 620] width 563 height 35
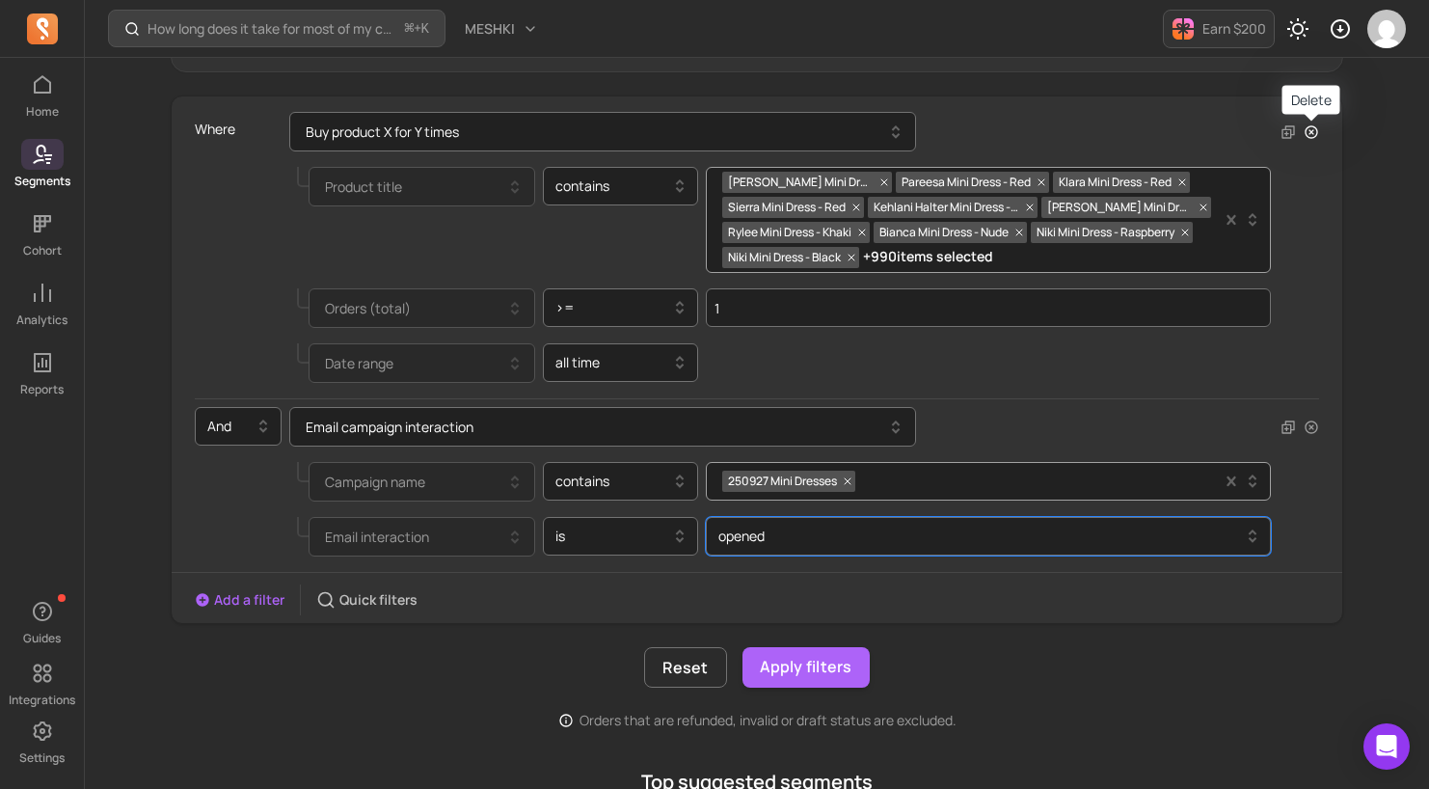
click at [1315, 135] on icon "button" at bounding box center [1311, 131] width 13 height 13
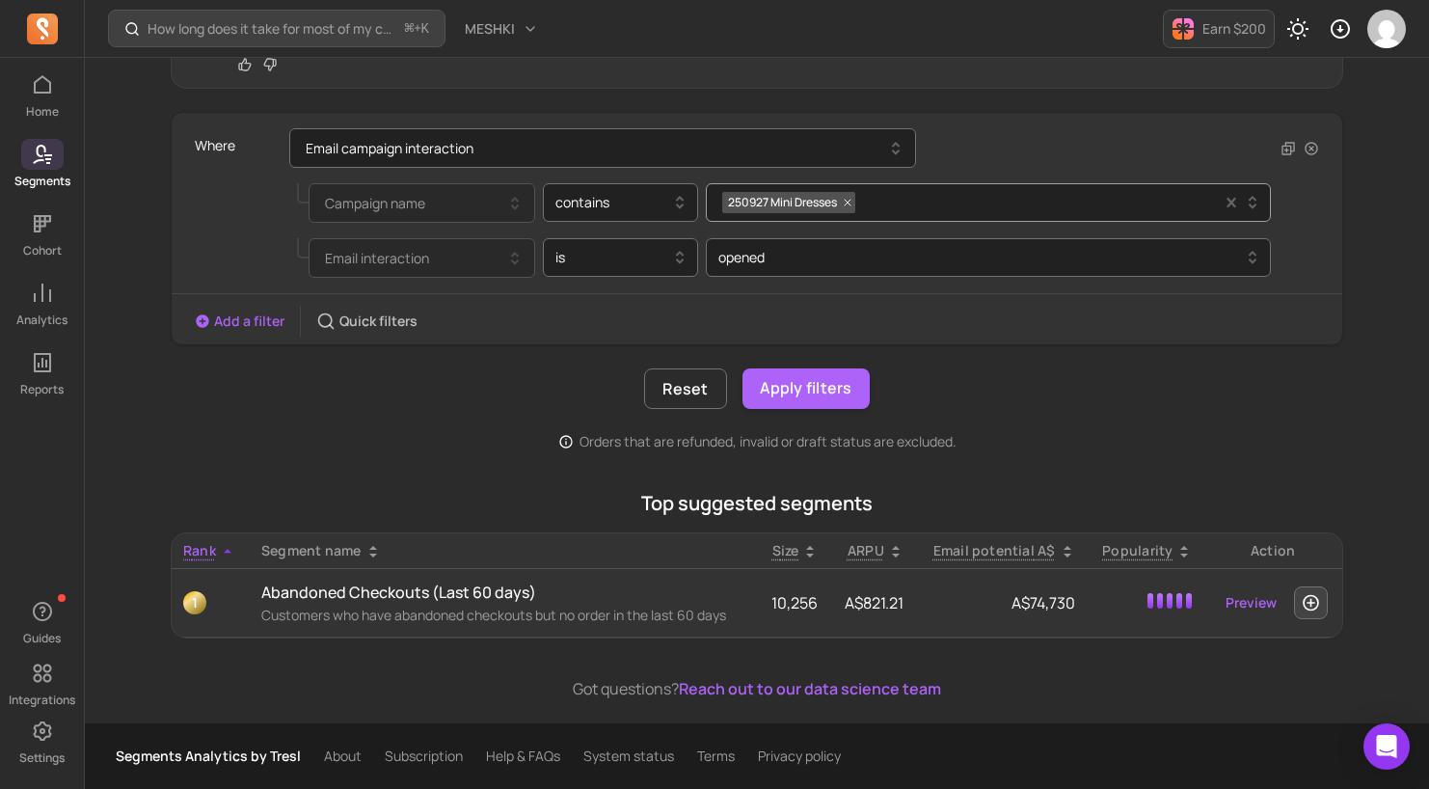
scroll to position [436, 0]
click at [819, 382] on button "Apply filters" at bounding box center [805, 388] width 127 height 40
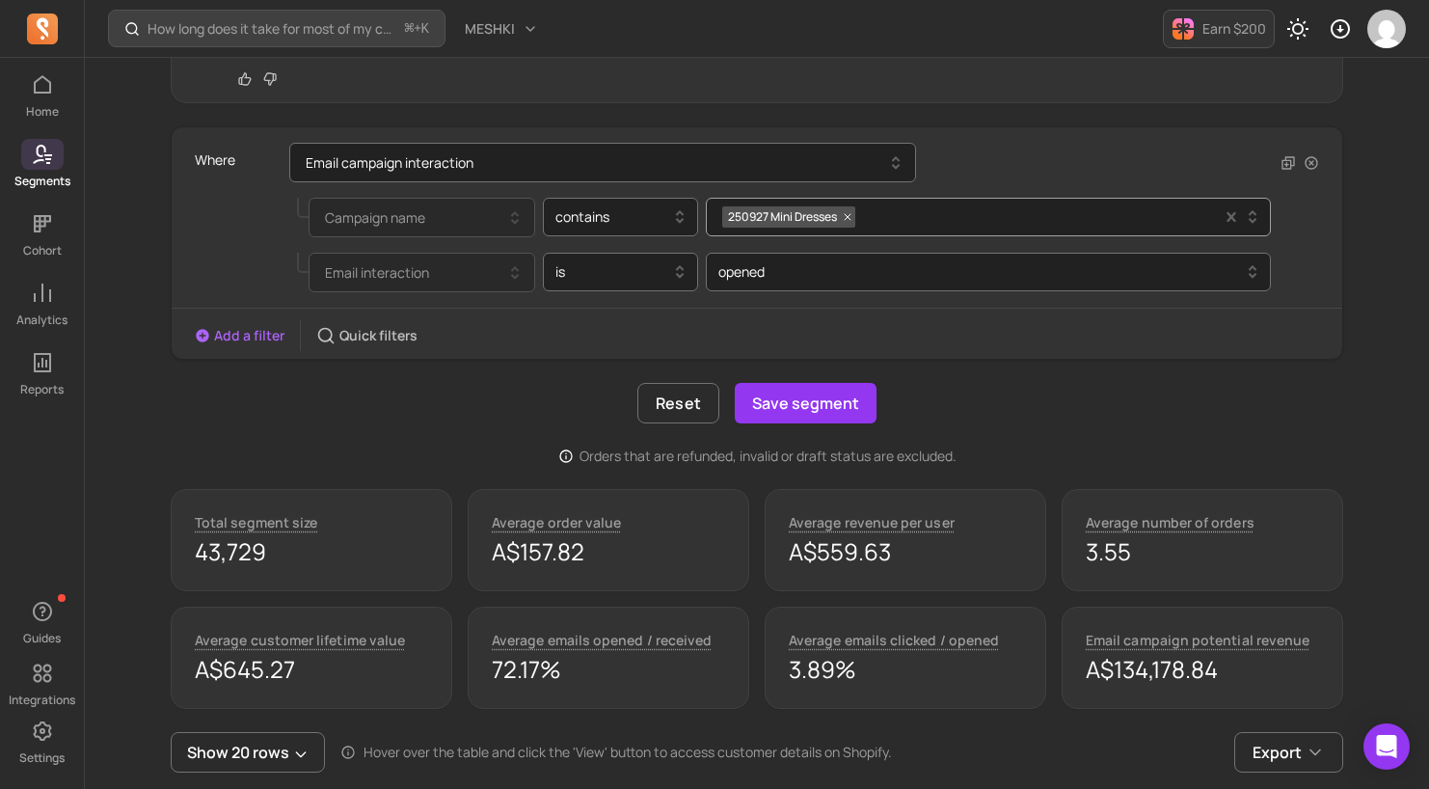
scroll to position [433, 0]
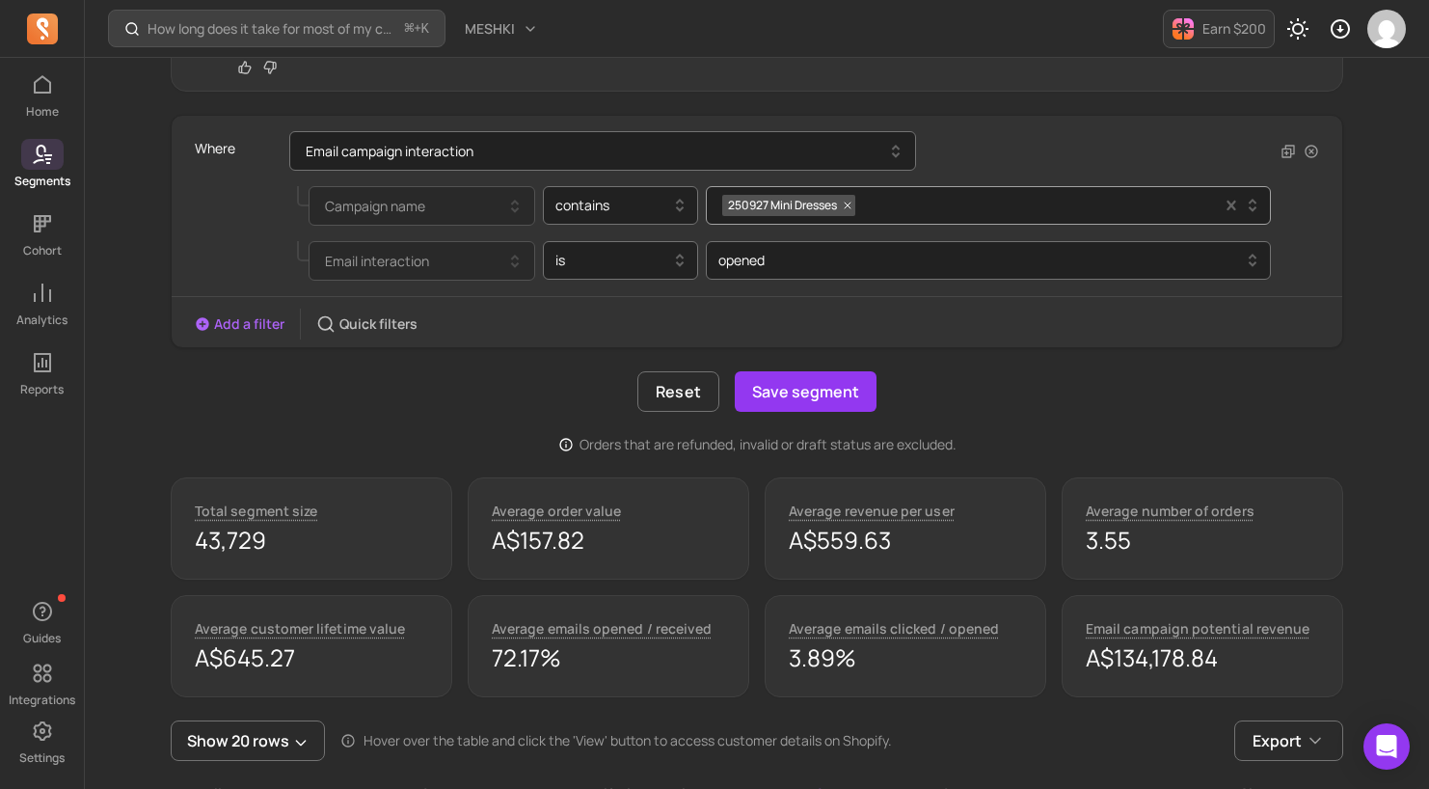
click at [456, 402] on div "Reset Save segment" at bounding box center [757, 391] width 1173 height 40
click at [796, 396] on button "Save segment" at bounding box center [806, 391] width 142 height 40
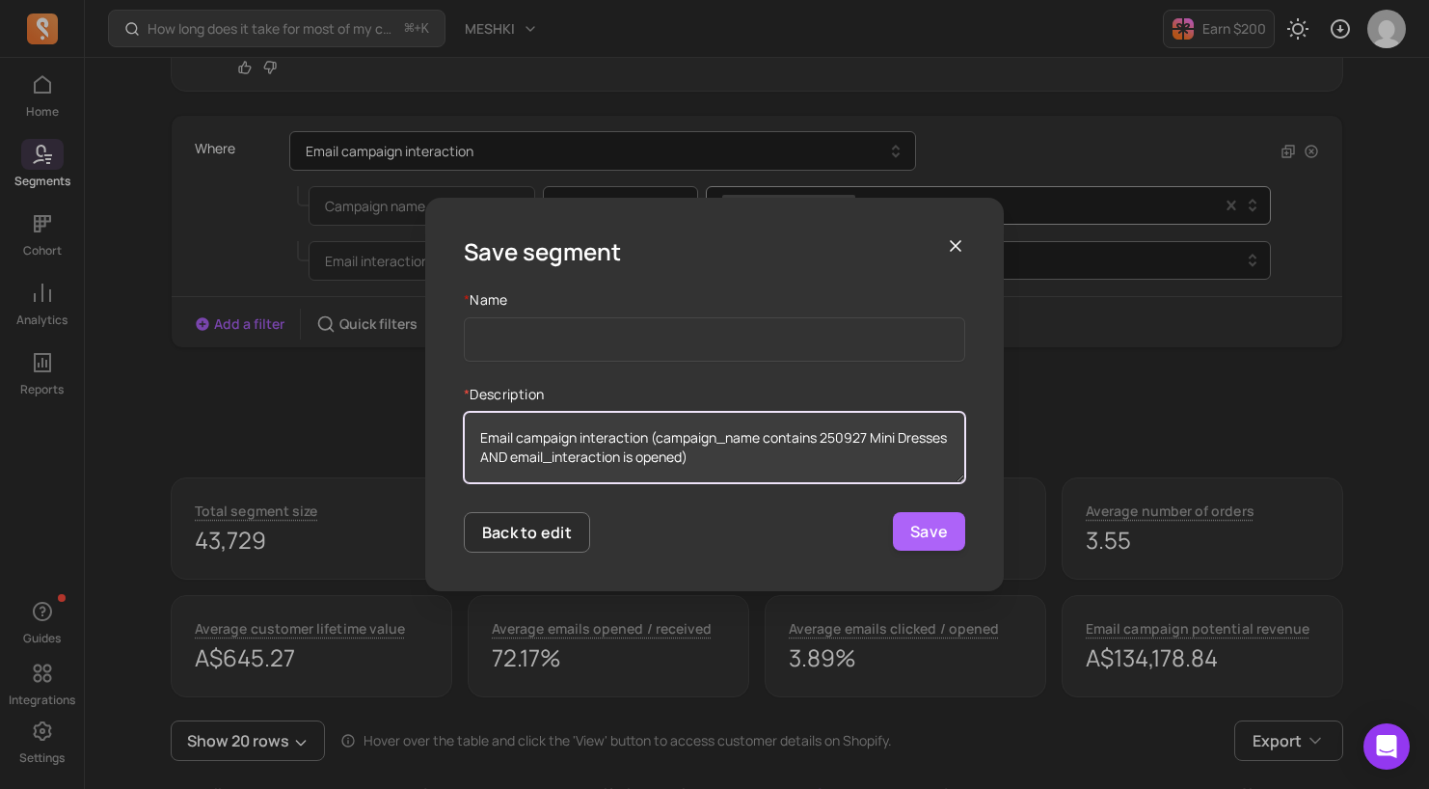
click at [846, 442] on textarea "Email campaign interaction (campaign_name contains 250927 Mini Dresses AND emai…" at bounding box center [714, 447] width 501 height 71
click at [839, 441] on textarea "Email campaign interaction (campaign_name contains 250927 Mini Dresses AND emai…" at bounding box center [714, 447] width 501 height 71
drag, startPoint x: 823, startPoint y: 436, endPoint x: 529, endPoint y: 452, distance: 293.6
click at [529, 452] on textarea "Email campaign interaction (campaign_name contains 250927 Mini Dresses AND emai…" at bounding box center [714, 447] width 501 height 71
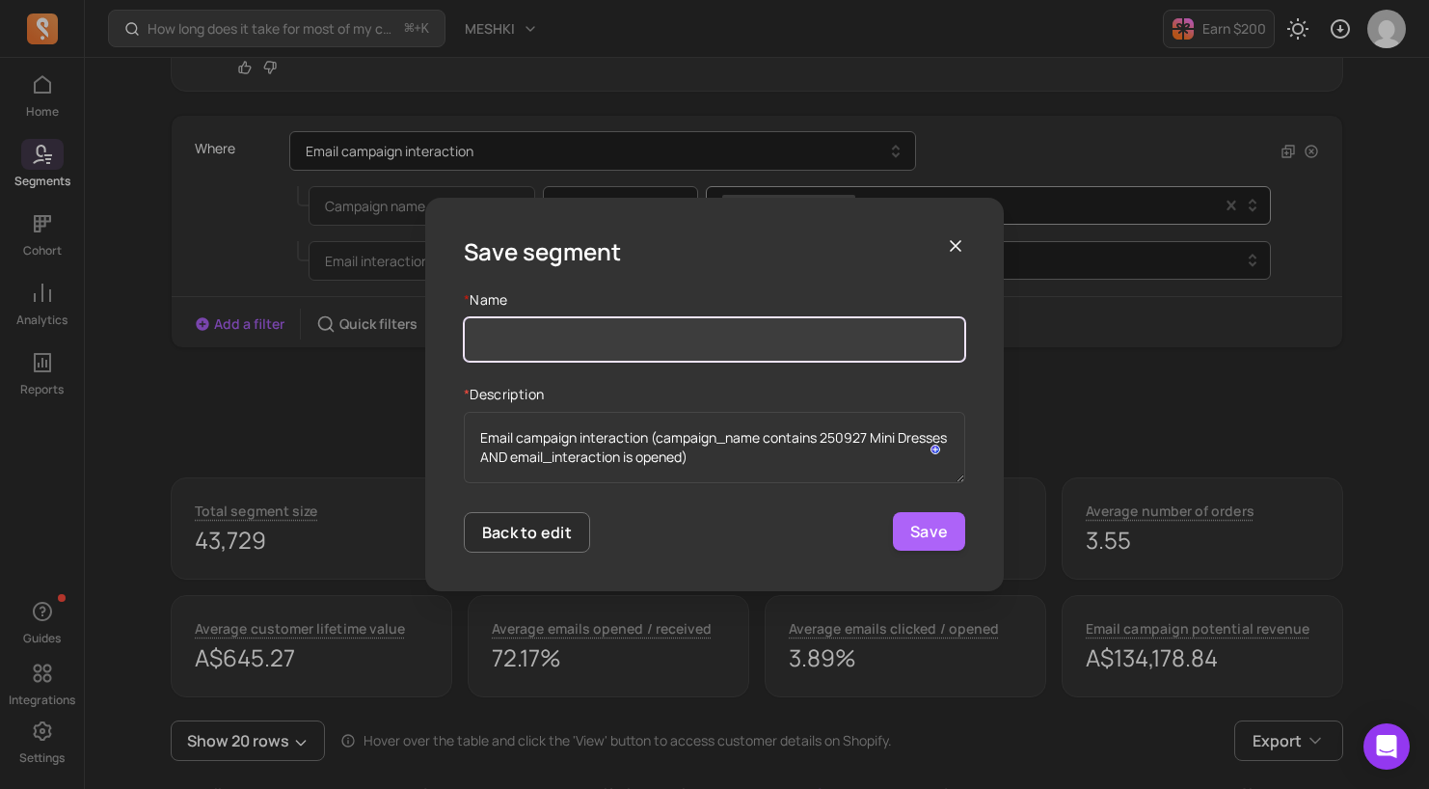
drag, startPoint x: 603, startPoint y: 327, endPoint x: 611, endPoint y: 332, distance: 9.9
click at [603, 327] on input "Name" at bounding box center [714, 339] width 501 height 44
paste input "250927 Mini Dresses"
type input "250927 Mini Dresses Opens"
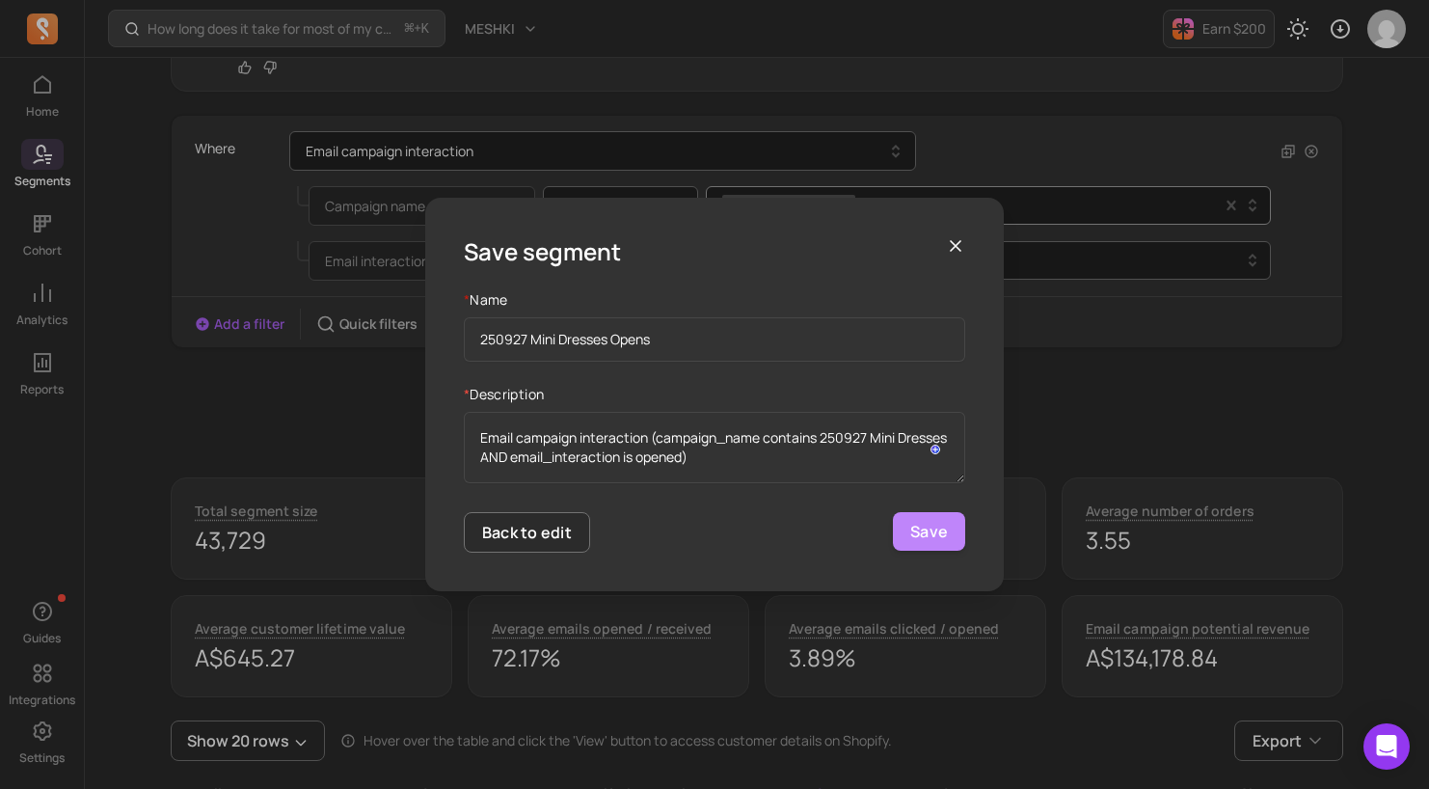
click at [925, 523] on button "Save" at bounding box center [929, 531] width 72 height 39
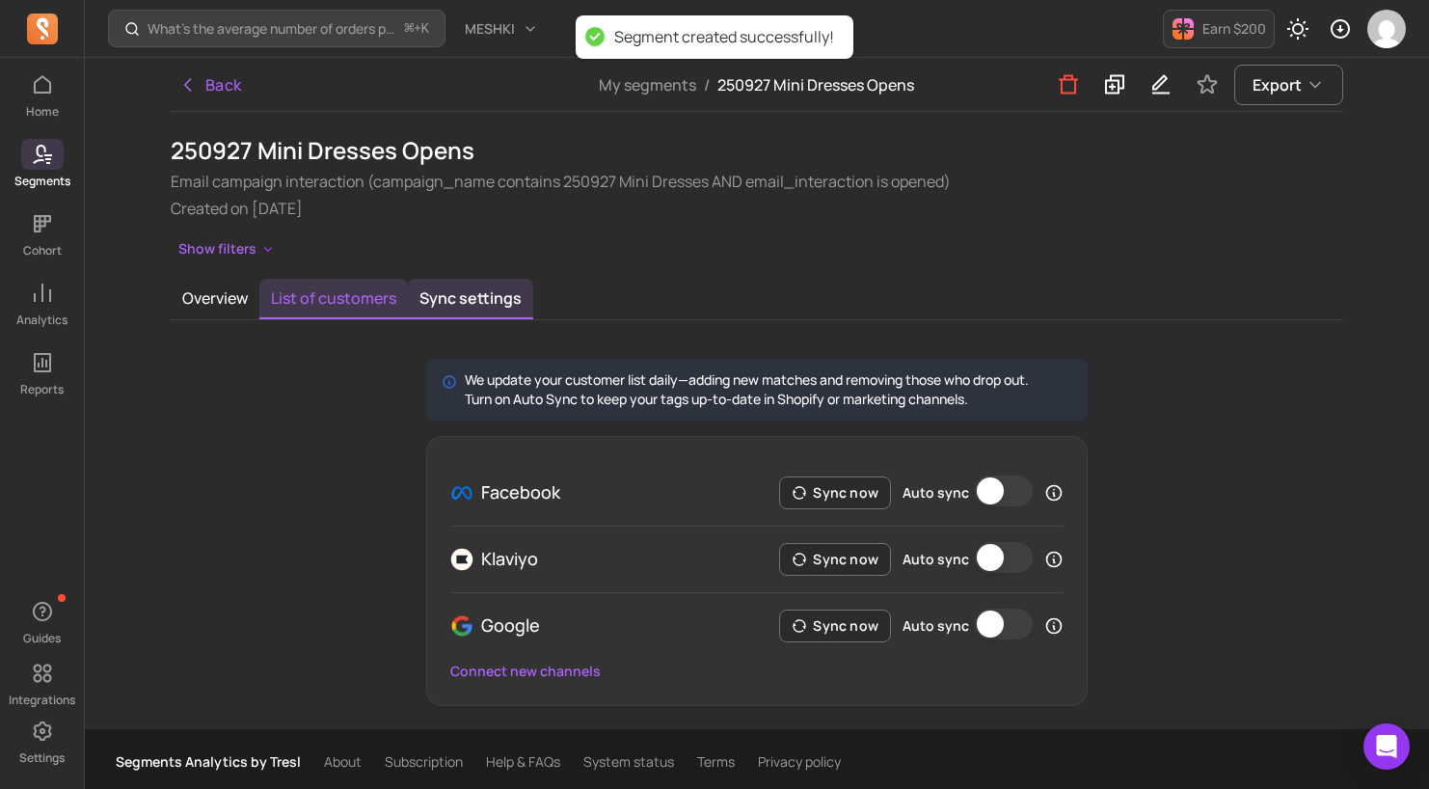
click at [320, 305] on button "List of customers" at bounding box center [333, 299] width 148 height 40
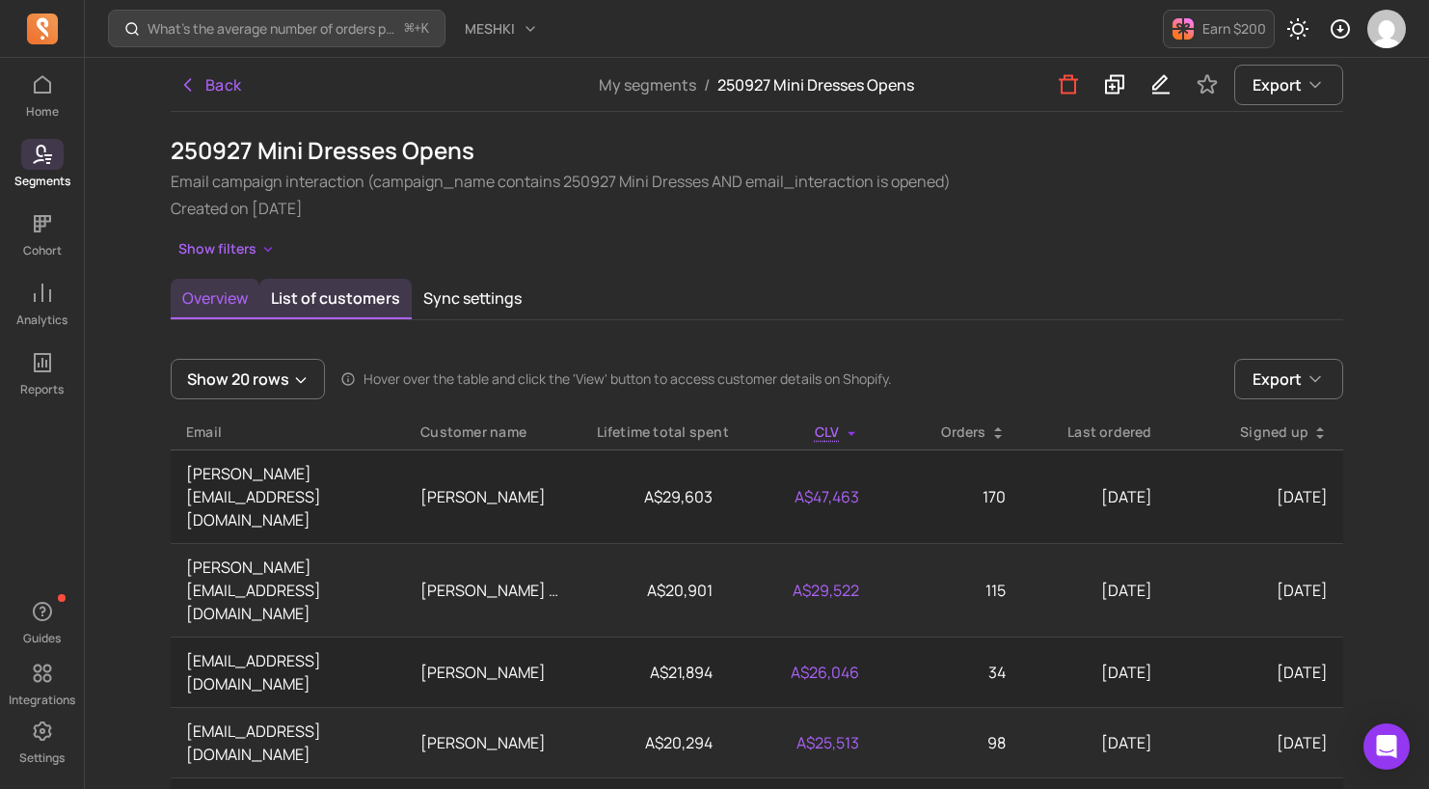
click at [202, 300] on button "Overview" at bounding box center [215, 299] width 89 height 40
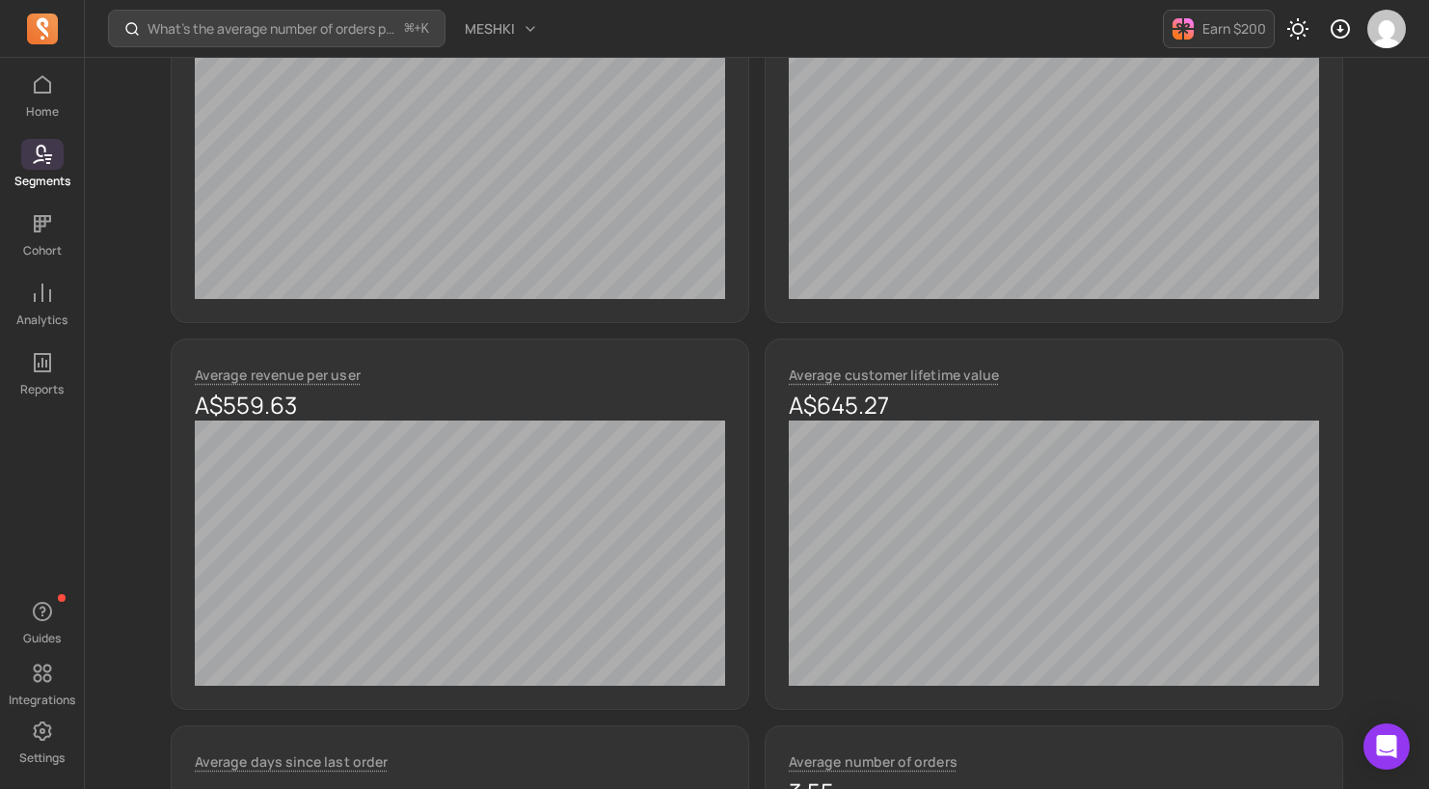
scroll to position [203, 0]
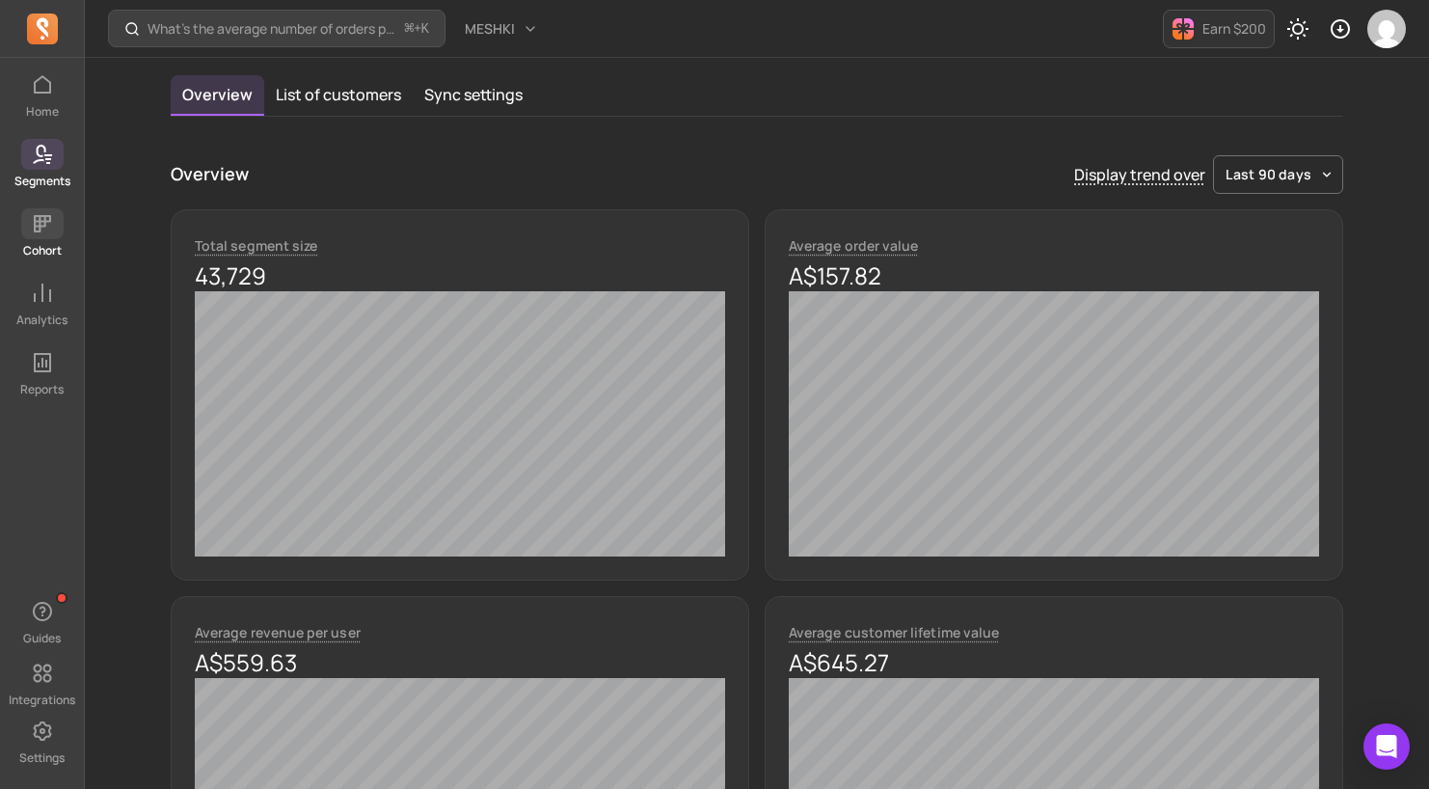
click at [42, 230] on icon at bounding box center [42, 223] width 23 height 23
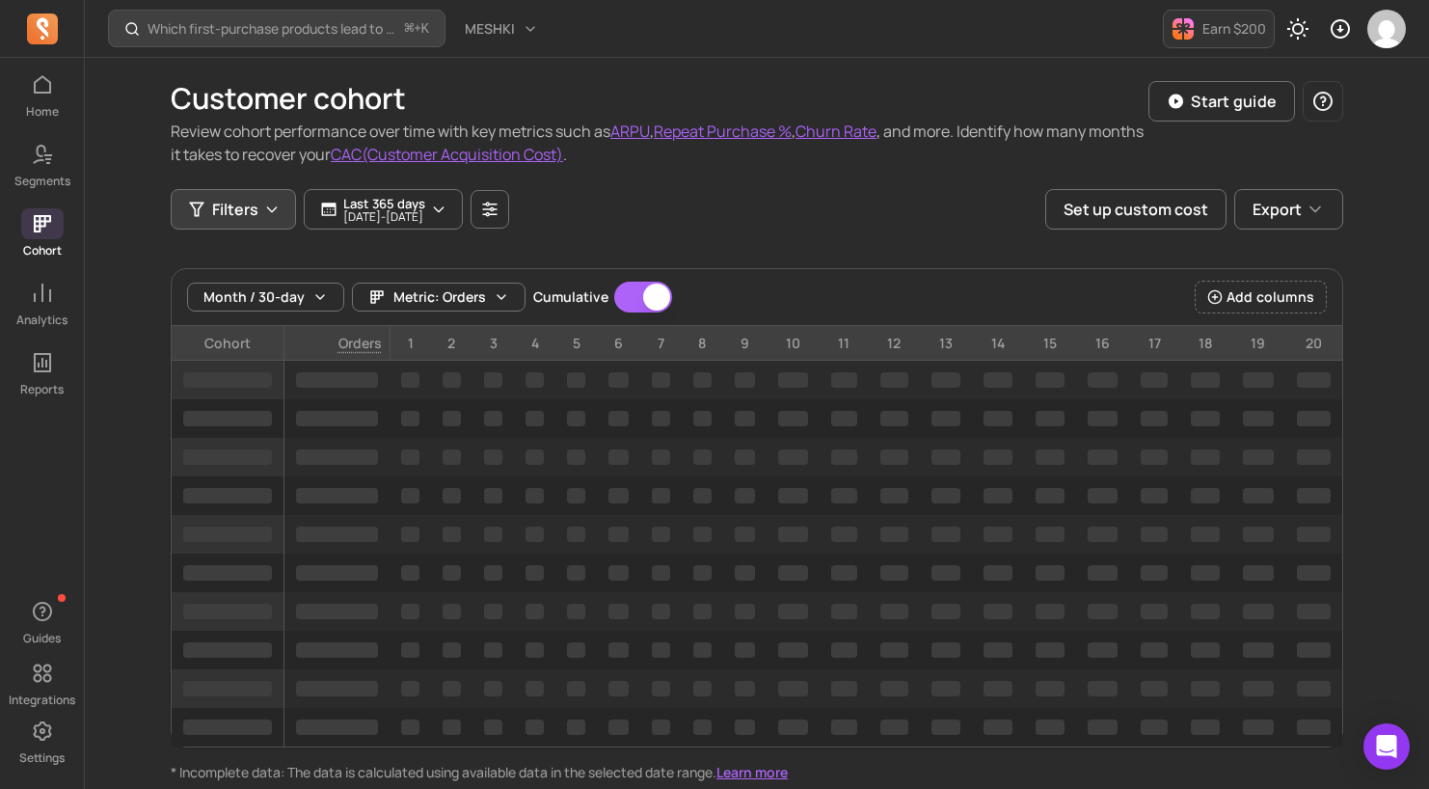
click at [250, 213] on span "Filters" at bounding box center [235, 209] width 46 height 23
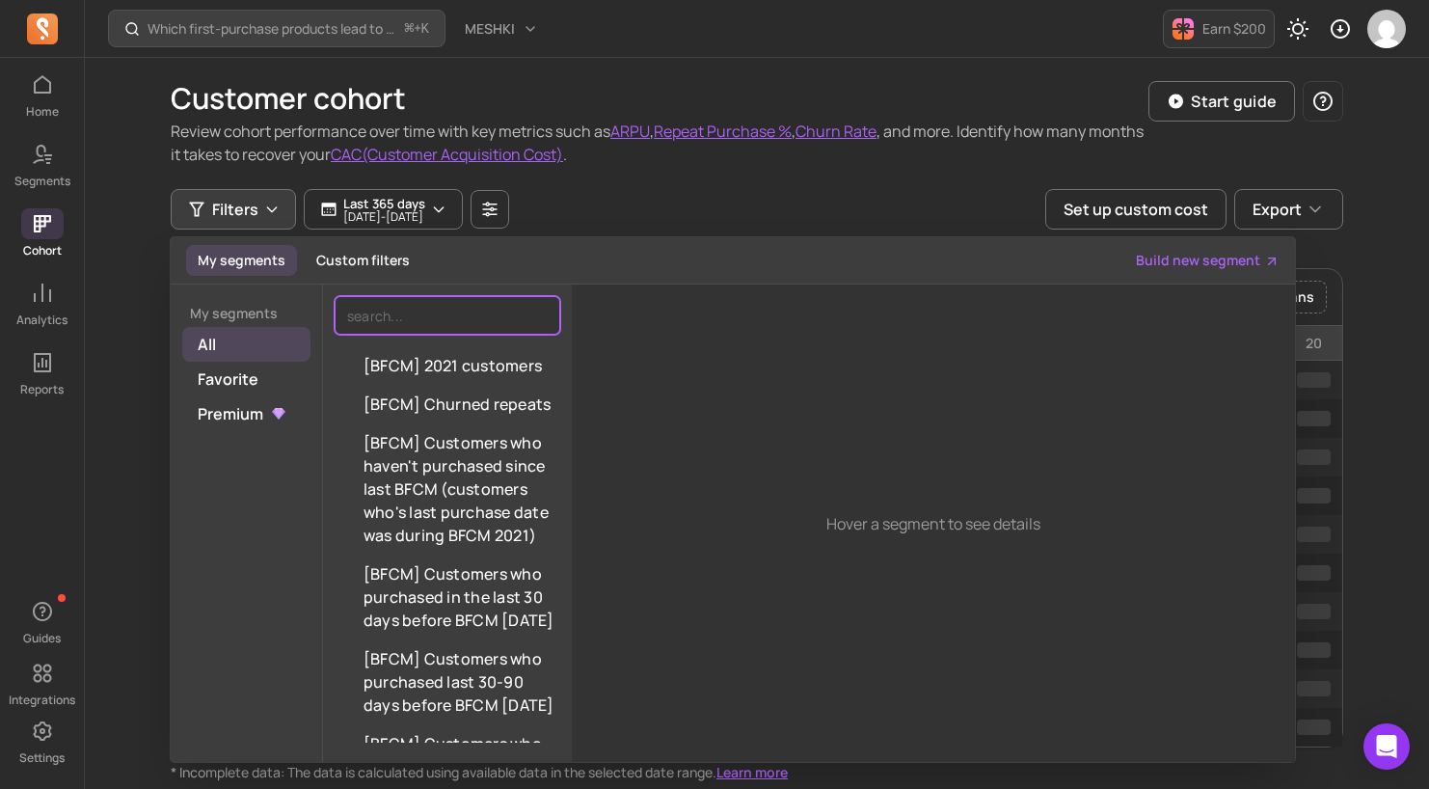
click at [478, 323] on input "search" at bounding box center [448, 315] width 226 height 39
type input "2"
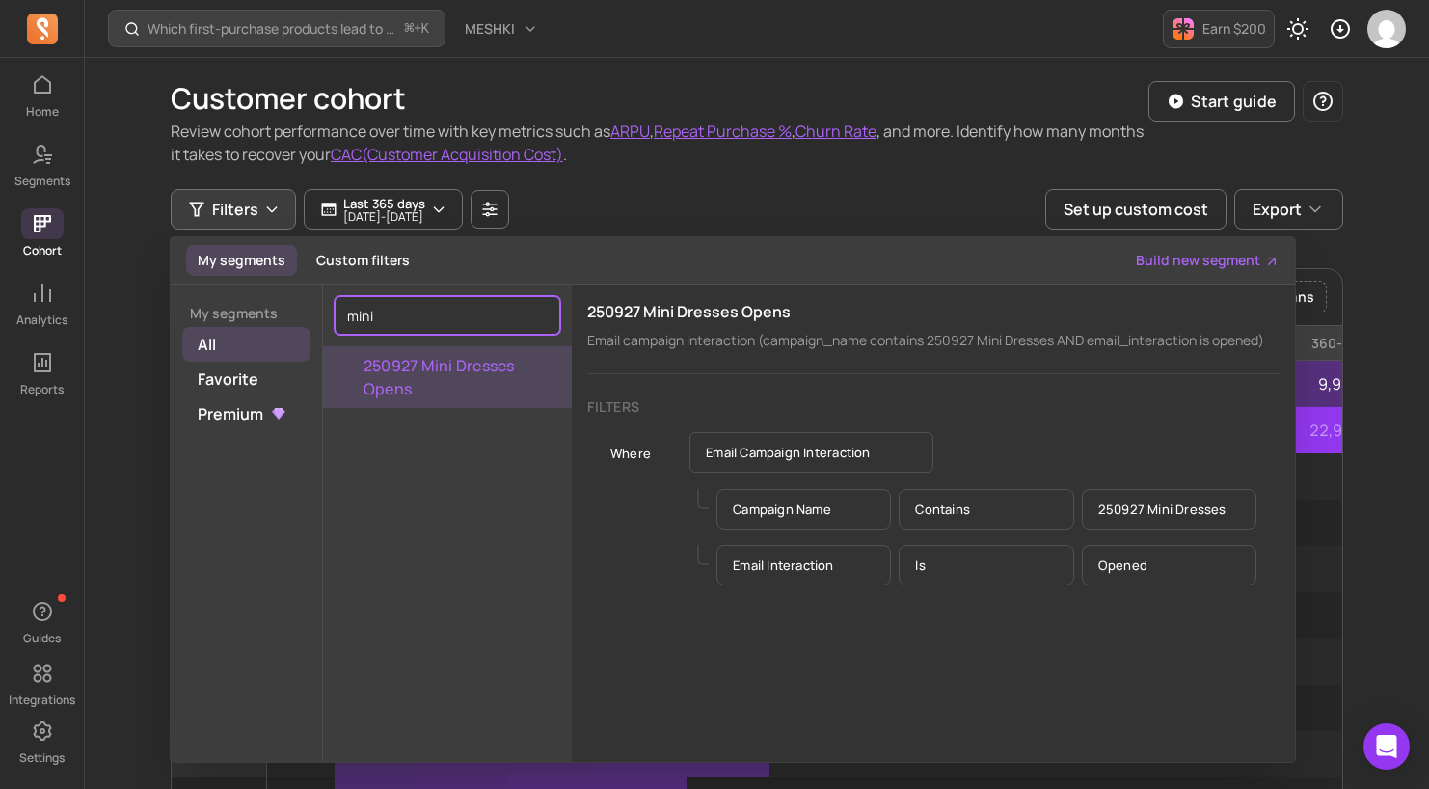
type input "mini"
click at [453, 367] on button "250927 Mini Dresses Opens" at bounding box center [447, 377] width 249 height 62
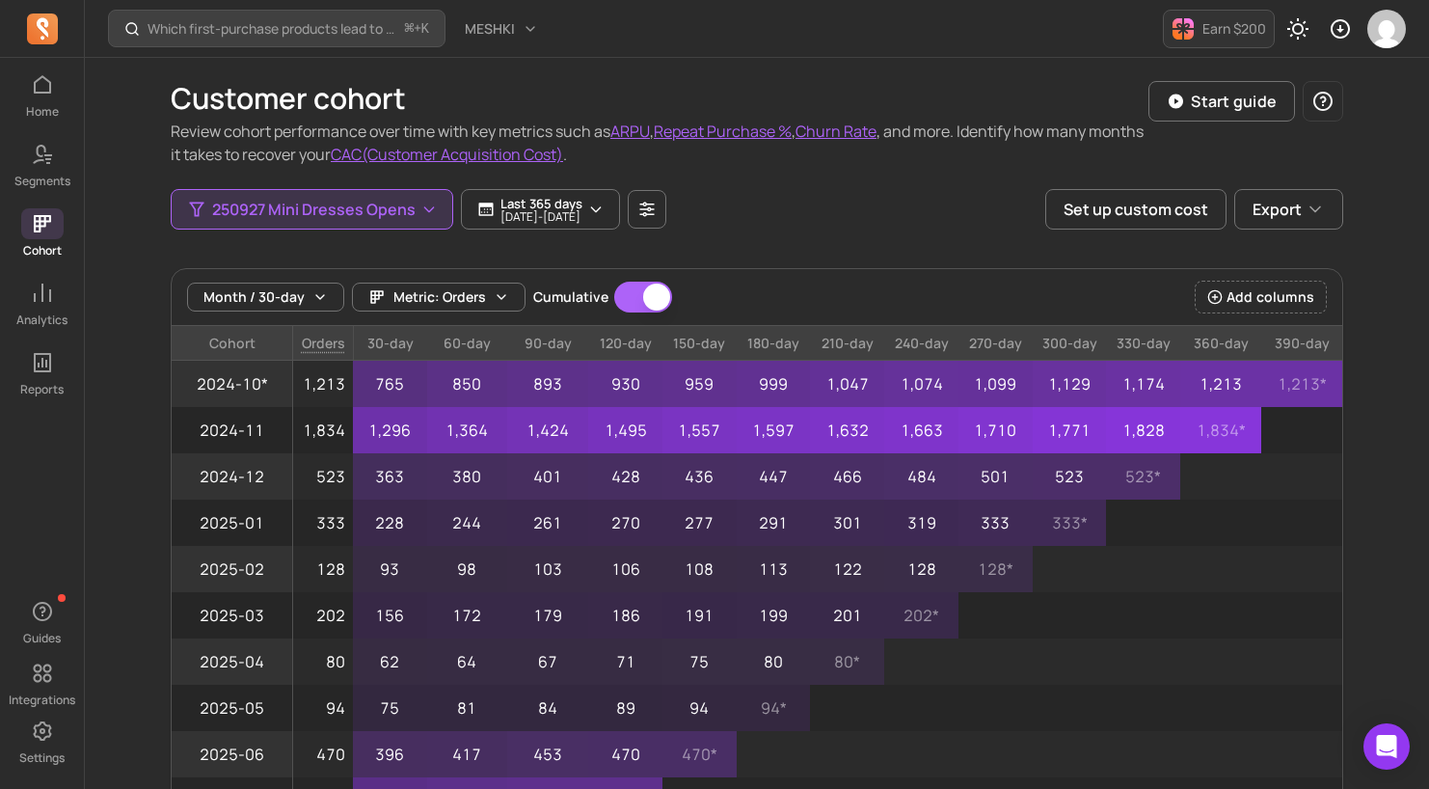
click at [154, 331] on div "Customer cohort Review cohort performance over time with key metrics such as AR…" at bounding box center [757, 547] width 1234 height 979
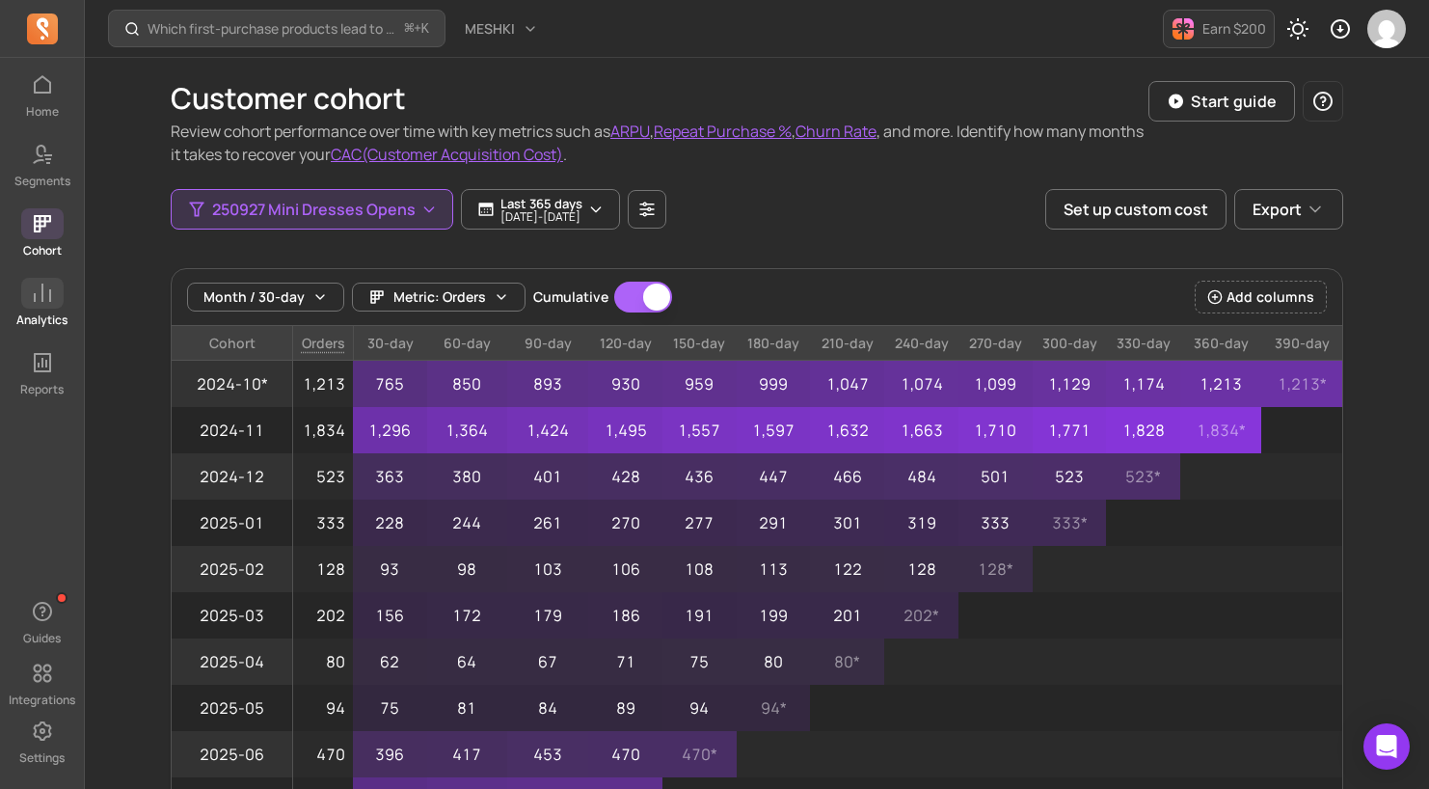
click at [49, 308] on span at bounding box center [42, 293] width 42 height 31
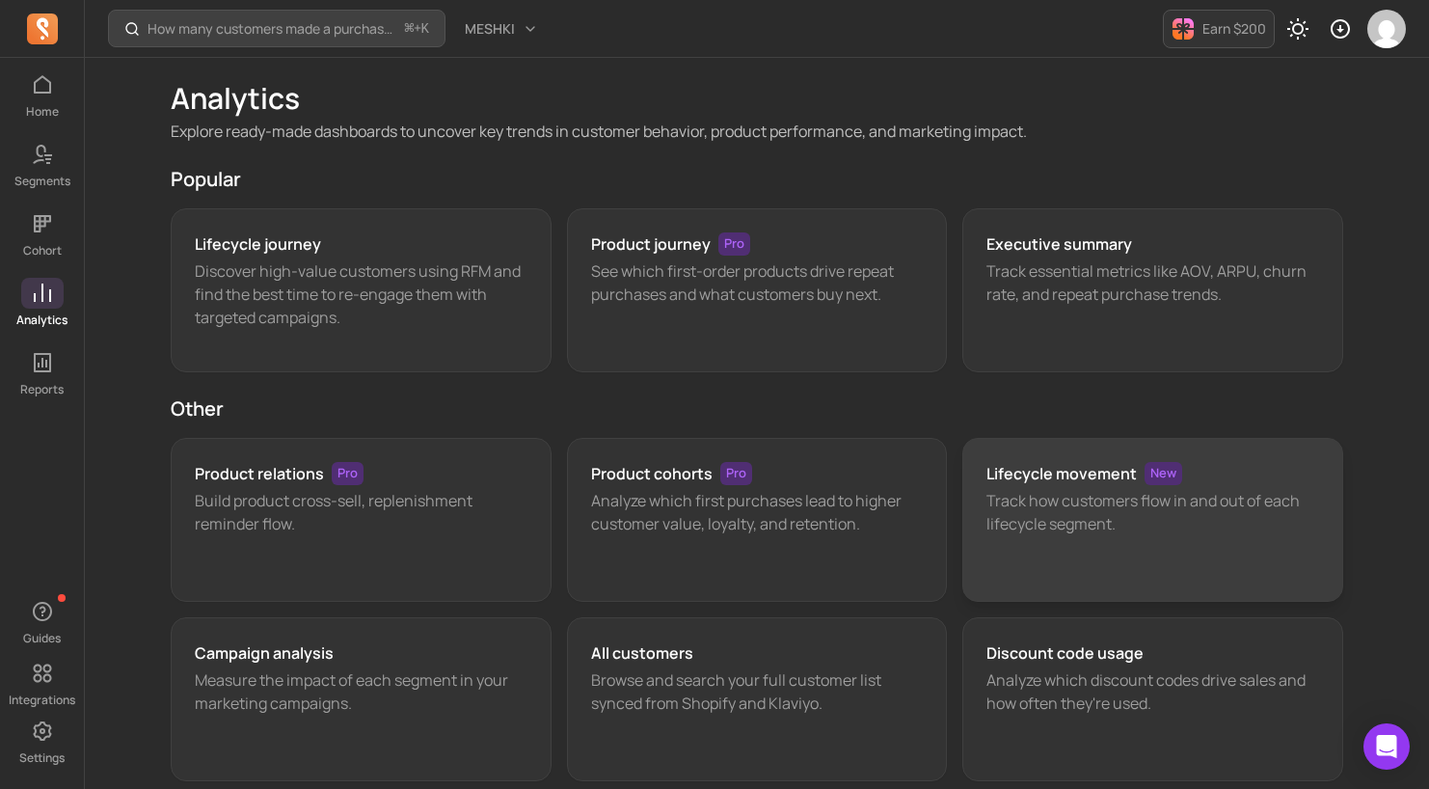
click at [1042, 492] on p "Track how customers flow in and out of each lifecycle segment." at bounding box center [1152, 512] width 333 height 46
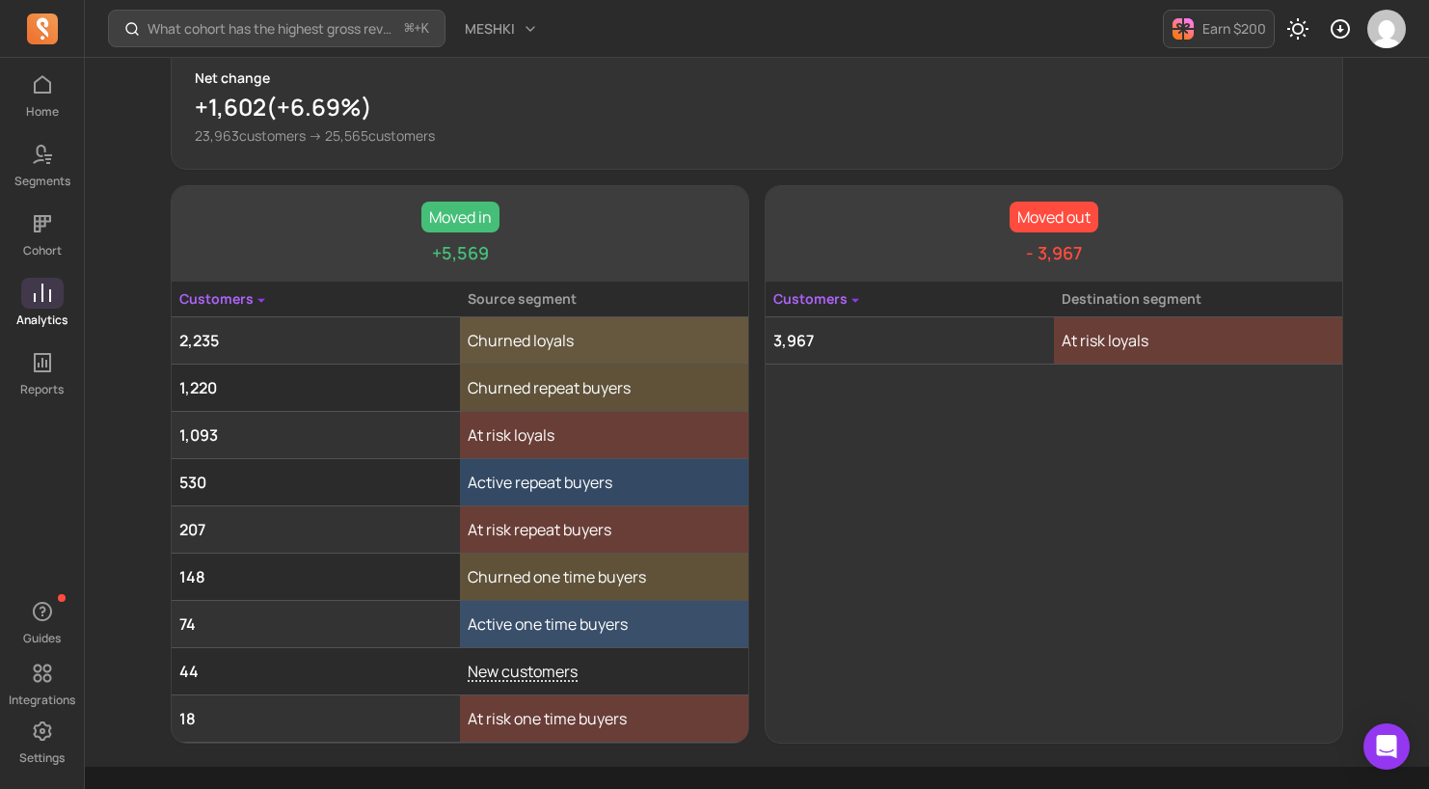
scroll to position [240, 0]
drag, startPoint x: 434, startPoint y: 263, endPoint x: 513, endPoint y: 265, distance: 79.1
click at [513, 265] on div "Moved in +5,569" at bounding box center [460, 232] width 577 height 95
drag, startPoint x: 1007, startPoint y: 270, endPoint x: 1100, endPoint y: 265, distance: 93.7
click at [1100, 265] on div "Moved out - 3,967" at bounding box center [1054, 232] width 577 height 95
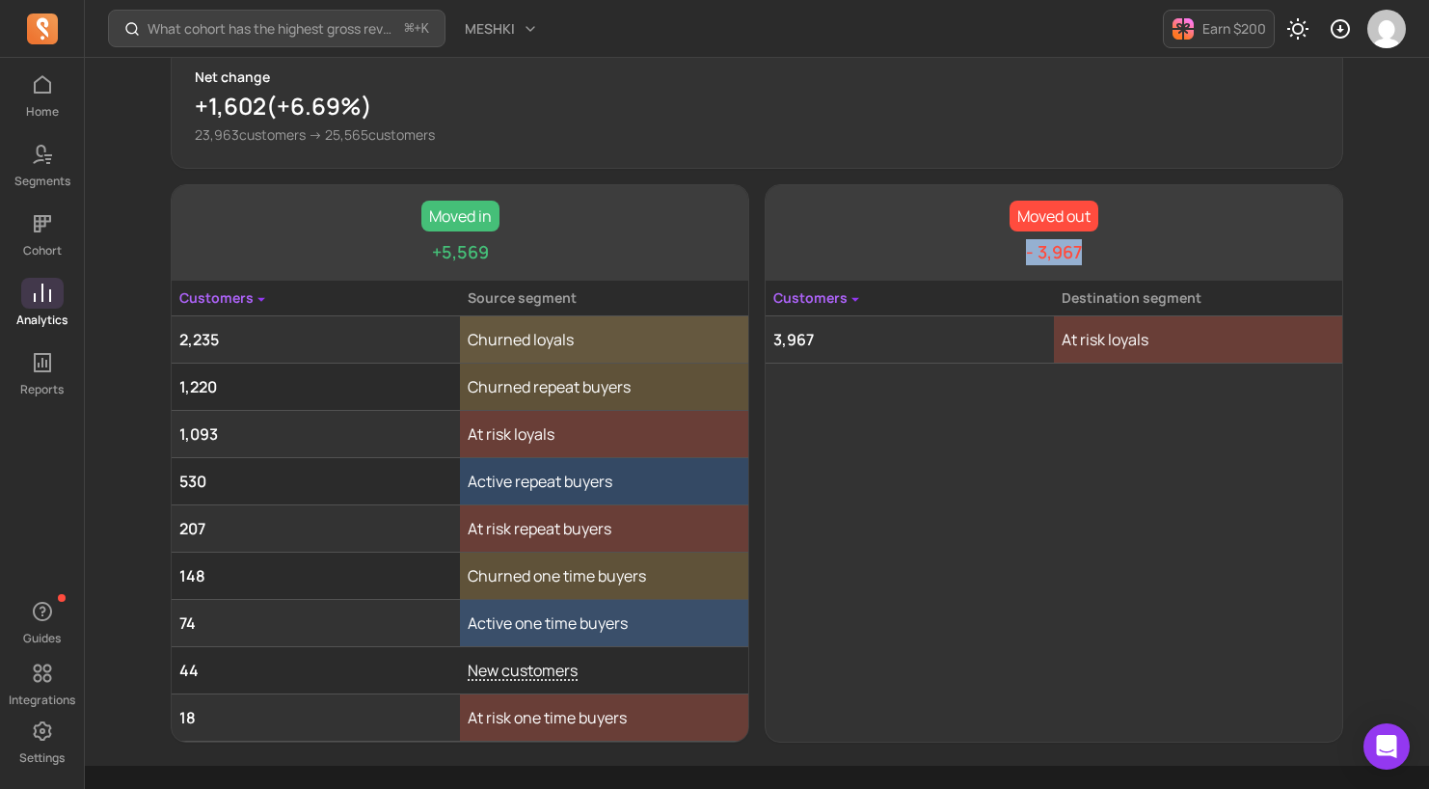
drag, startPoint x: 999, startPoint y: 254, endPoint x: 969, endPoint y: 255, distance: 29.9
click at [969, 255] on div "Moved out - 3,967" at bounding box center [1054, 232] width 577 height 95
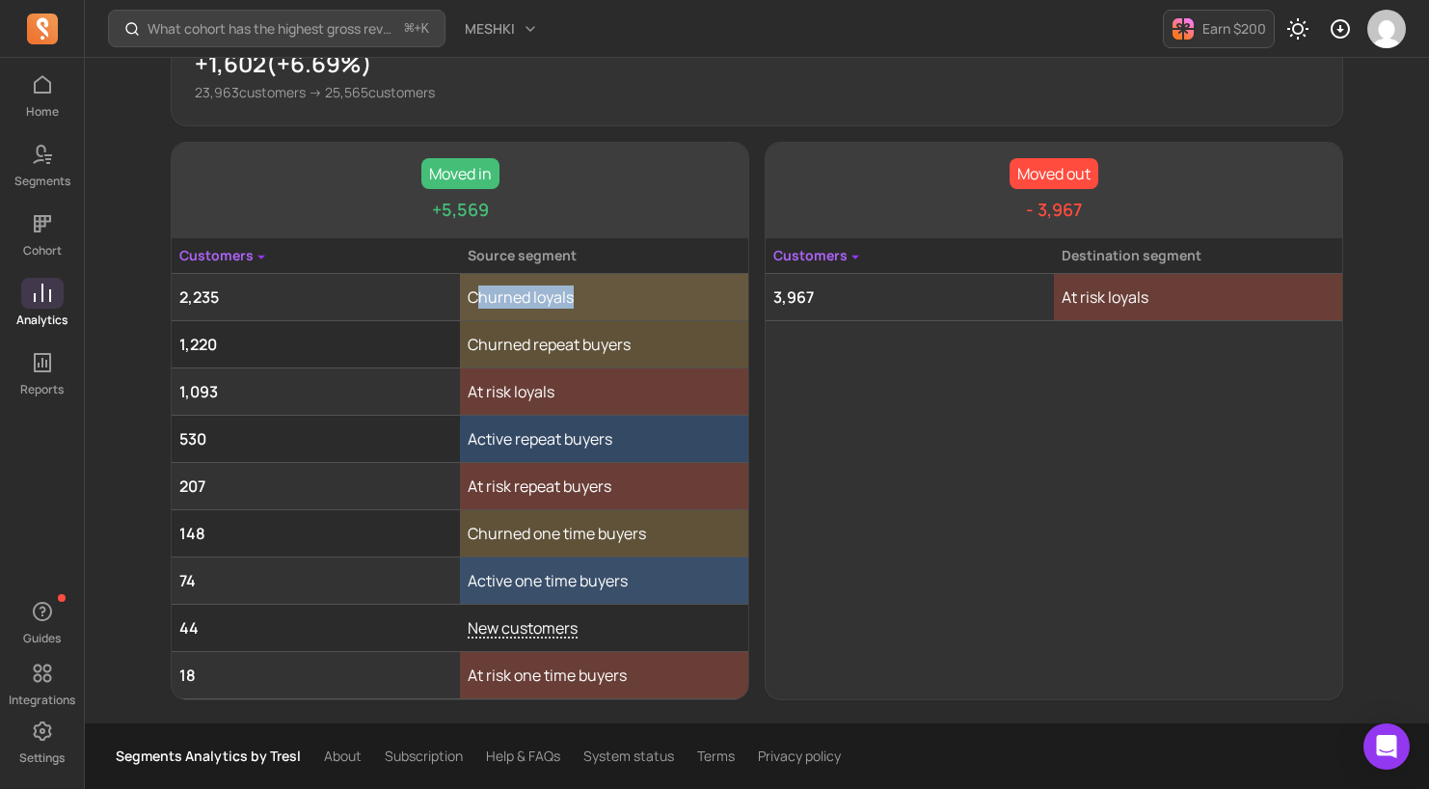
drag, startPoint x: 476, startPoint y: 292, endPoint x: 648, endPoint y: 298, distance: 171.7
click at [648, 298] on td "Churned loyals" at bounding box center [604, 297] width 288 height 47
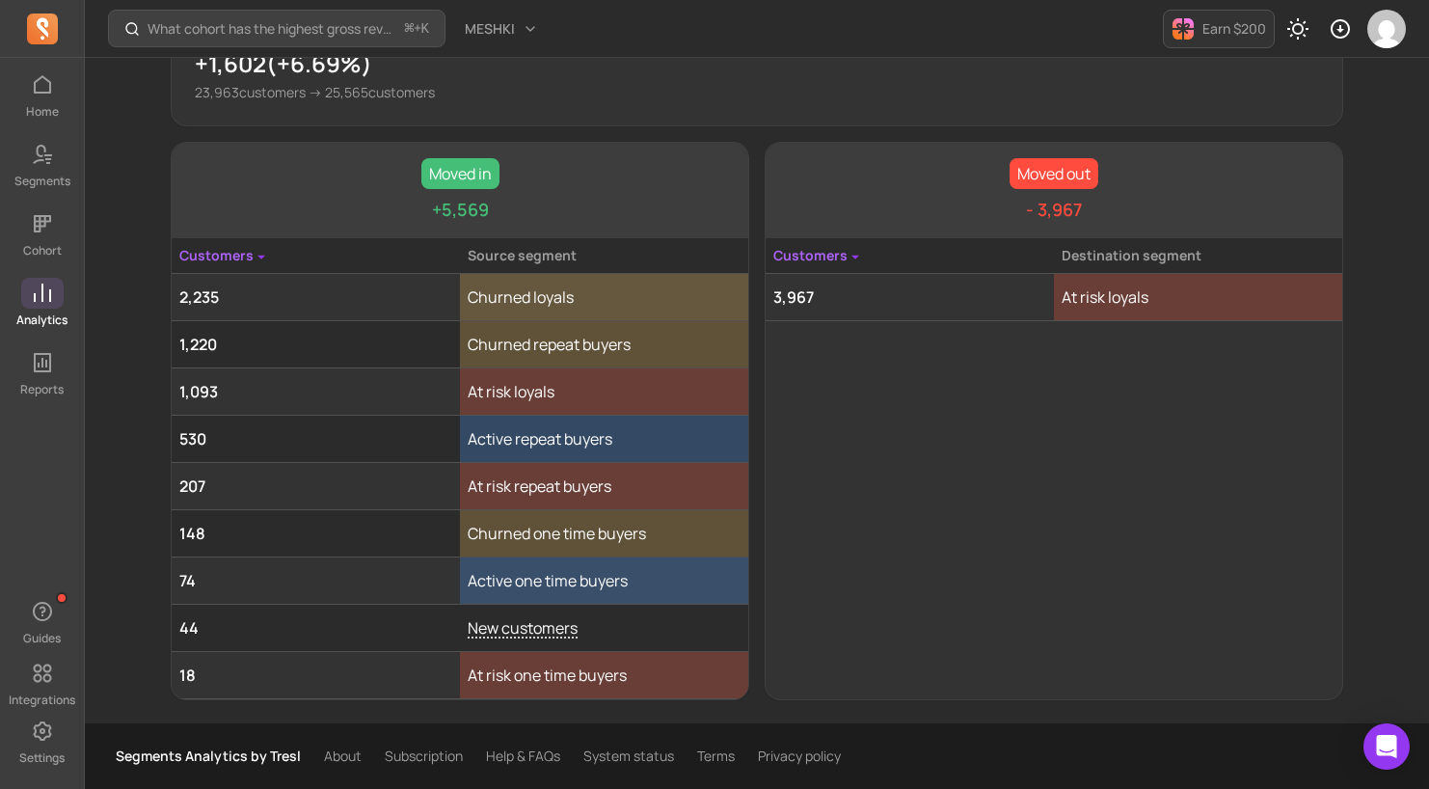
click at [27, 298] on span at bounding box center [42, 293] width 42 height 31
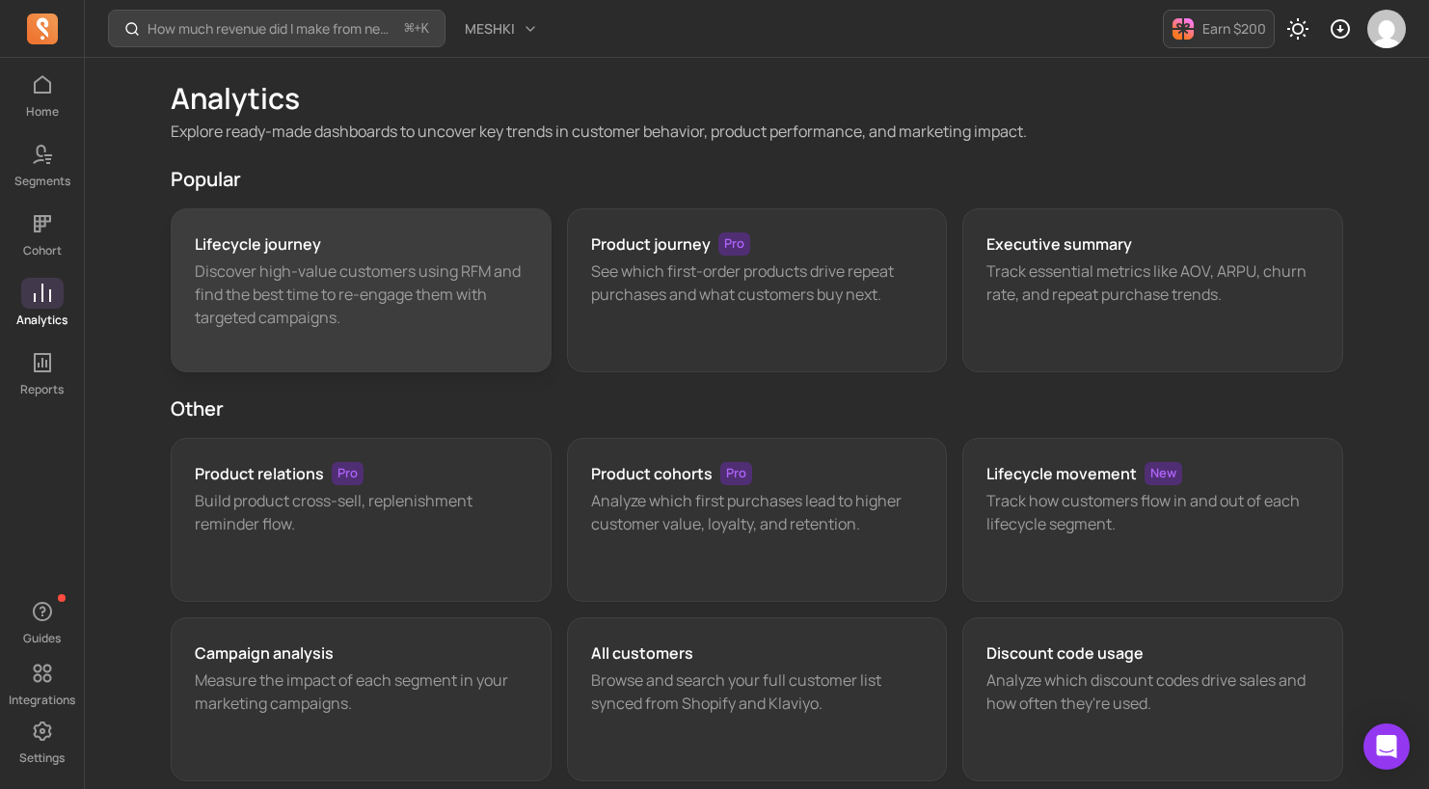
click at [327, 279] on p "Discover high-value customers using RFM and find the best time to re-engage the…" at bounding box center [361, 293] width 333 height 69
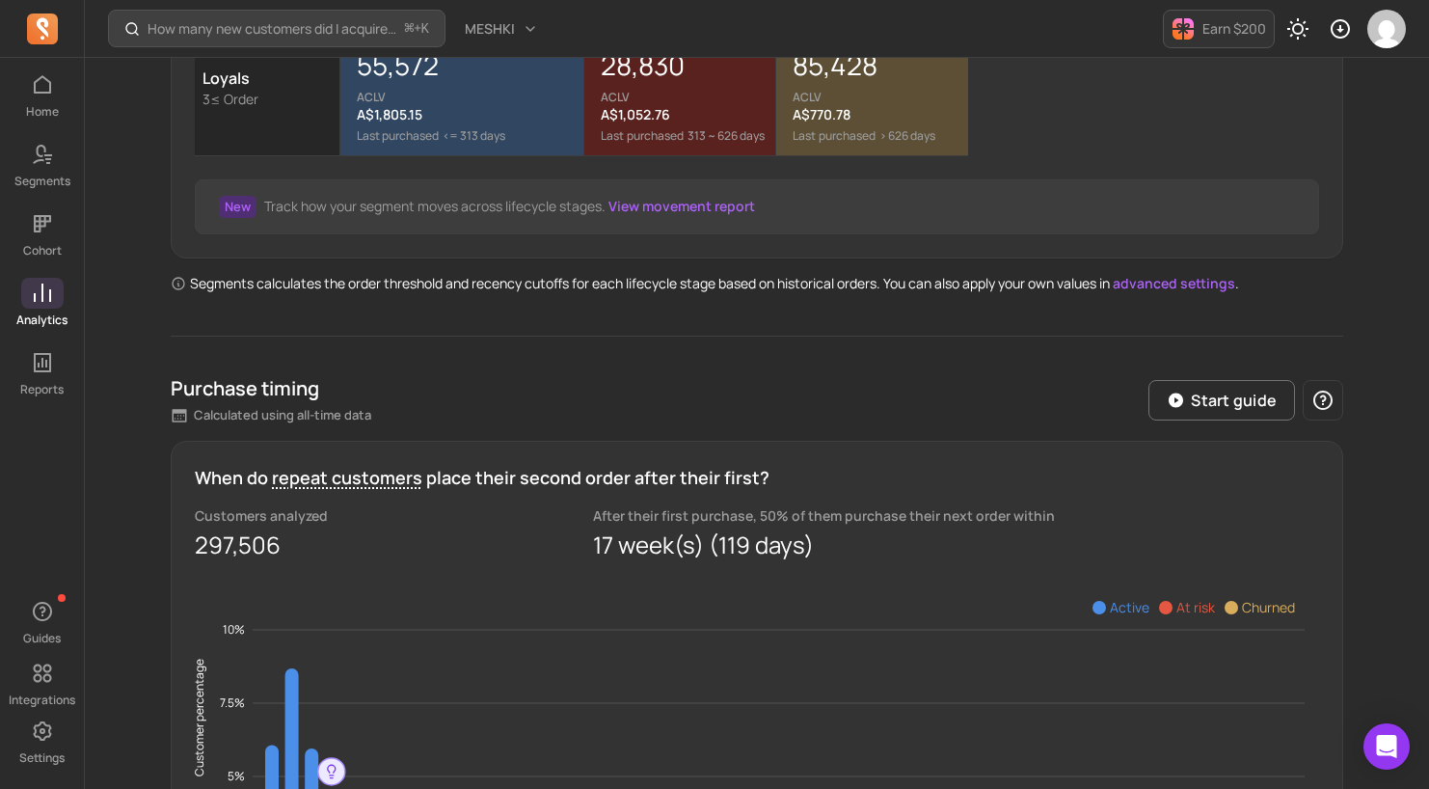
scroll to position [688, 0]
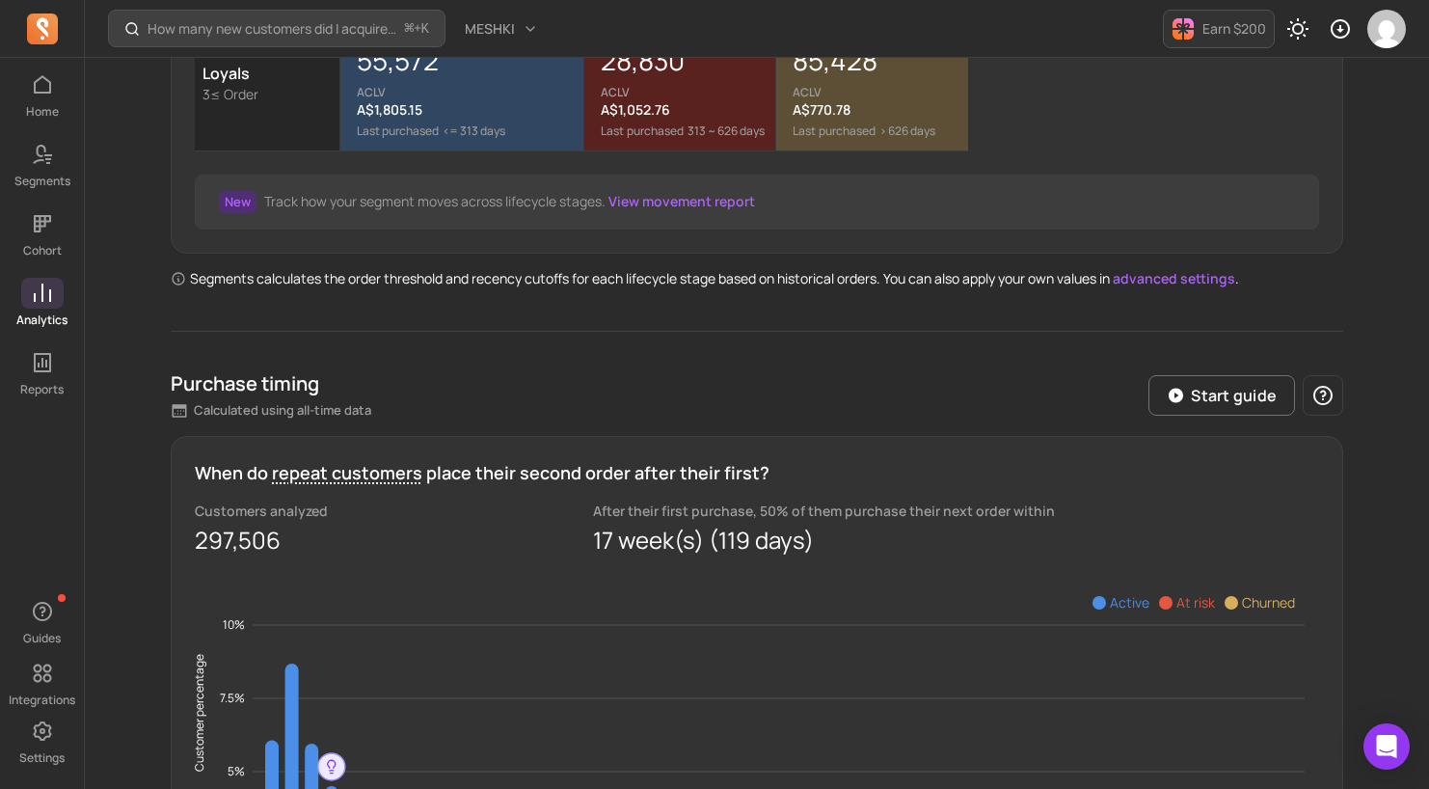
click at [1164, 276] on link "advanced settings" at bounding box center [1174, 278] width 122 height 18
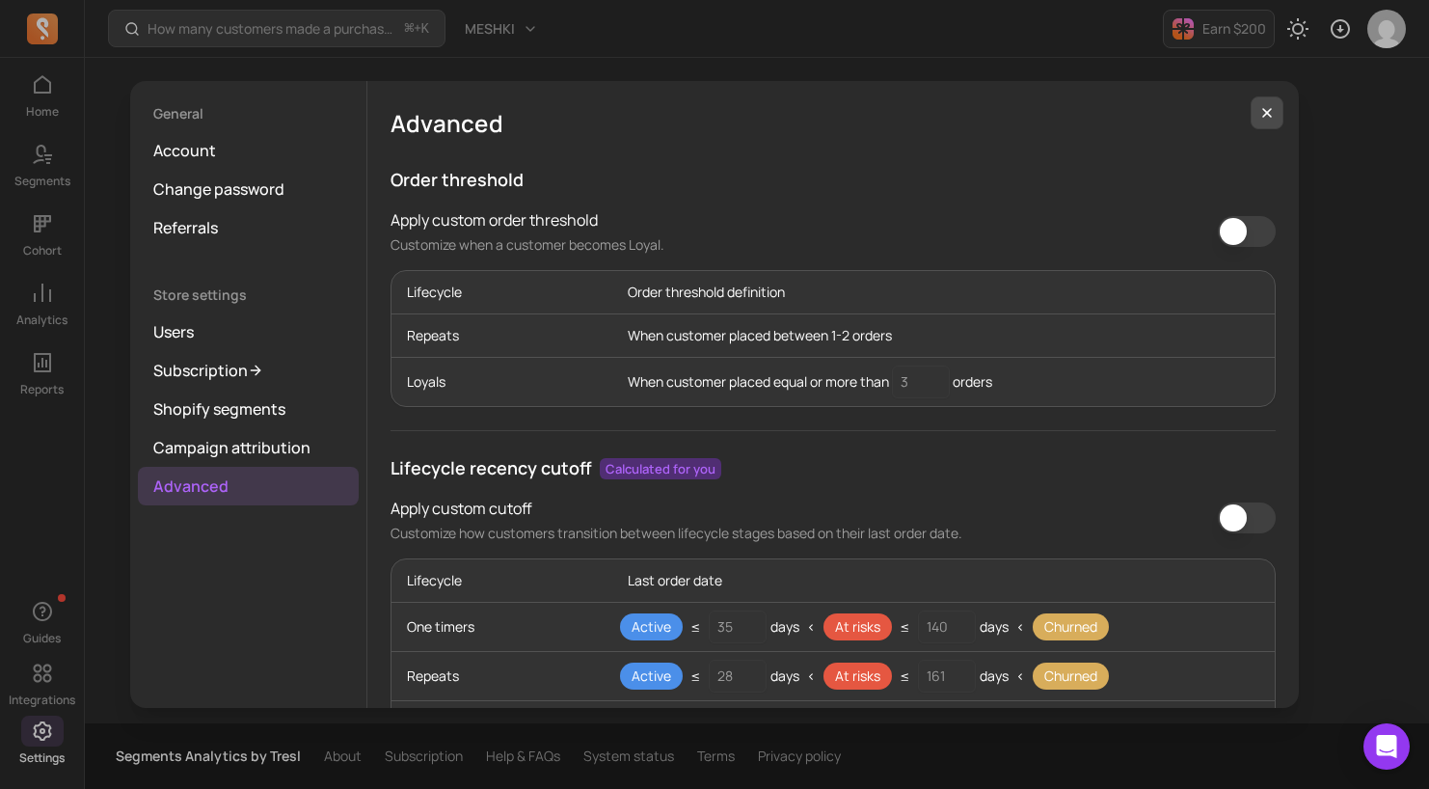
click at [1267, 105] on icon "button" at bounding box center [1266, 112] width 15 height 15
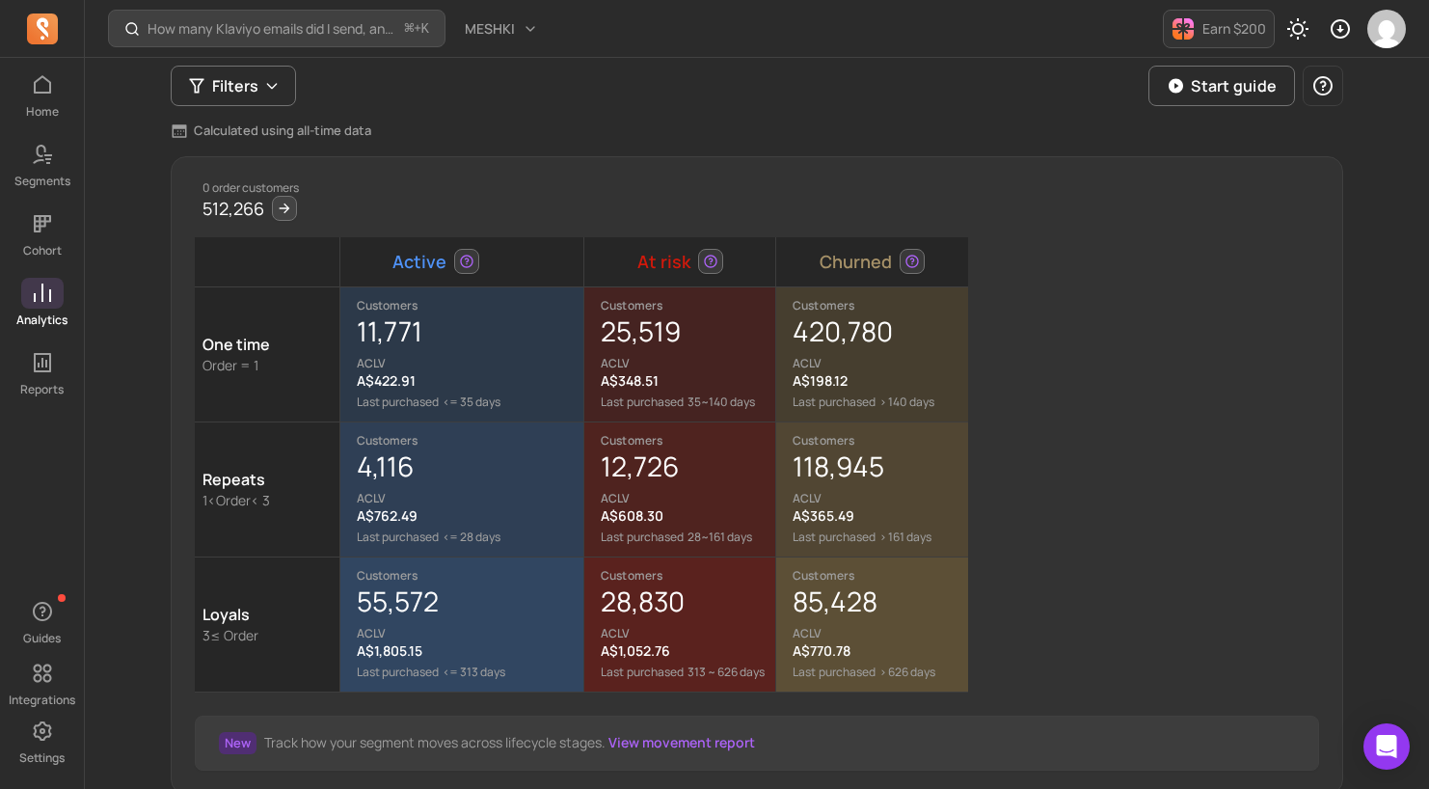
scroll to position [143, 0]
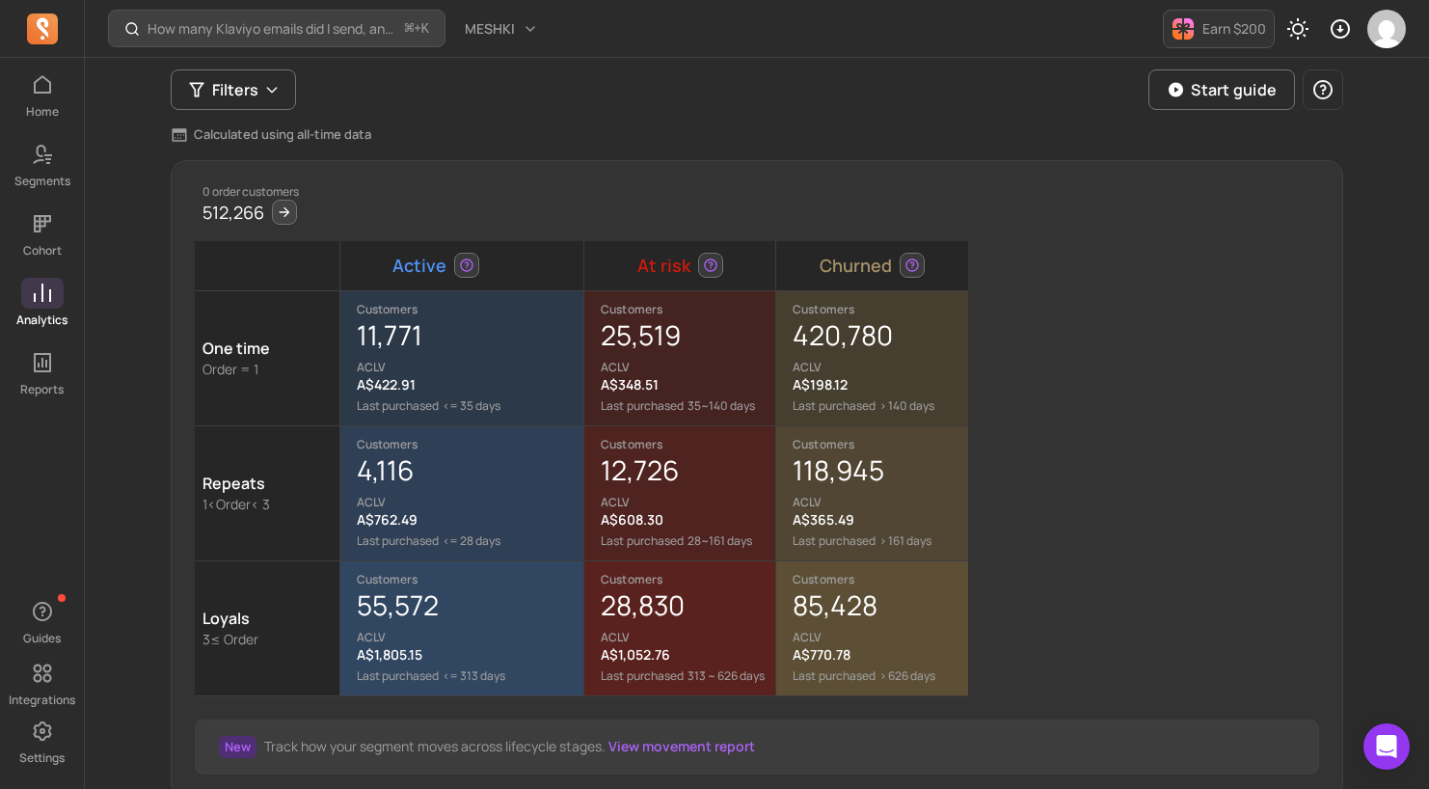
click at [666, 750] on link "View movement report" at bounding box center [681, 746] width 147 height 18
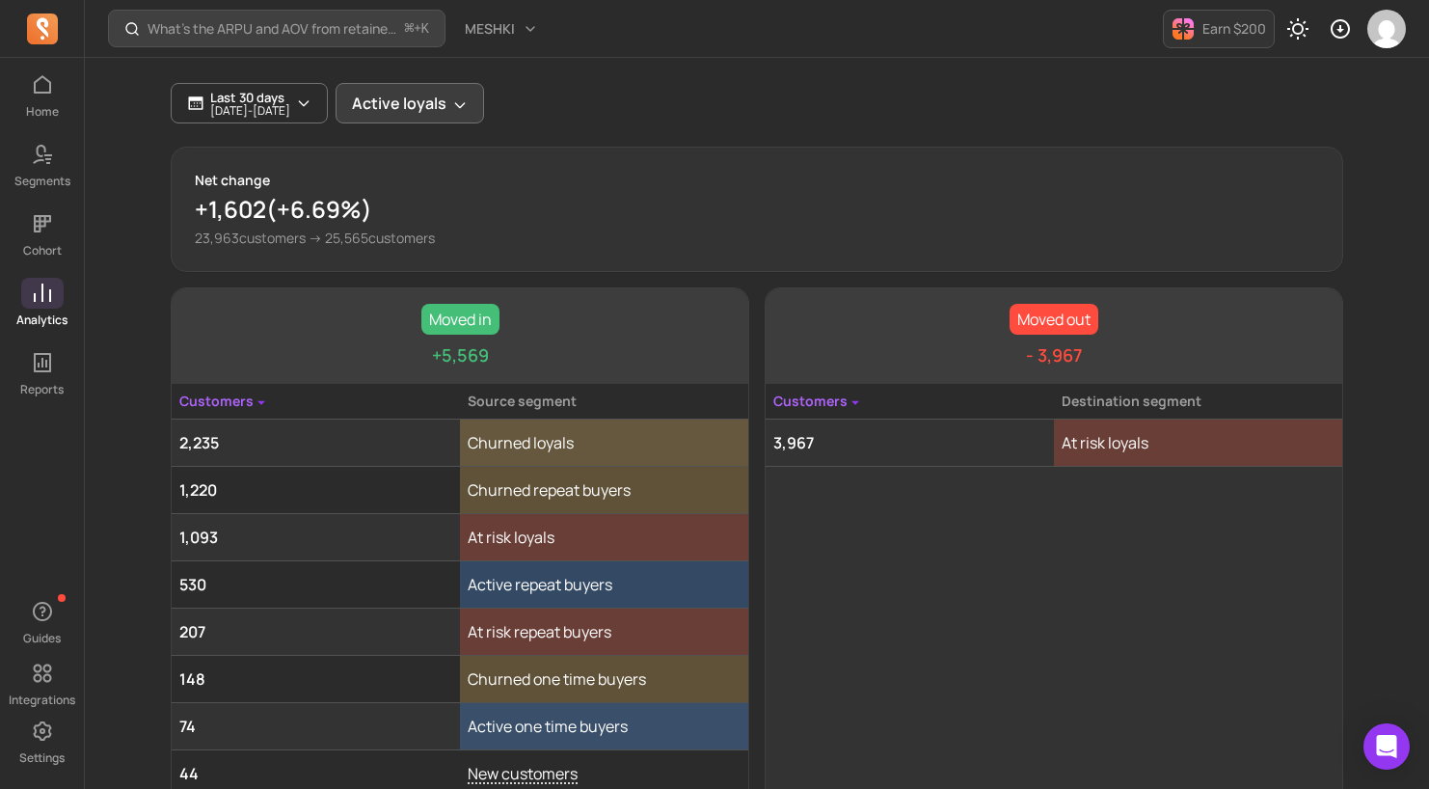
scroll to position [135, 0]
click at [478, 107] on button "Active loyals" at bounding box center [410, 105] width 148 height 40
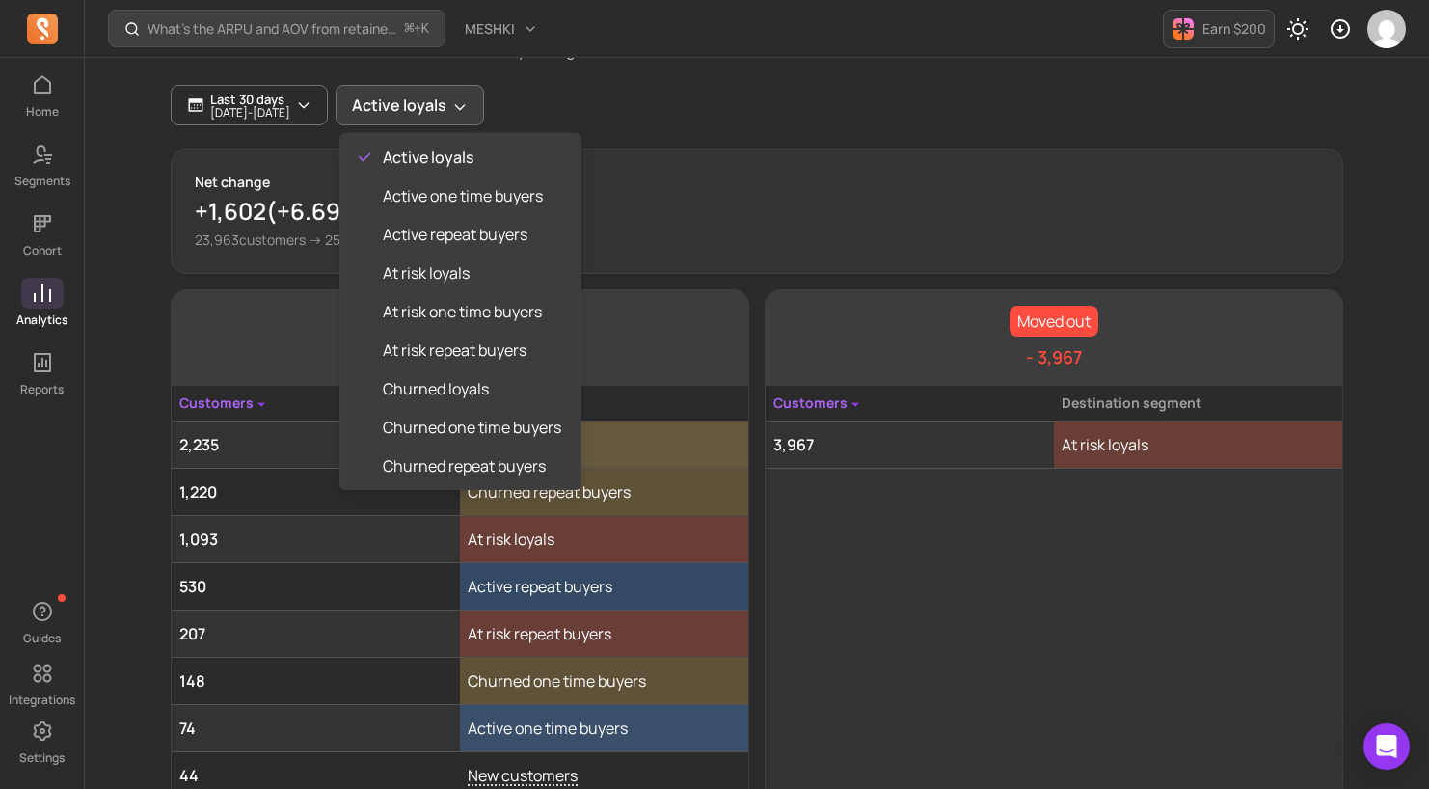
click at [708, 178] on div "Lifecycle movement Track how customers flow in and out of each lifecycle segmen…" at bounding box center [757, 412] width 1173 height 871
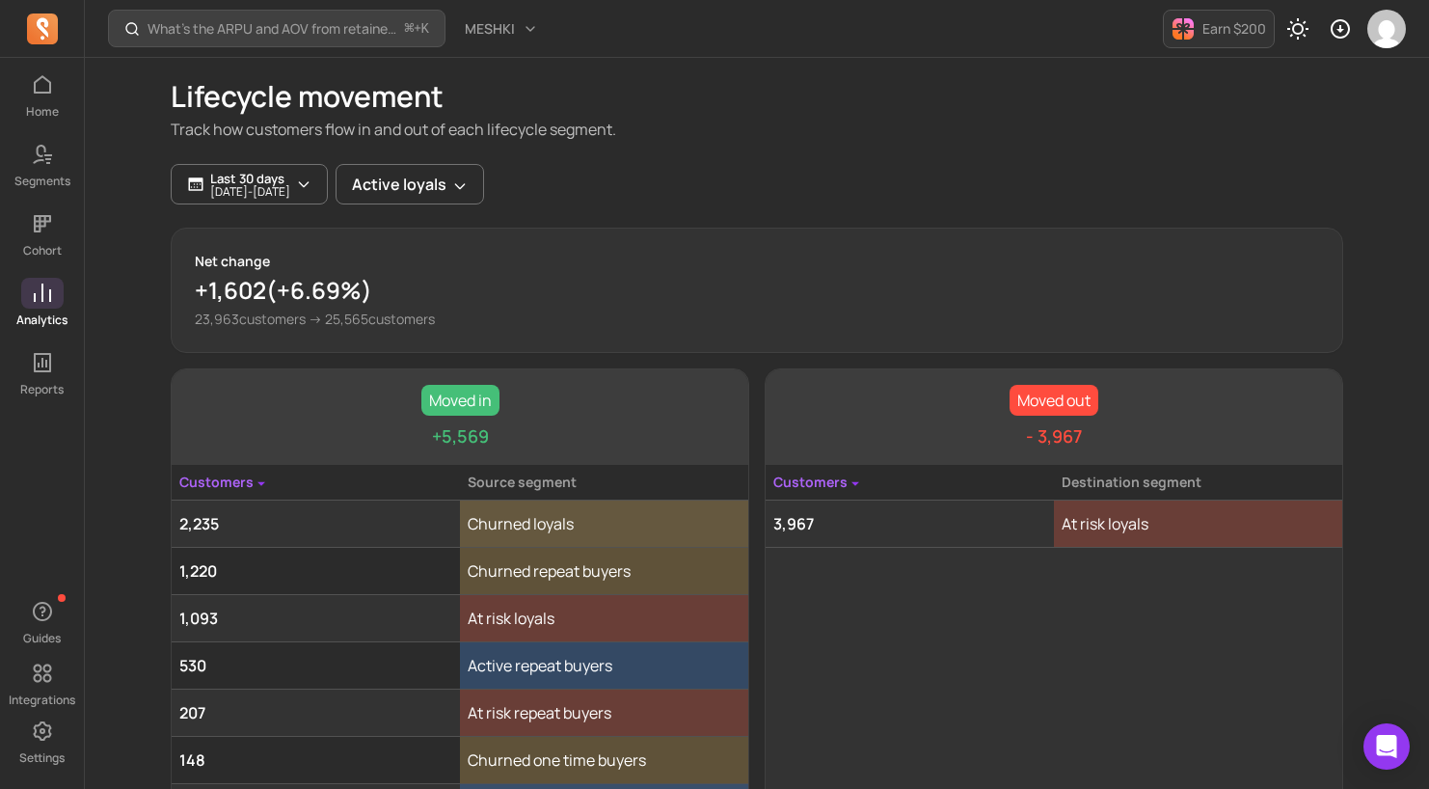
scroll to position [55, 0]
click at [701, 183] on div "Last 30 days [DATE] - [DATE] Active loyals" at bounding box center [757, 185] width 1173 height 40
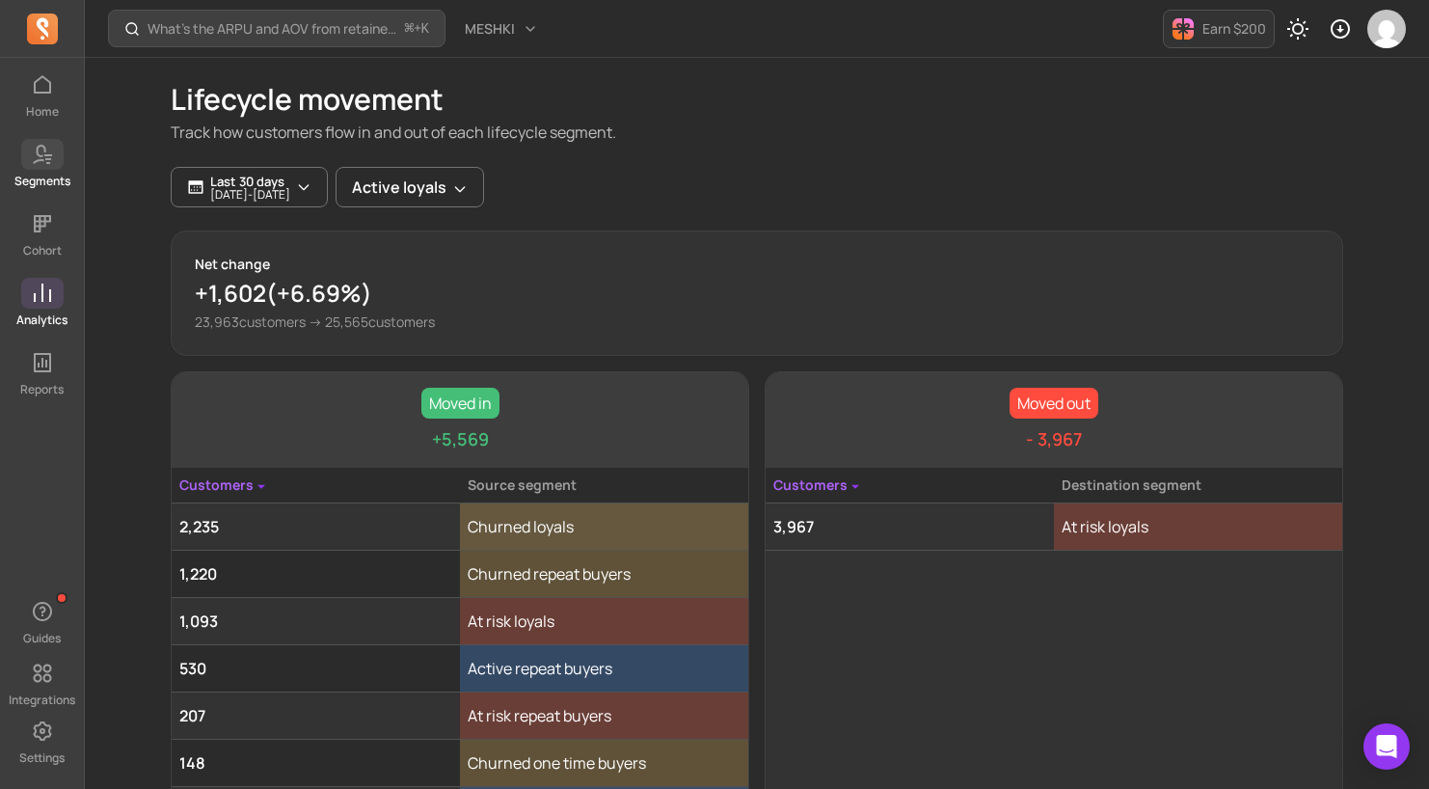
click at [41, 182] on p "Segments" at bounding box center [42, 181] width 56 height 15
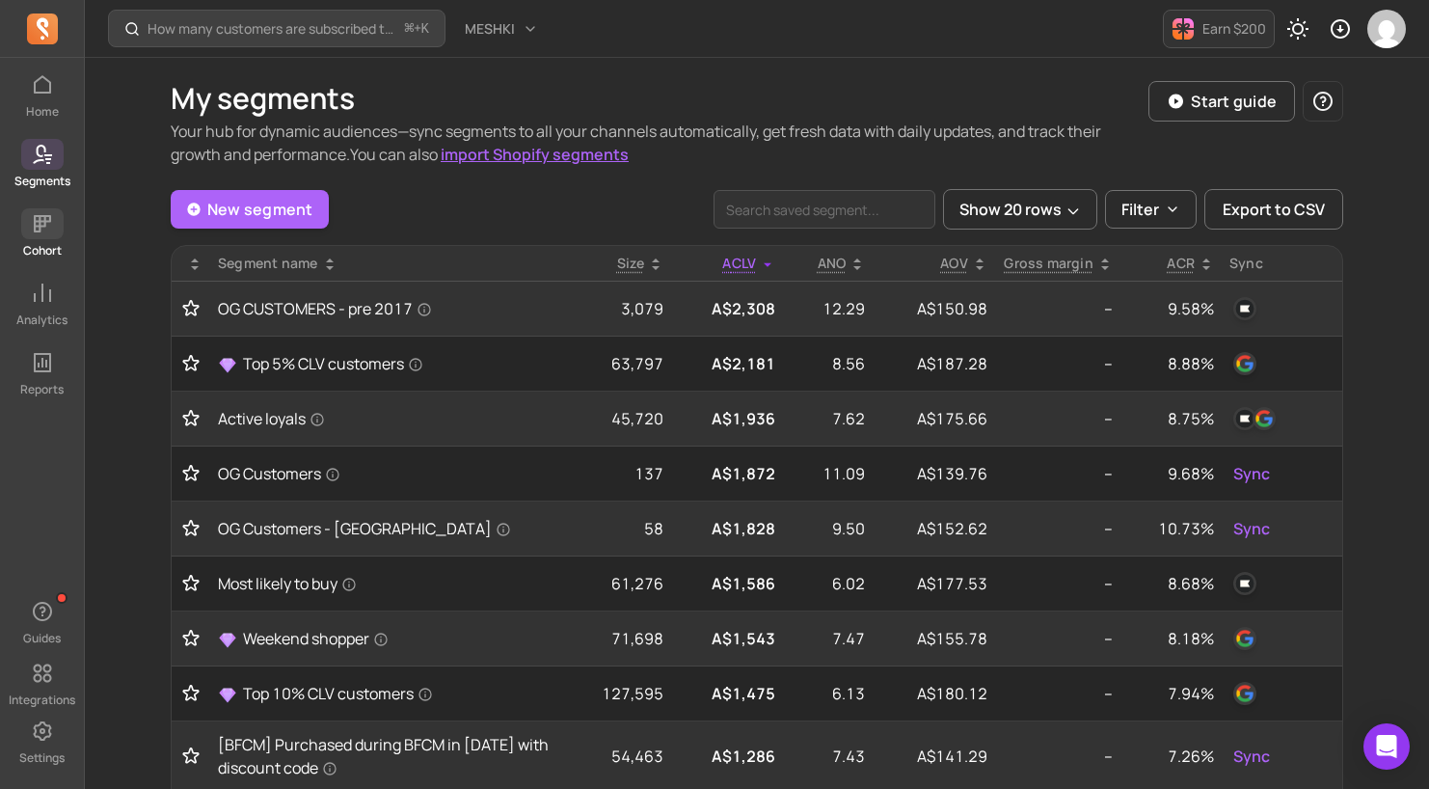
click at [41, 237] on span at bounding box center [42, 223] width 42 height 31
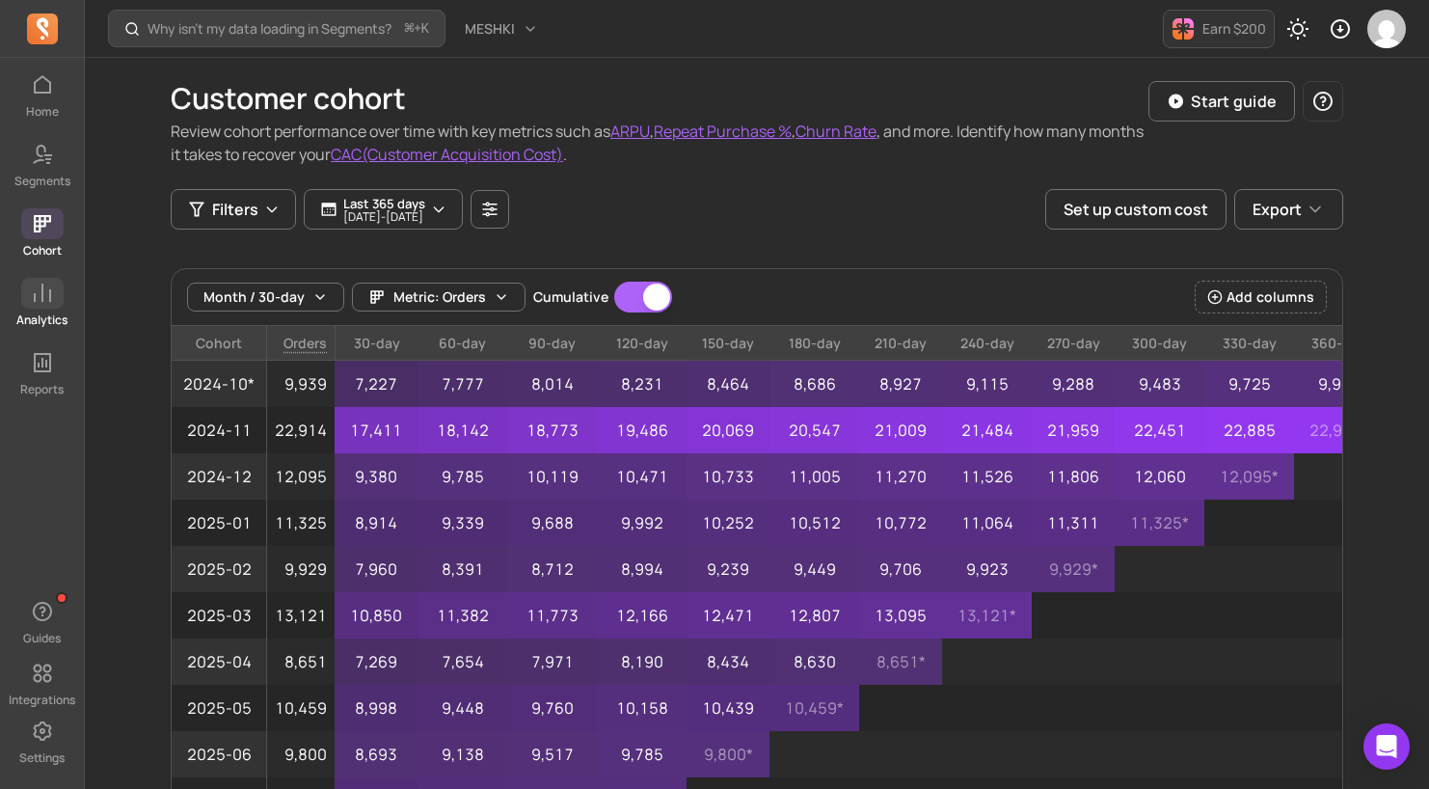
click at [52, 312] on p "Analytics" at bounding box center [41, 319] width 51 height 15
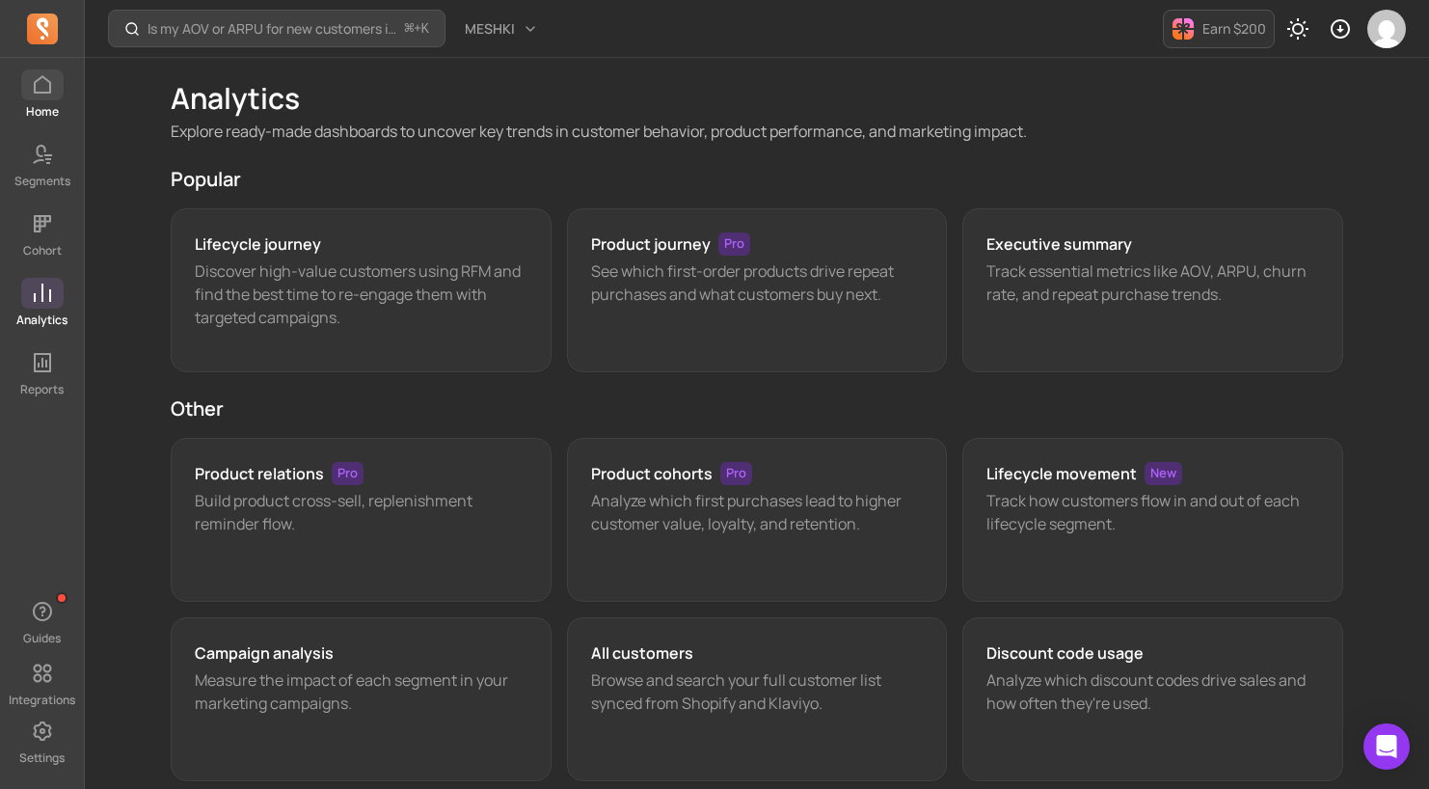
click at [30, 107] on p "Home" at bounding box center [42, 111] width 33 height 15
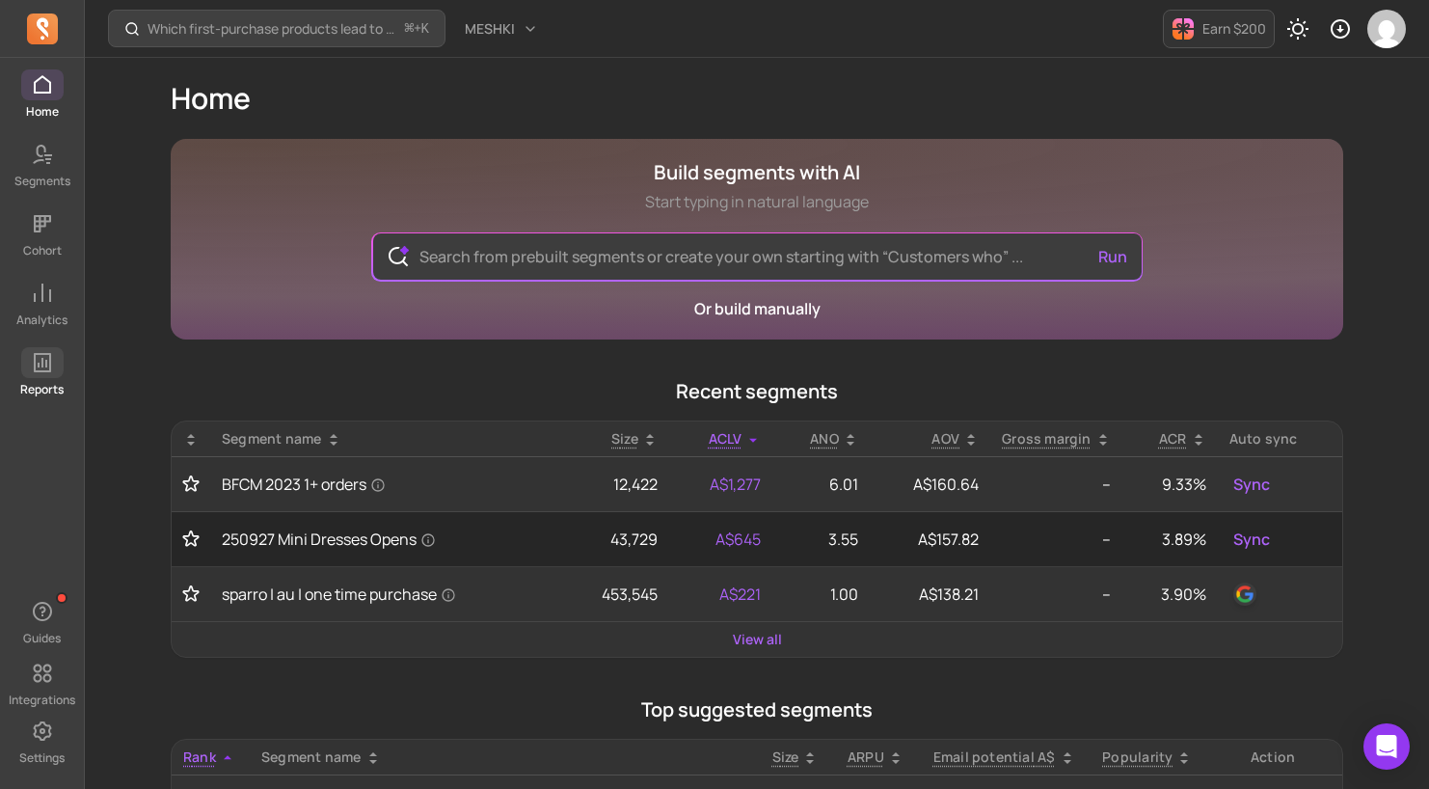
click at [29, 396] on p "Reports" at bounding box center [41, 389] width 43 height 15
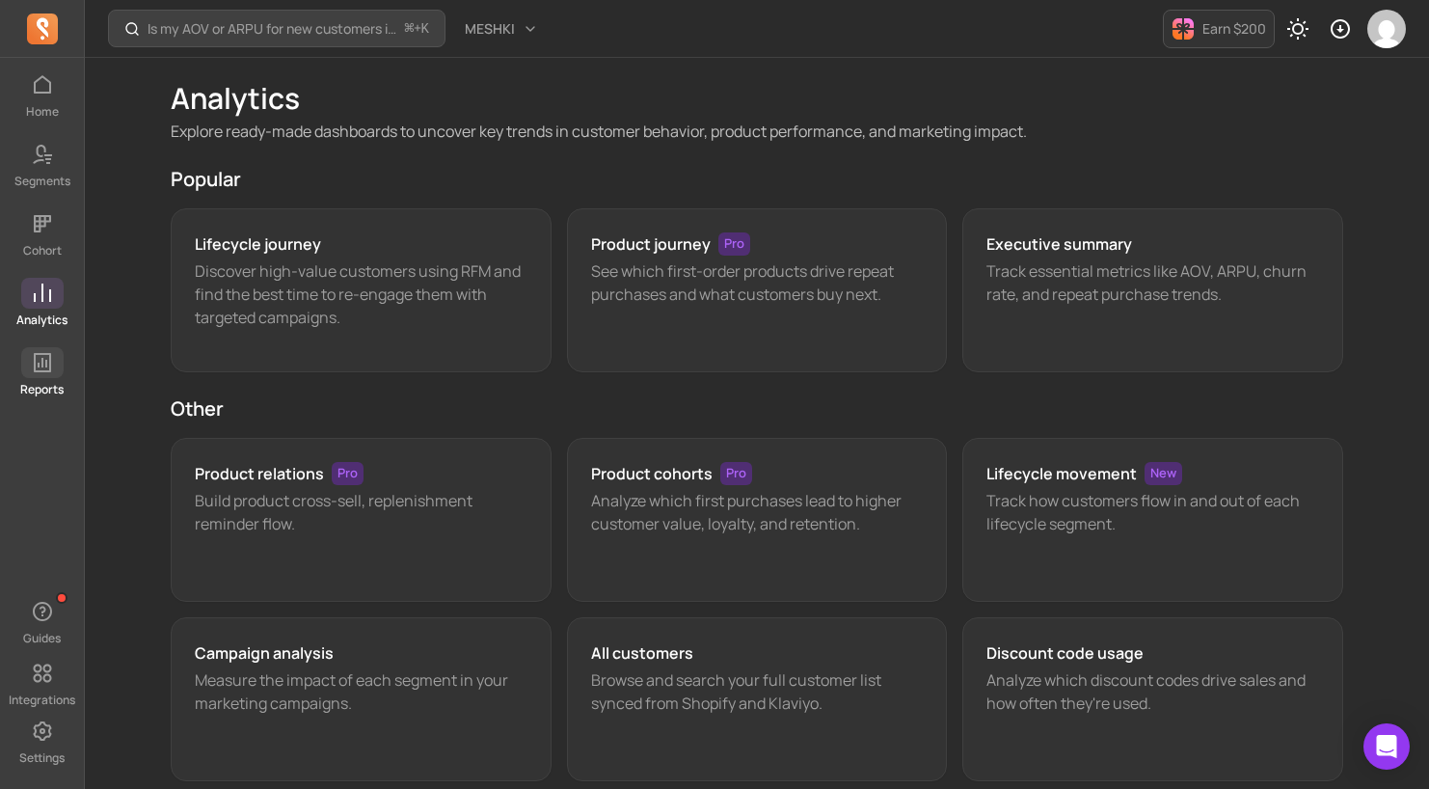
click at [54, 378] on link "Reports" at bounding box center [42, 372] width 84 height 50
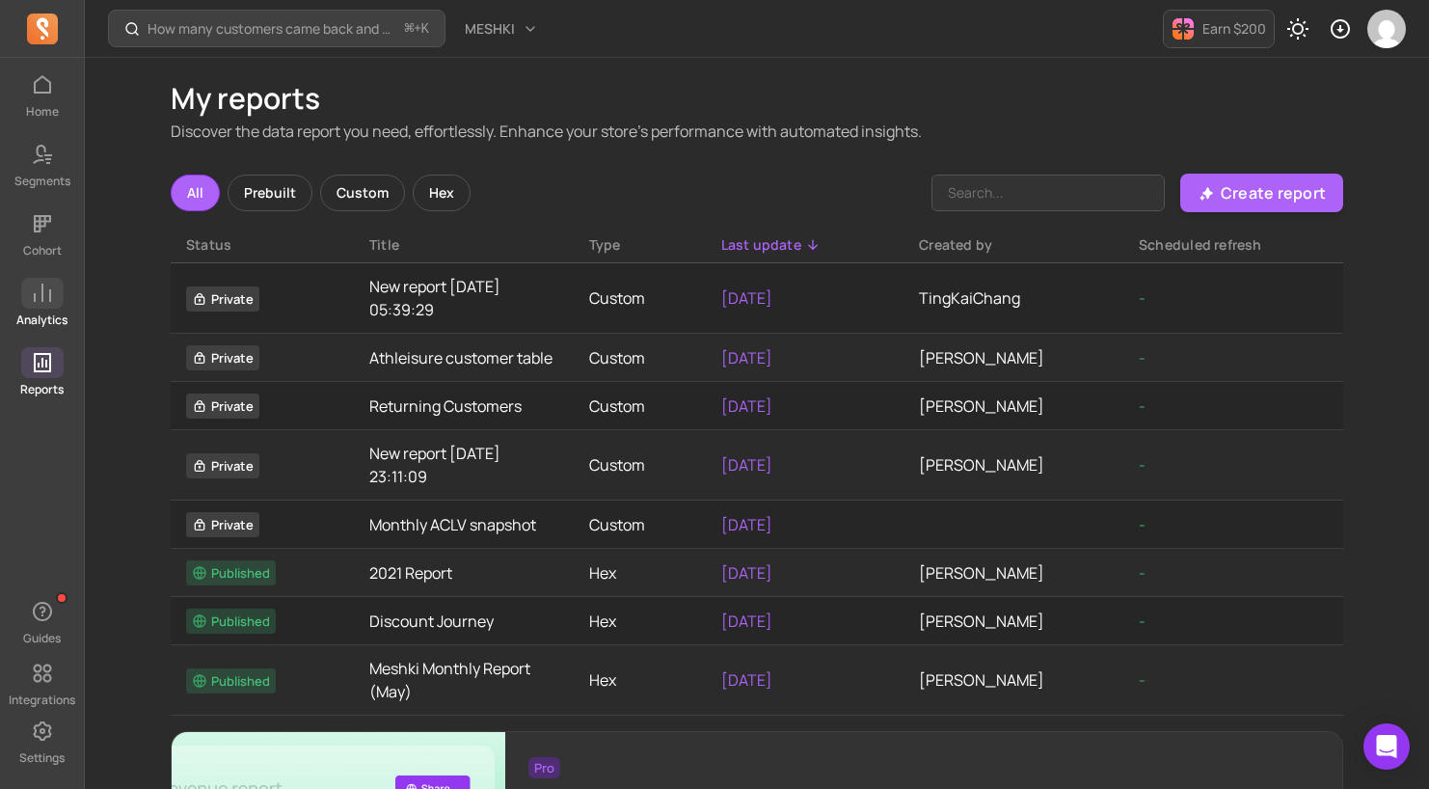
click at [41, 318] on p "Analytics" at bounding box center [41, 319] width 51 height 15
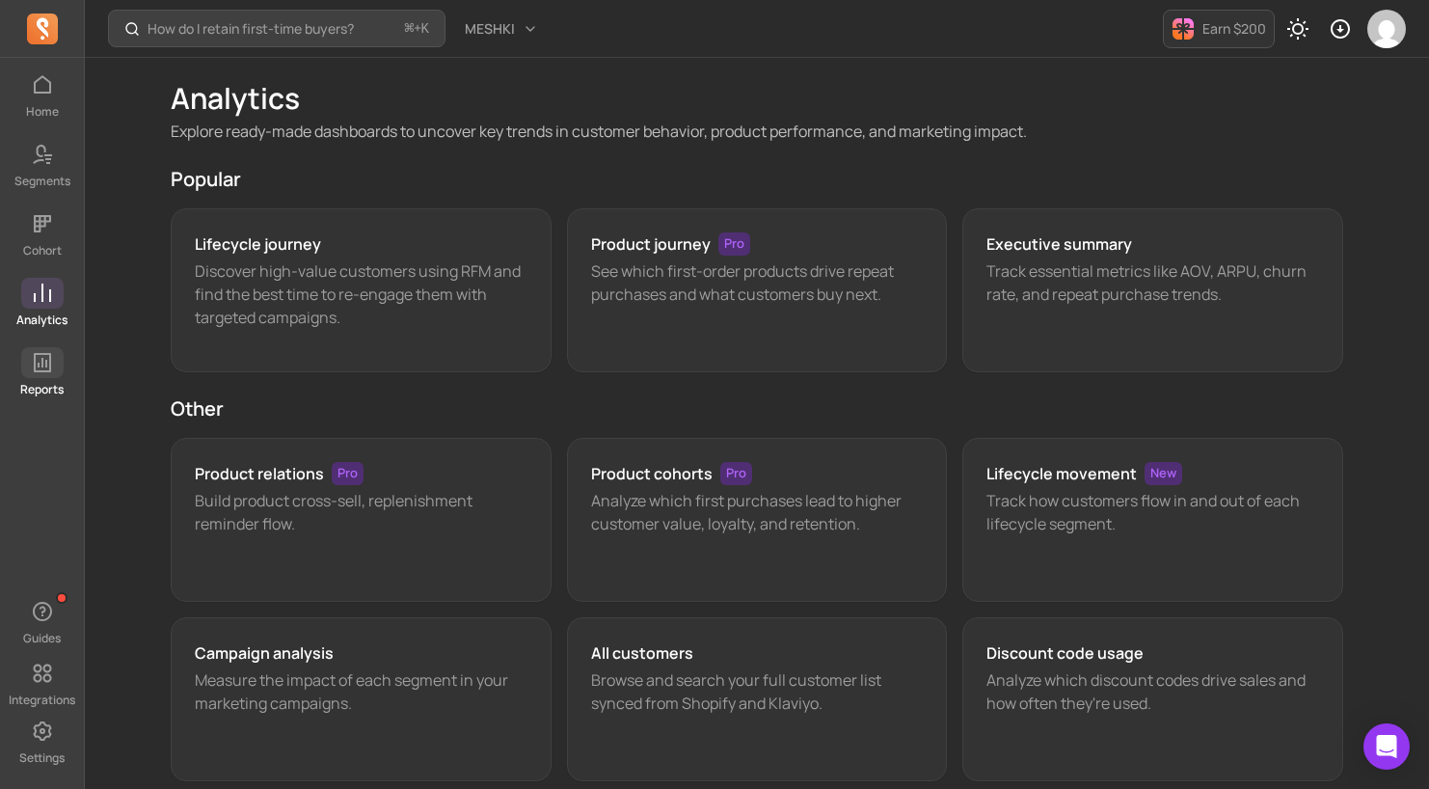
click at [43, 366] on icon at bounding box center [42, 362] width 23 height 23
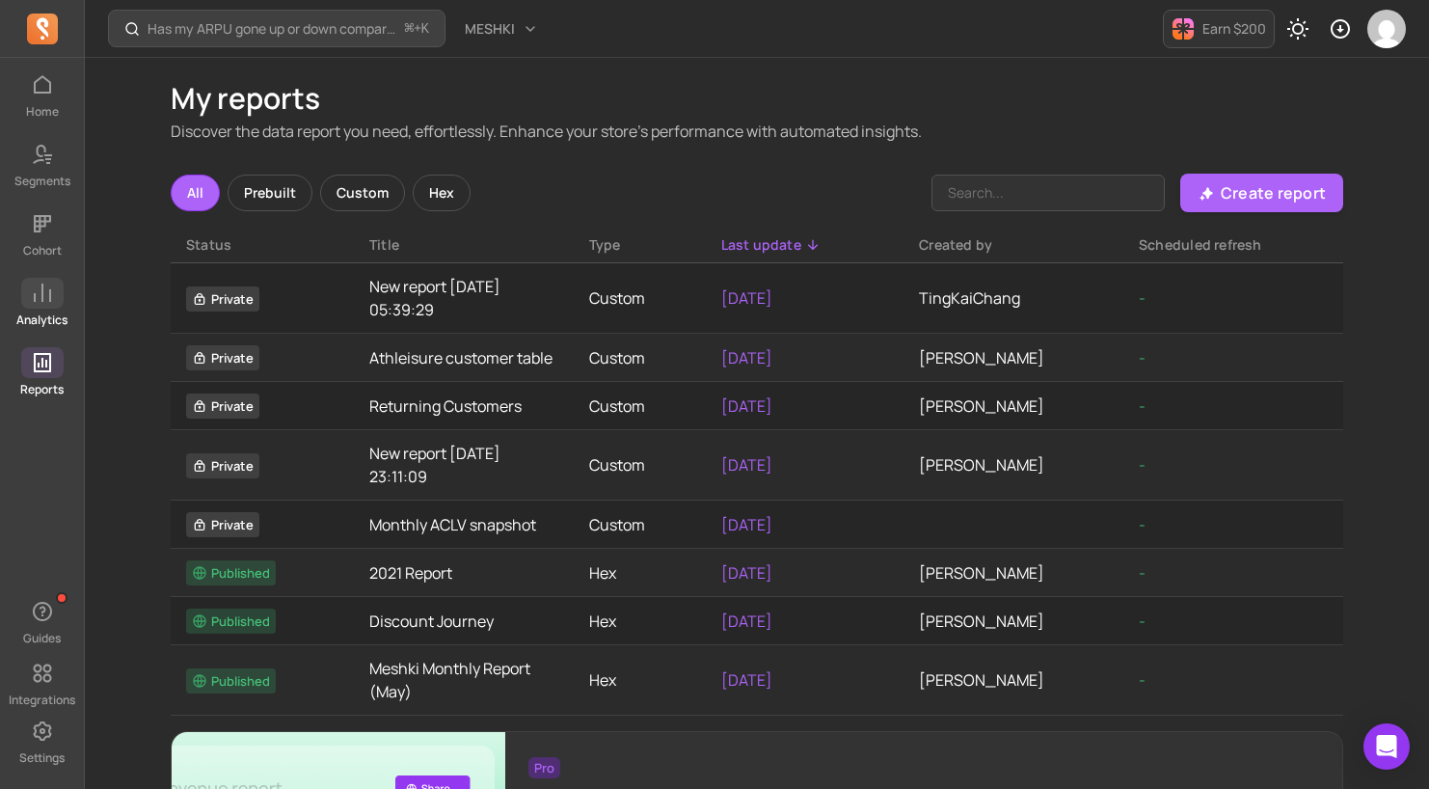
click at [38, 307] on span at bounding box center [42, 293] width 42 height 31
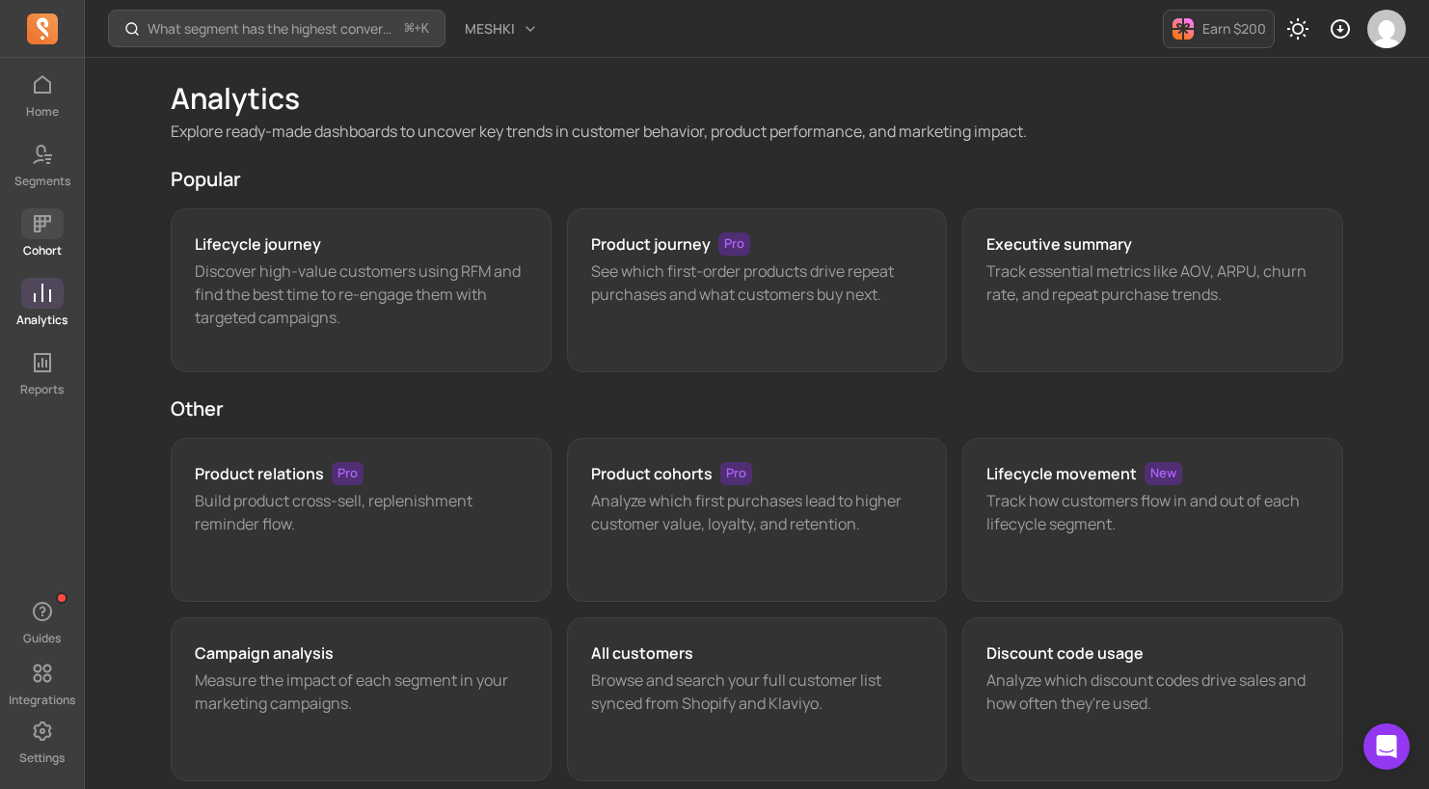
click at [28, 240] on link "Cohort" at bounding box center [42, 233] width 84 height 50
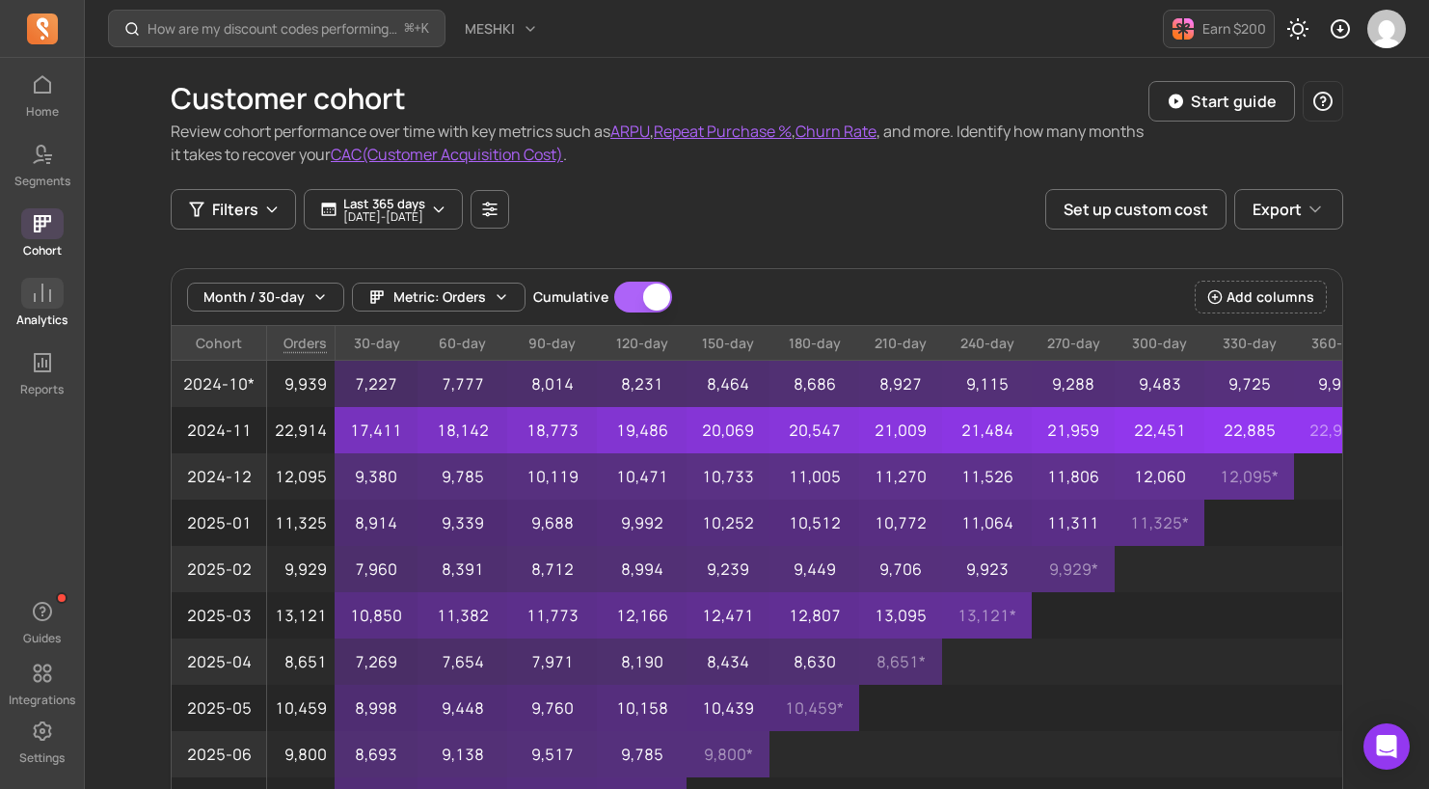
click at [46, 277] on div "Home Segments Cohort Analytics Reports" at bounding box center [42, 233] width 84 height 328
click at [40, 312] on p "Analytics" at bounding box center [41, 319] width 51 height 15
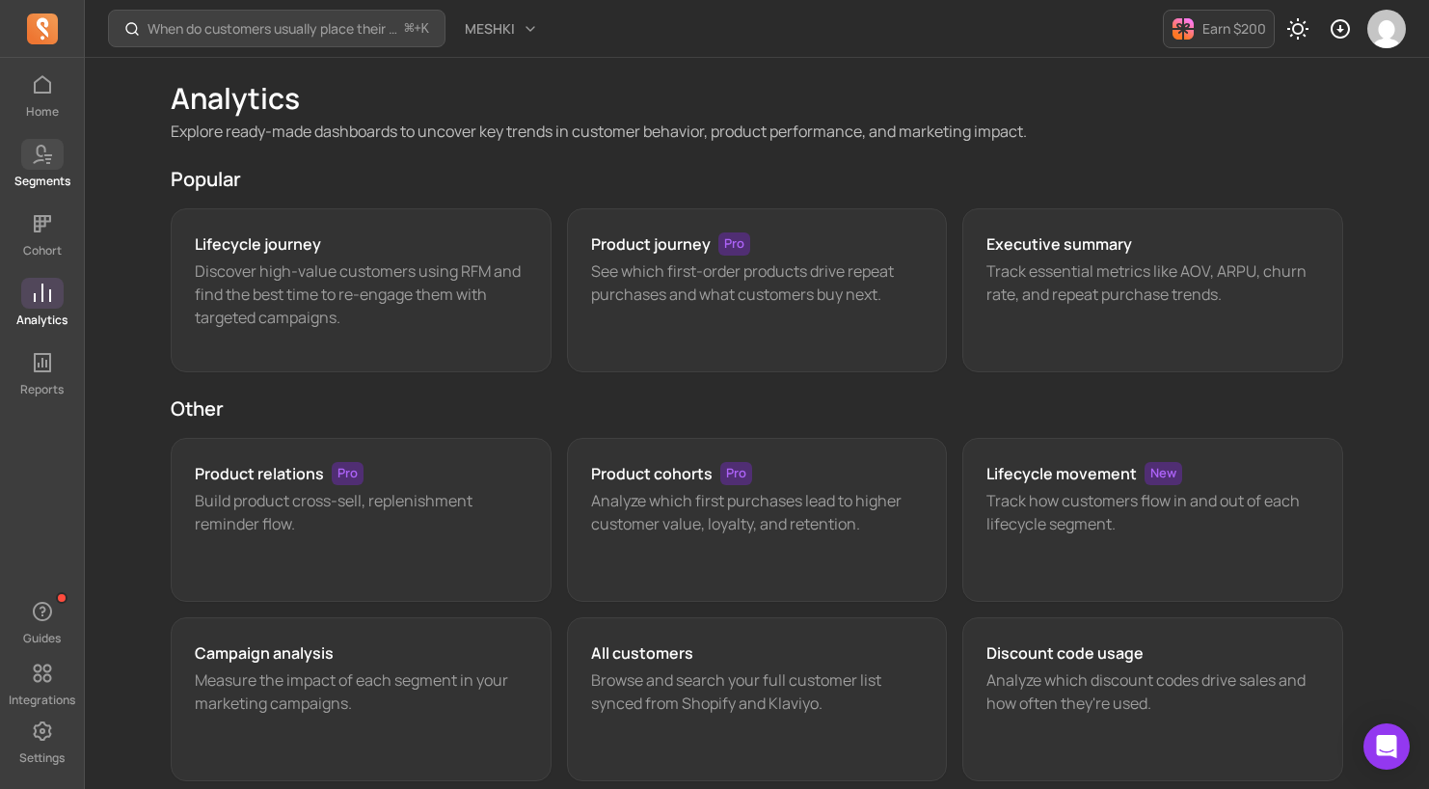
click at [51, 159] on icon at bounding box center [42, 154] width 23 height 23
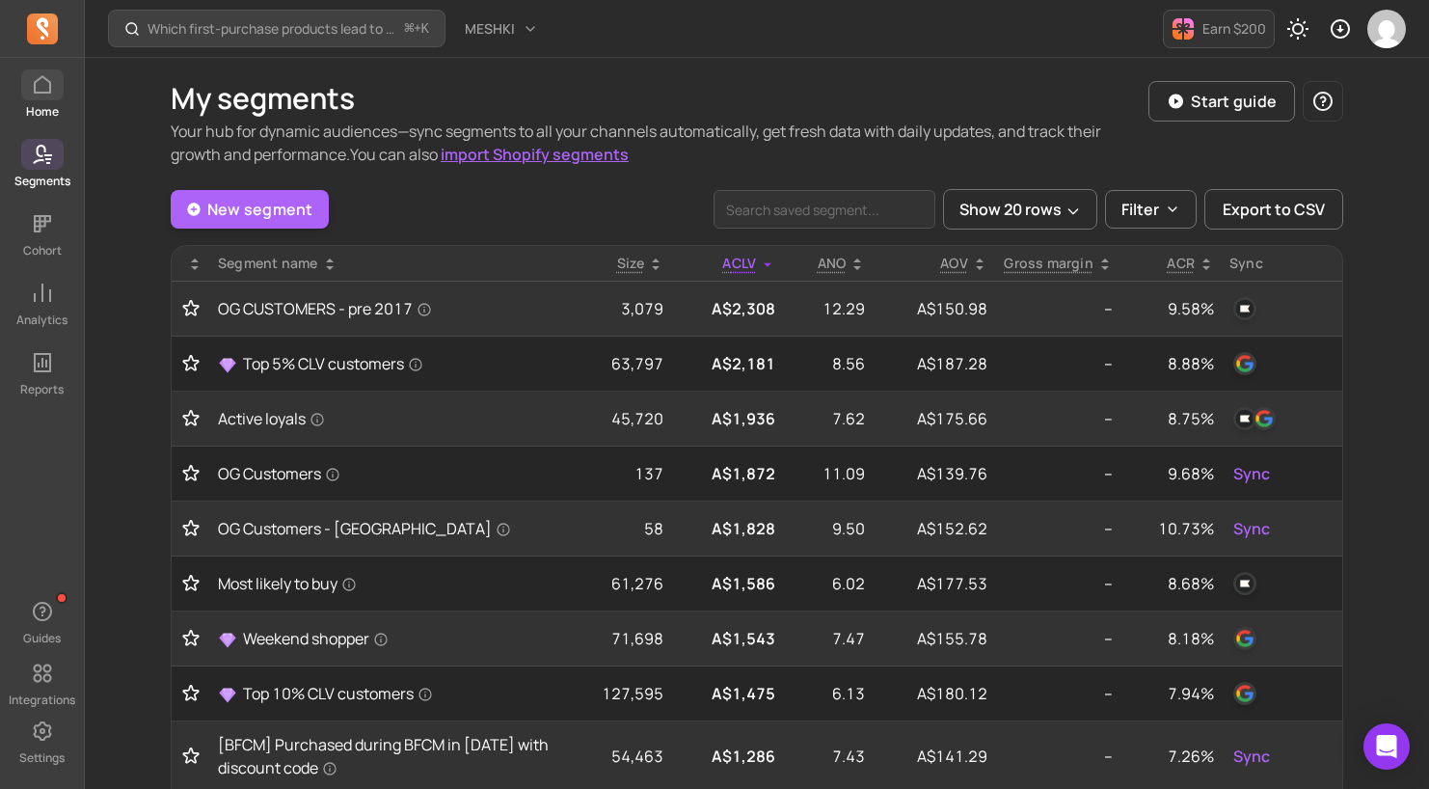
click at [38, 101] on link "Home" at bounding box center [42, 94] width 84 height 50
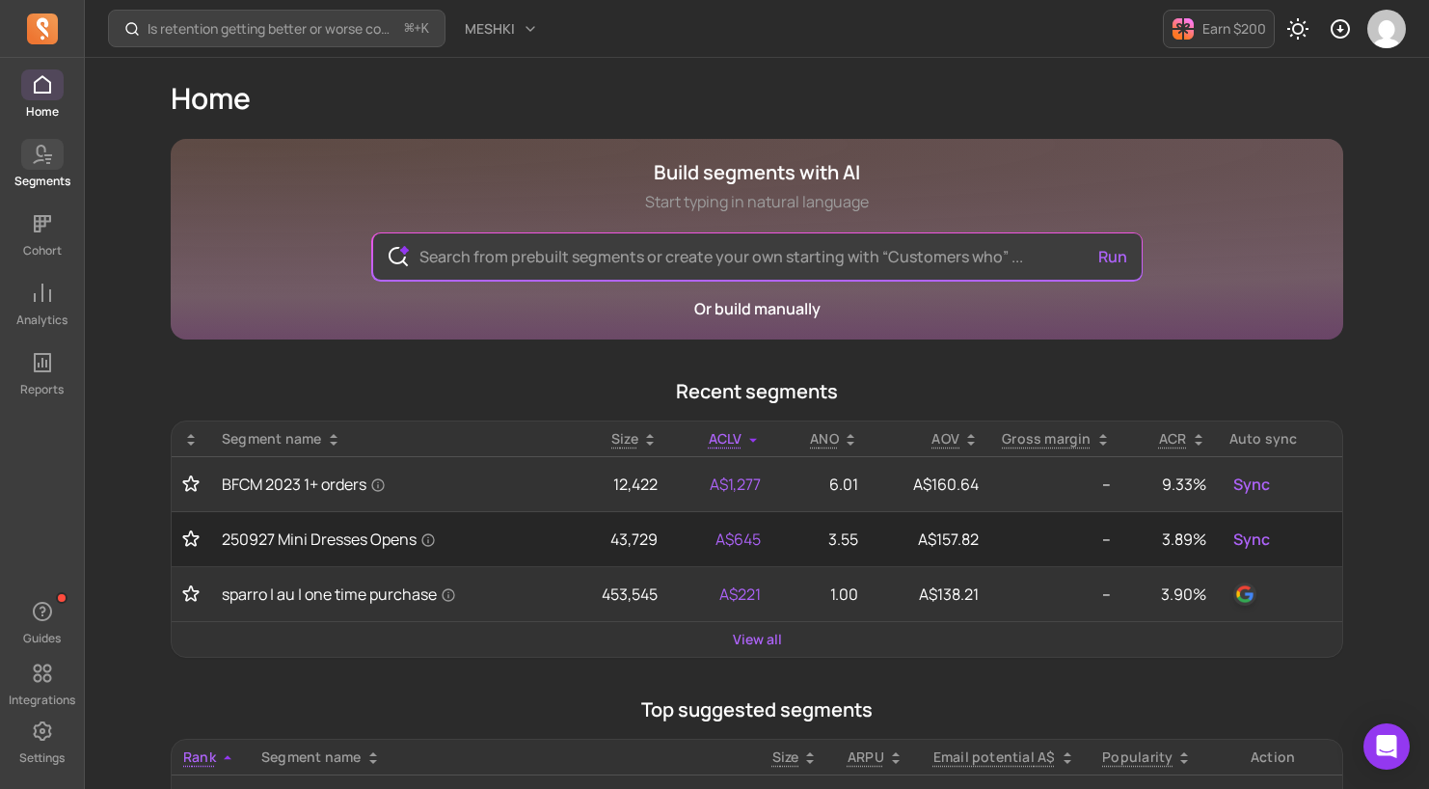
click at [37, 163] on icon at bounding box center [42, 154] width 23 height 23
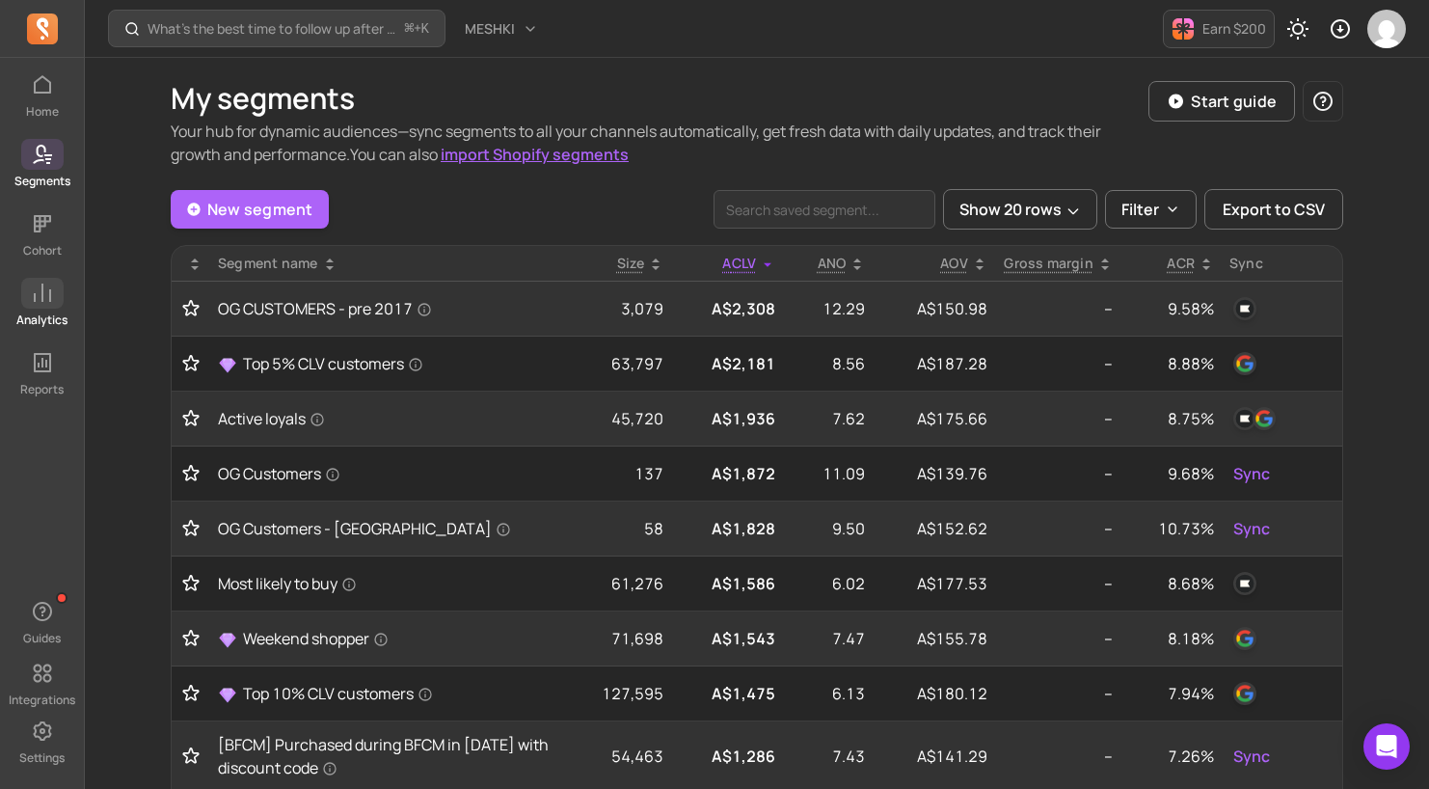
click at [37, 302] on icon at bounding box center [42, 293] width 23 height 23
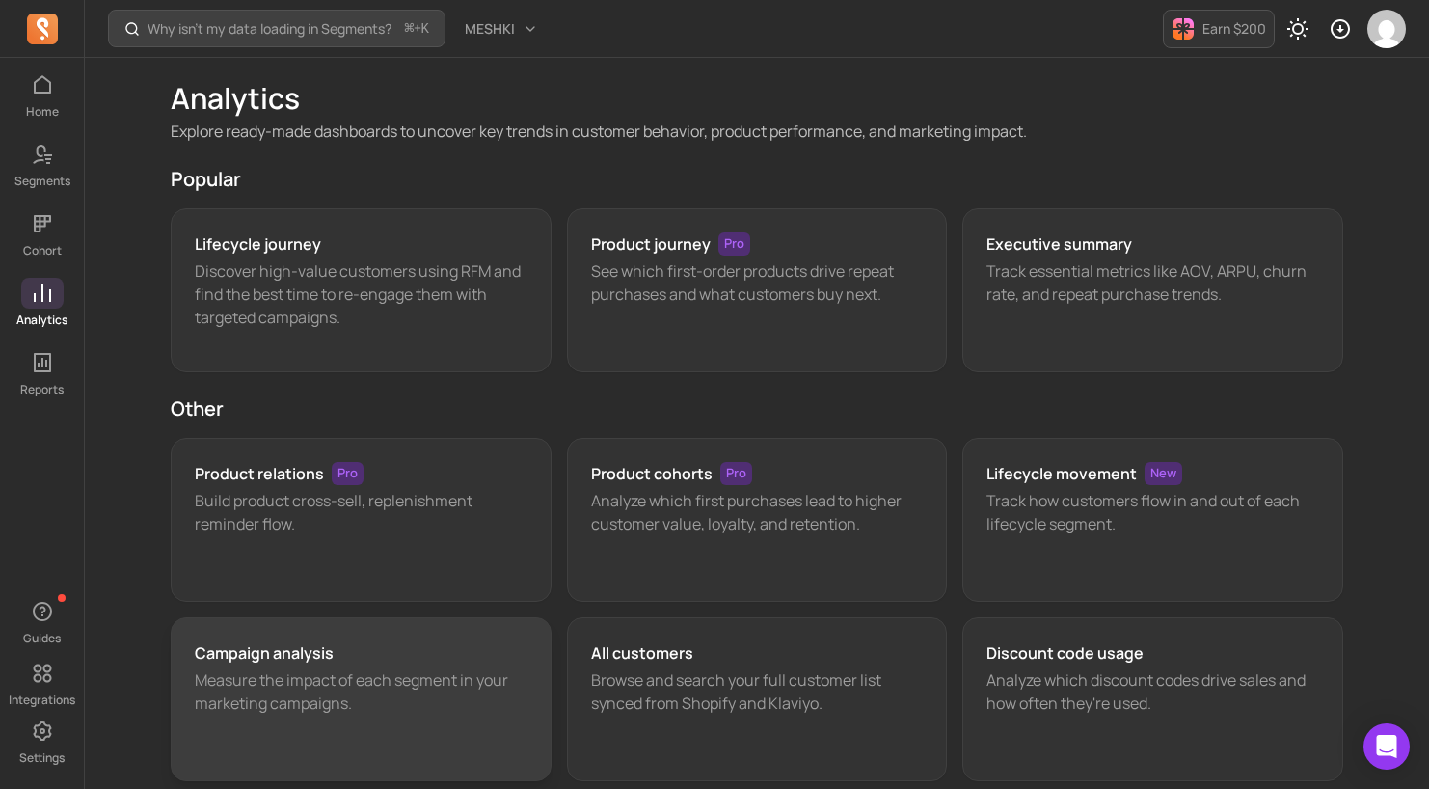
click at [406, 656] on div "Campaign analysis" at bounding box center [361, 652] width 333 height 23
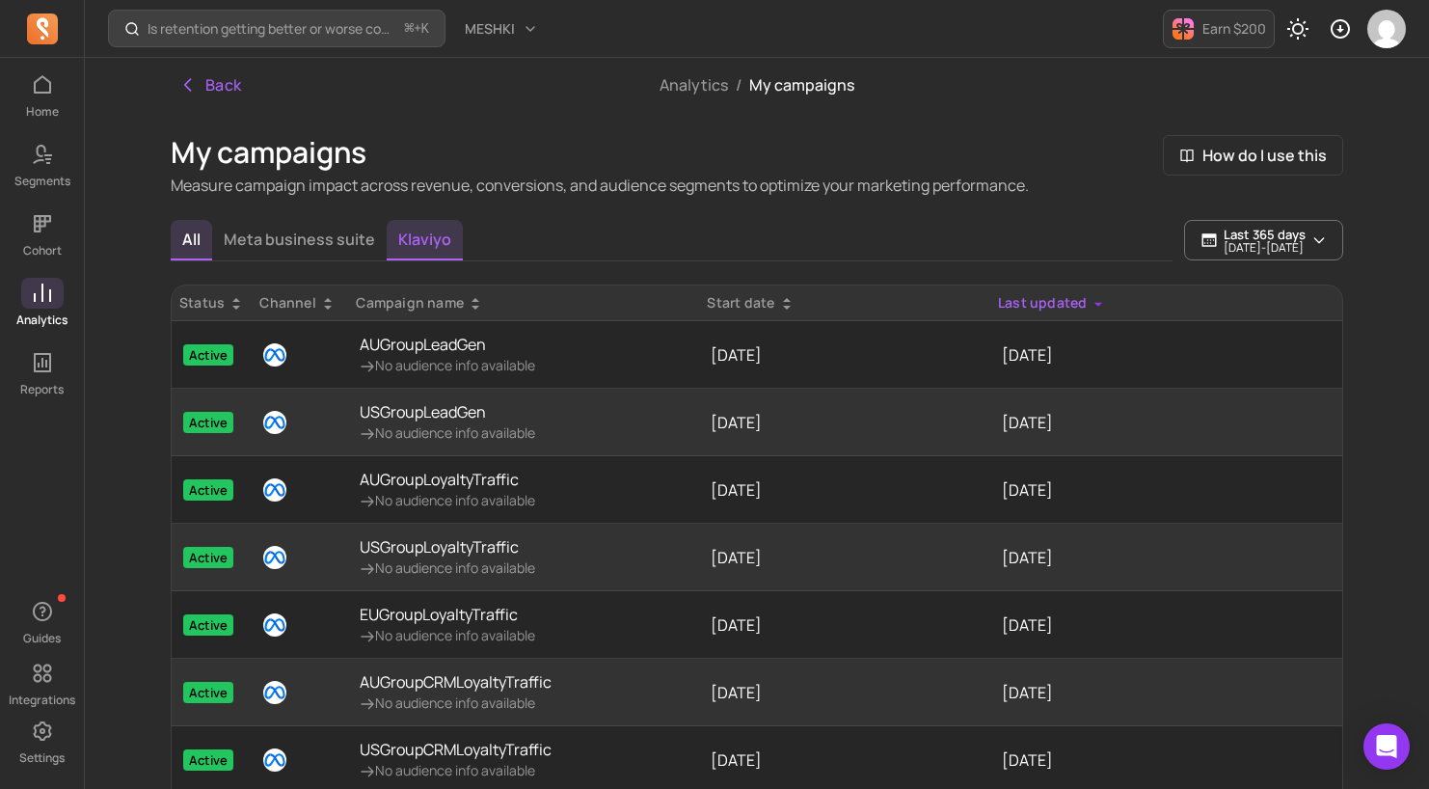
click at [426, 235] on button "Klaviyo" at bounding box center [425, 240] width 76 height 40
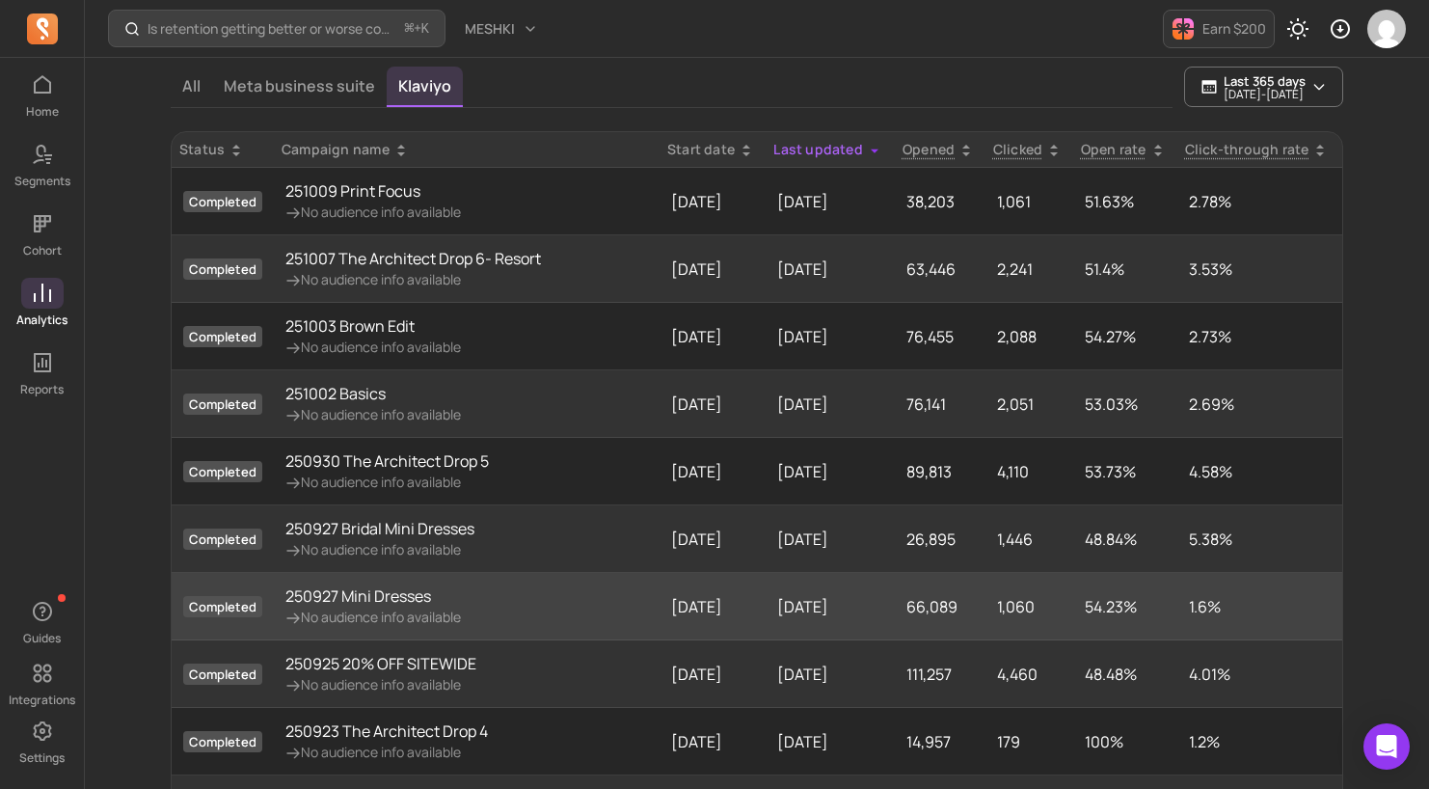
scroll to position [171, 0]
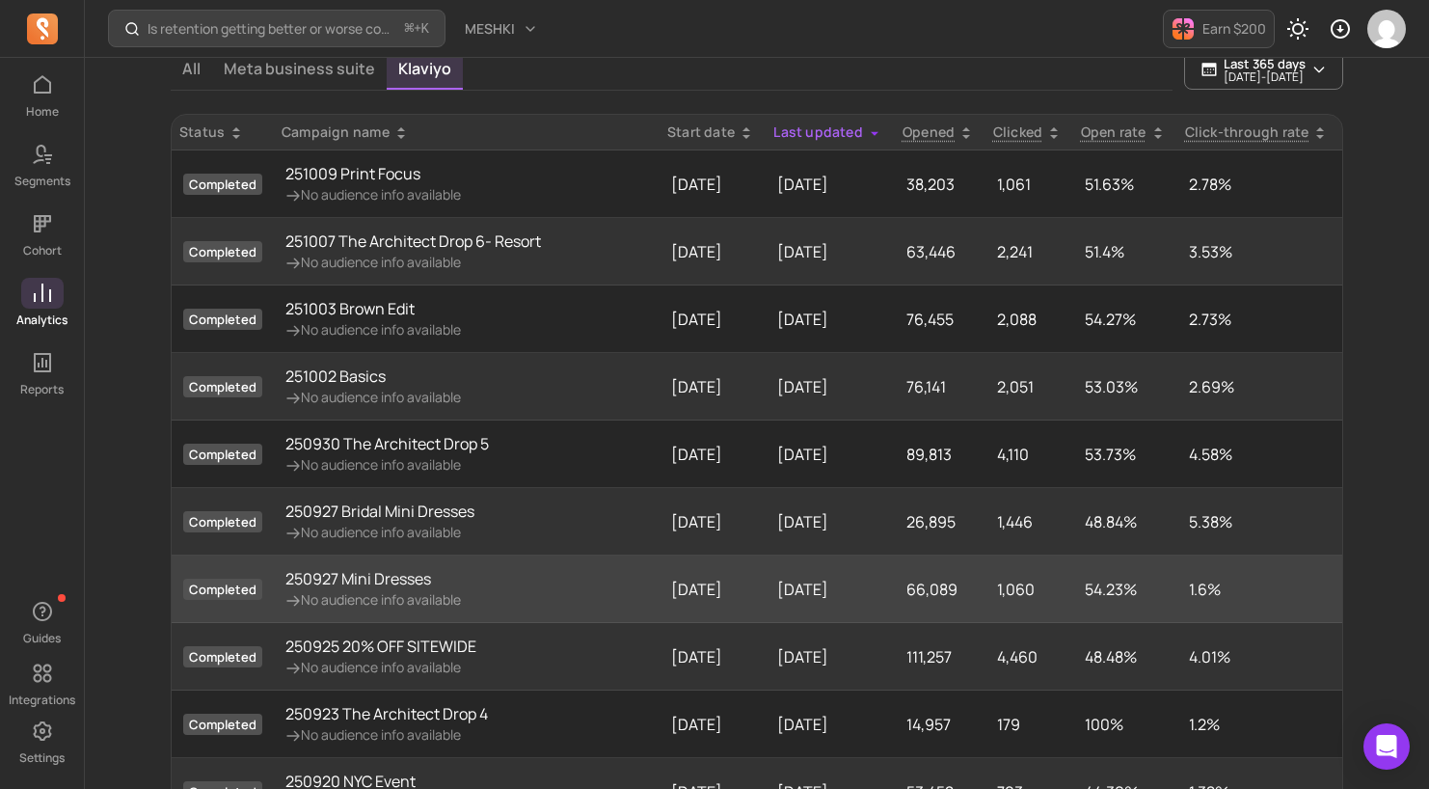
click at [378, 594] on p "No audience info available" at bounding box center [372, 599] width 175 height 19
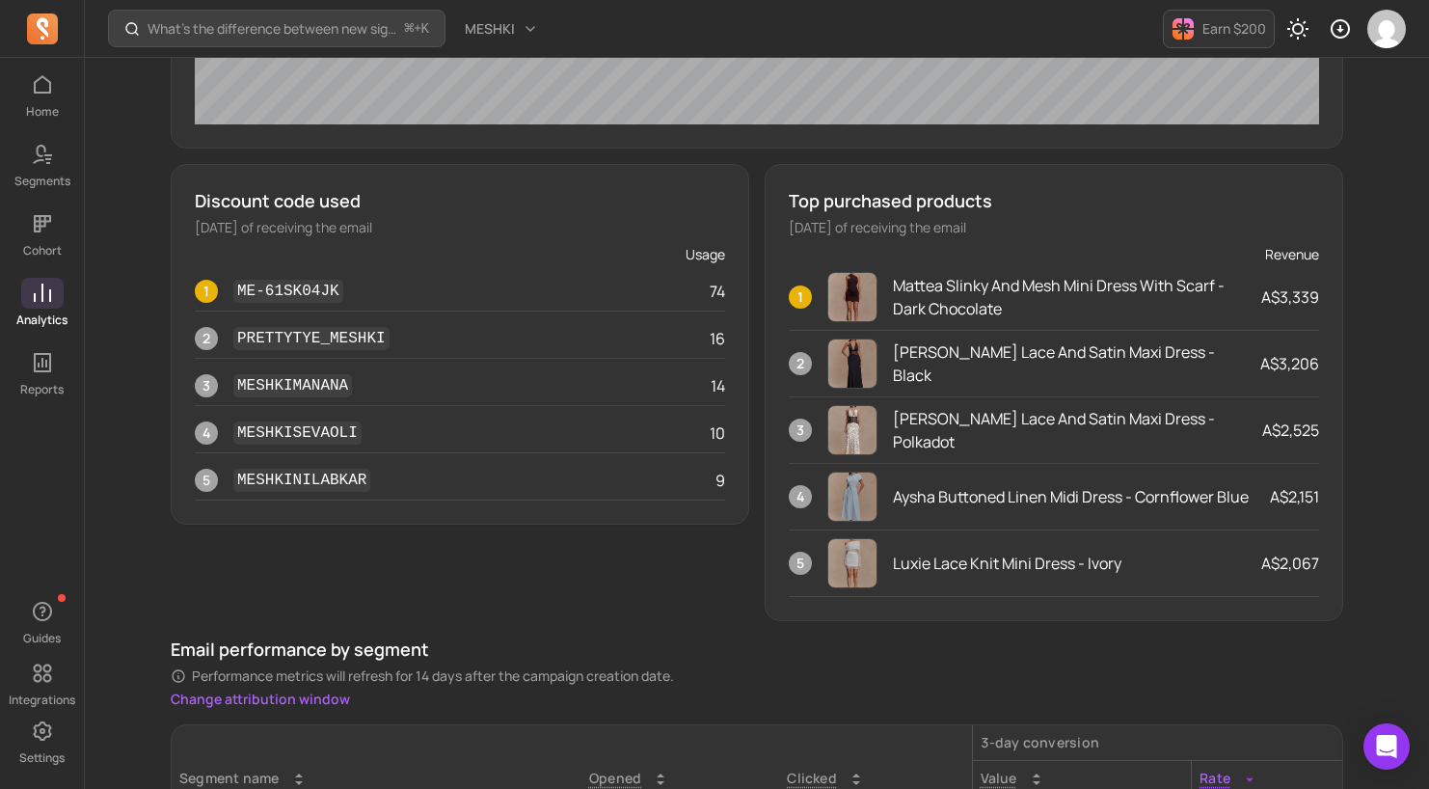
scroll to position [963, 0]
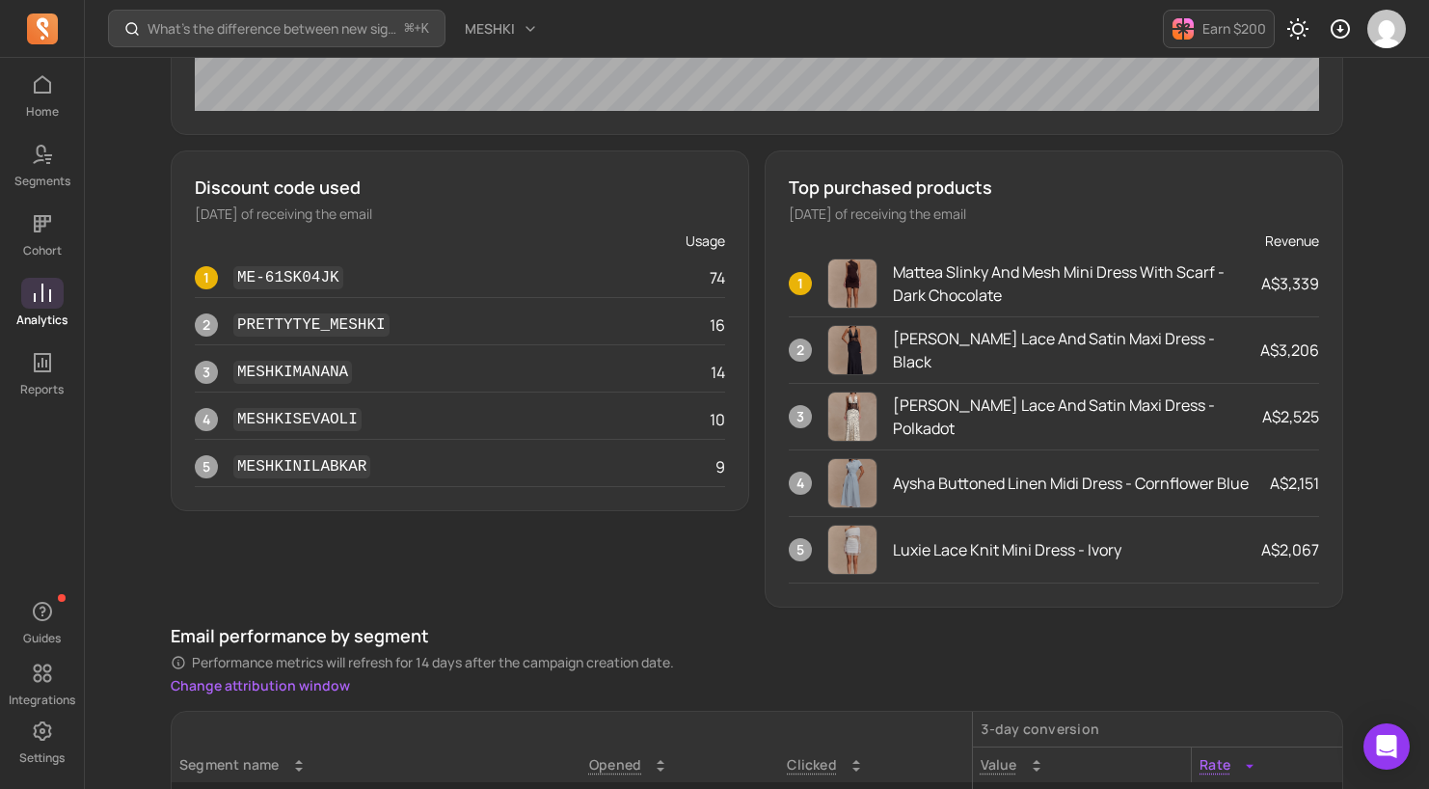
click at [1067, 663] on p "Performance metrics will refresh for 14 days after the campaign creation date." at bounding box center [757, 662] width 1173 height 19
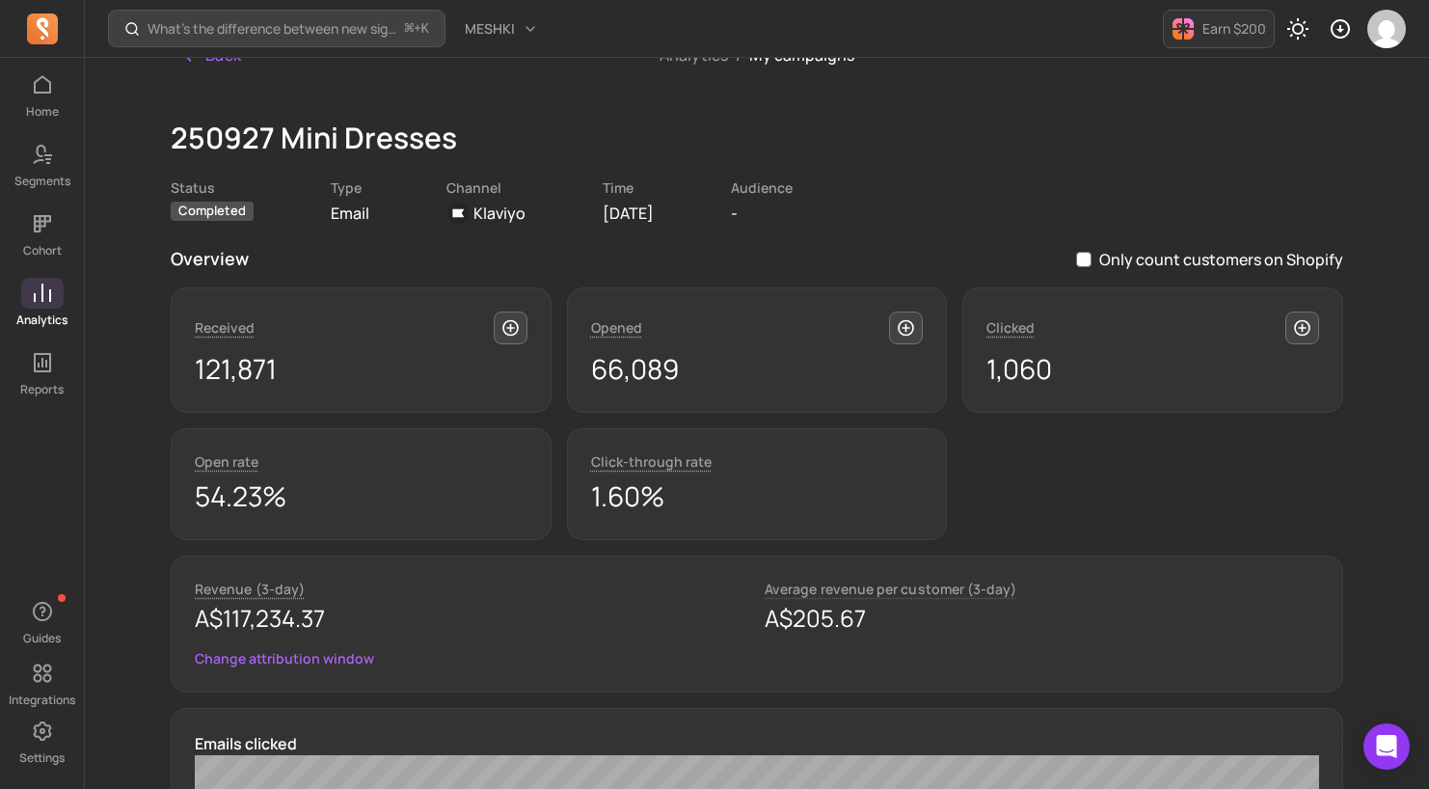
scroll to position [19, 0]
